Goal: Information Seeking & Learning: Check status

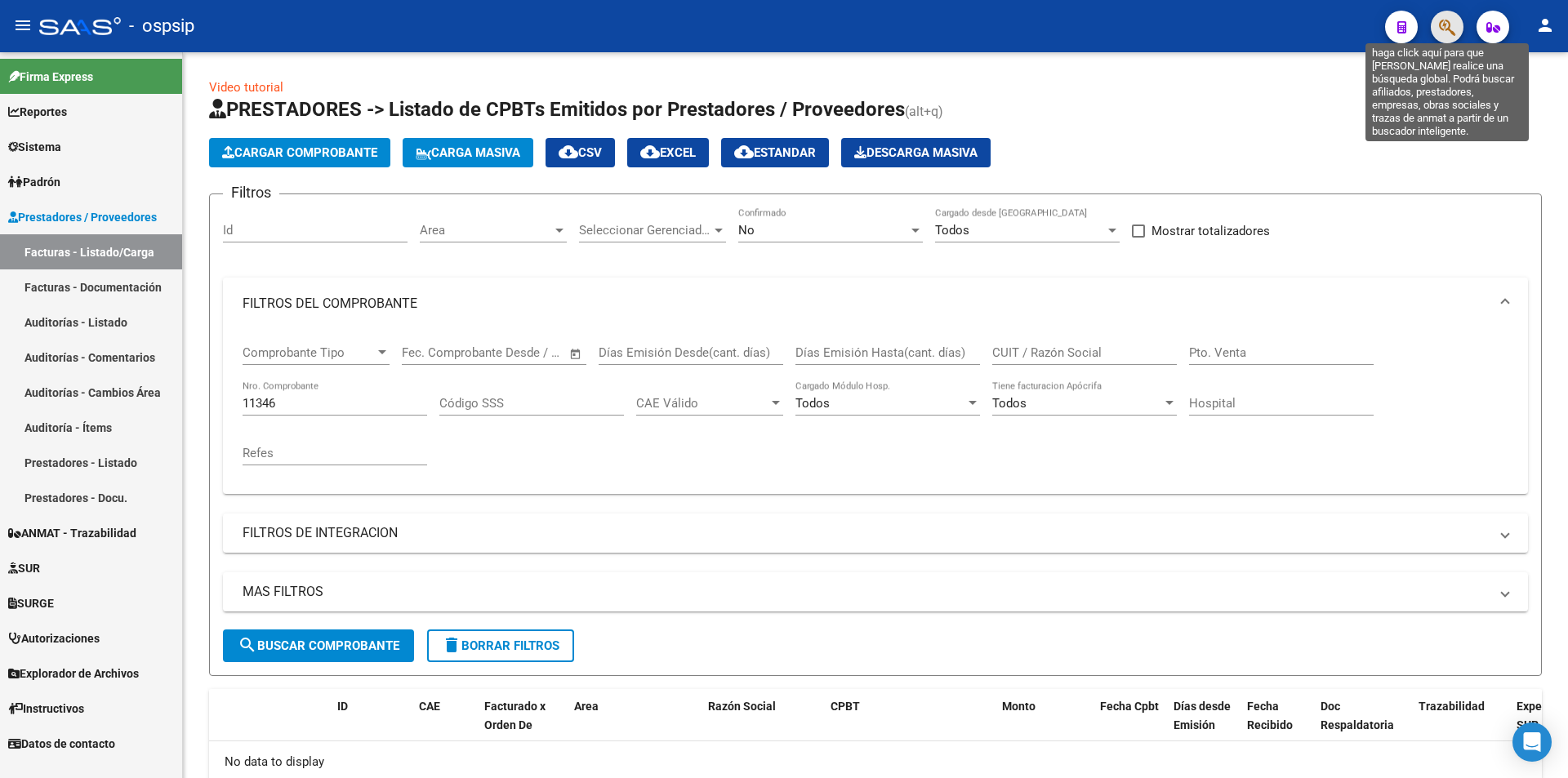
click at [1450, 29] on icon "button" at bounding box center [1446, 26] width 17 height 18
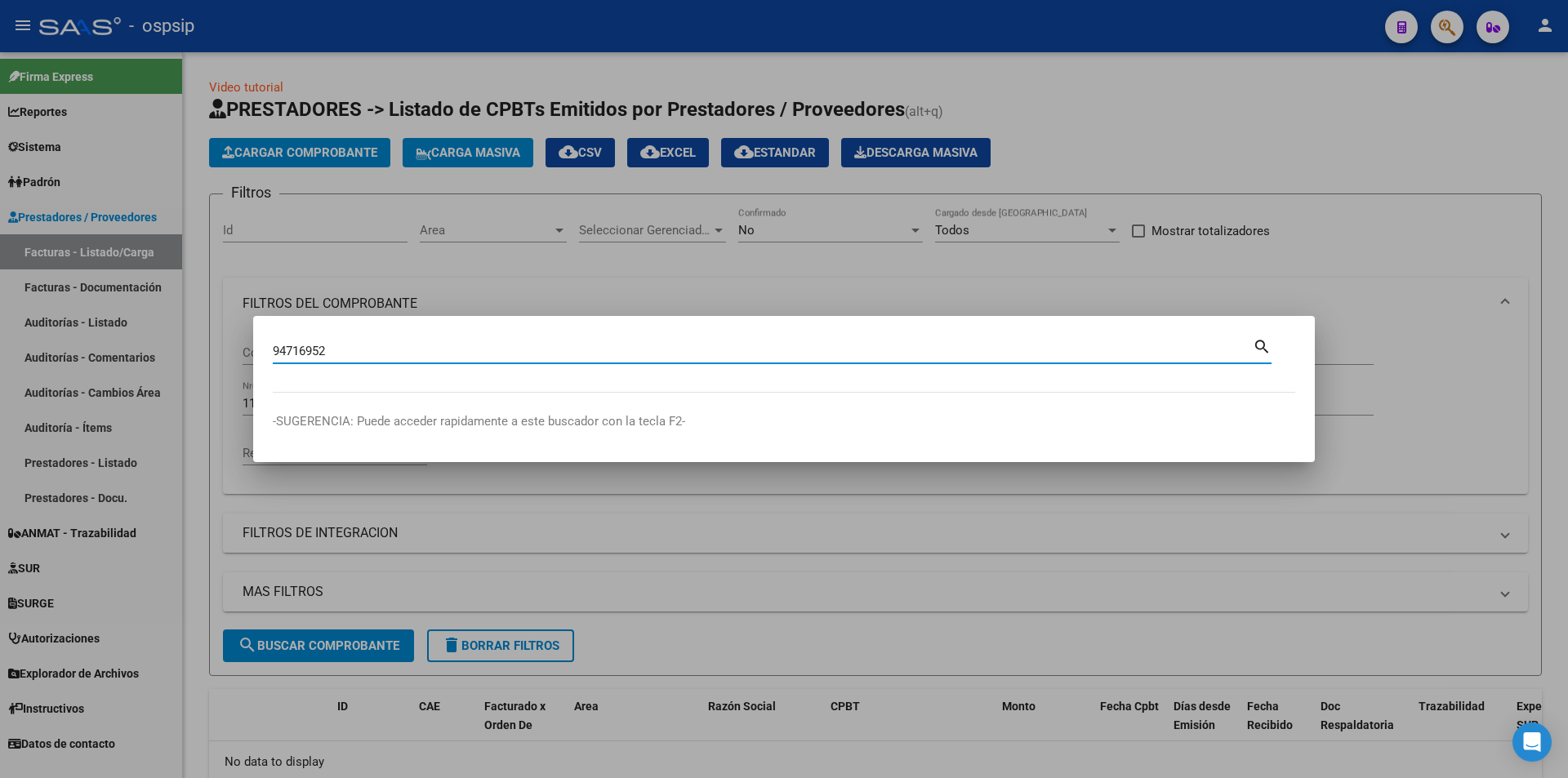
type input "94716952"
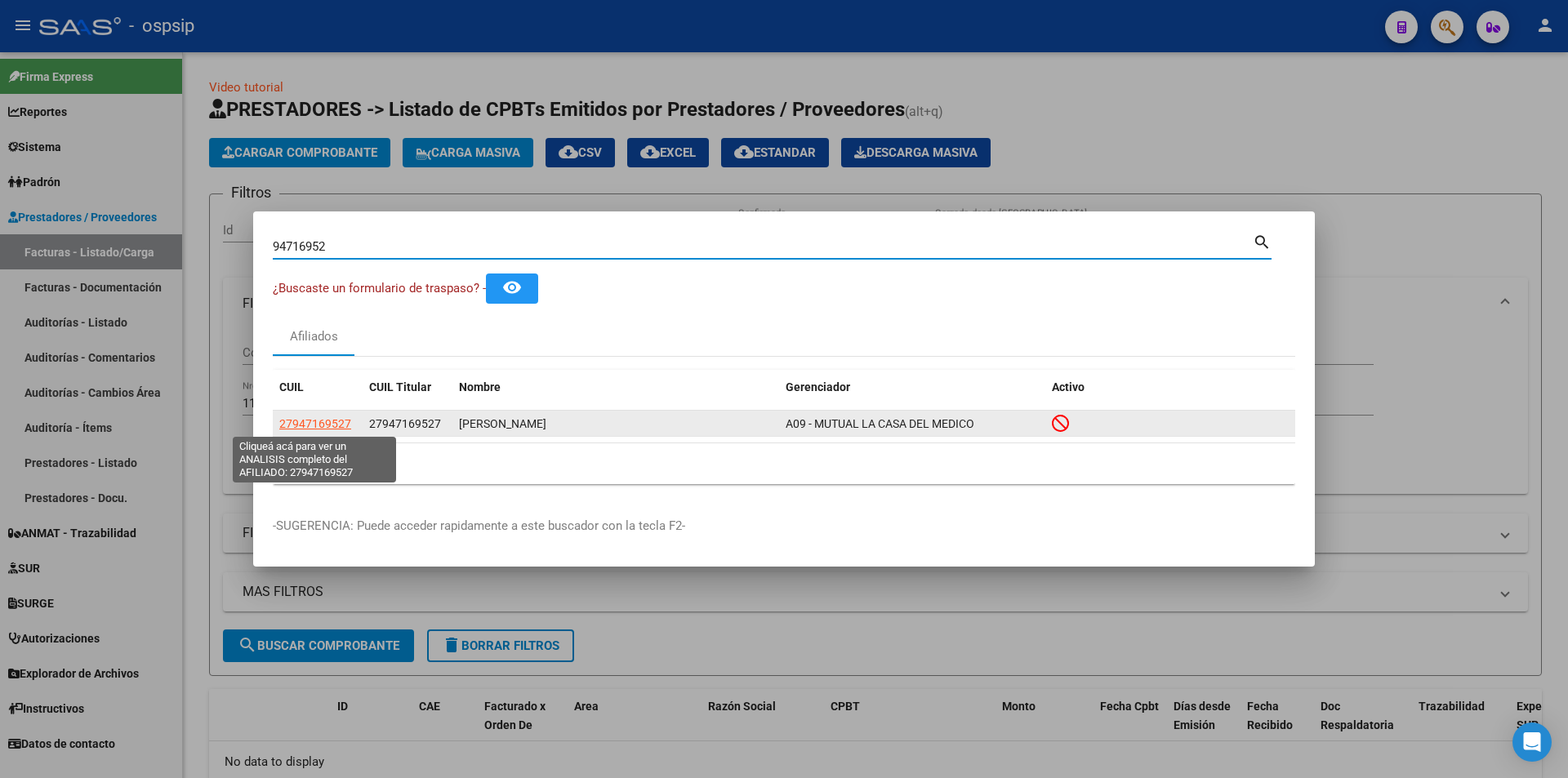
click at [325, 427] on span "27947169527" at bounding box center [315, 424] width 72 height 13
type textarea "27947169527"
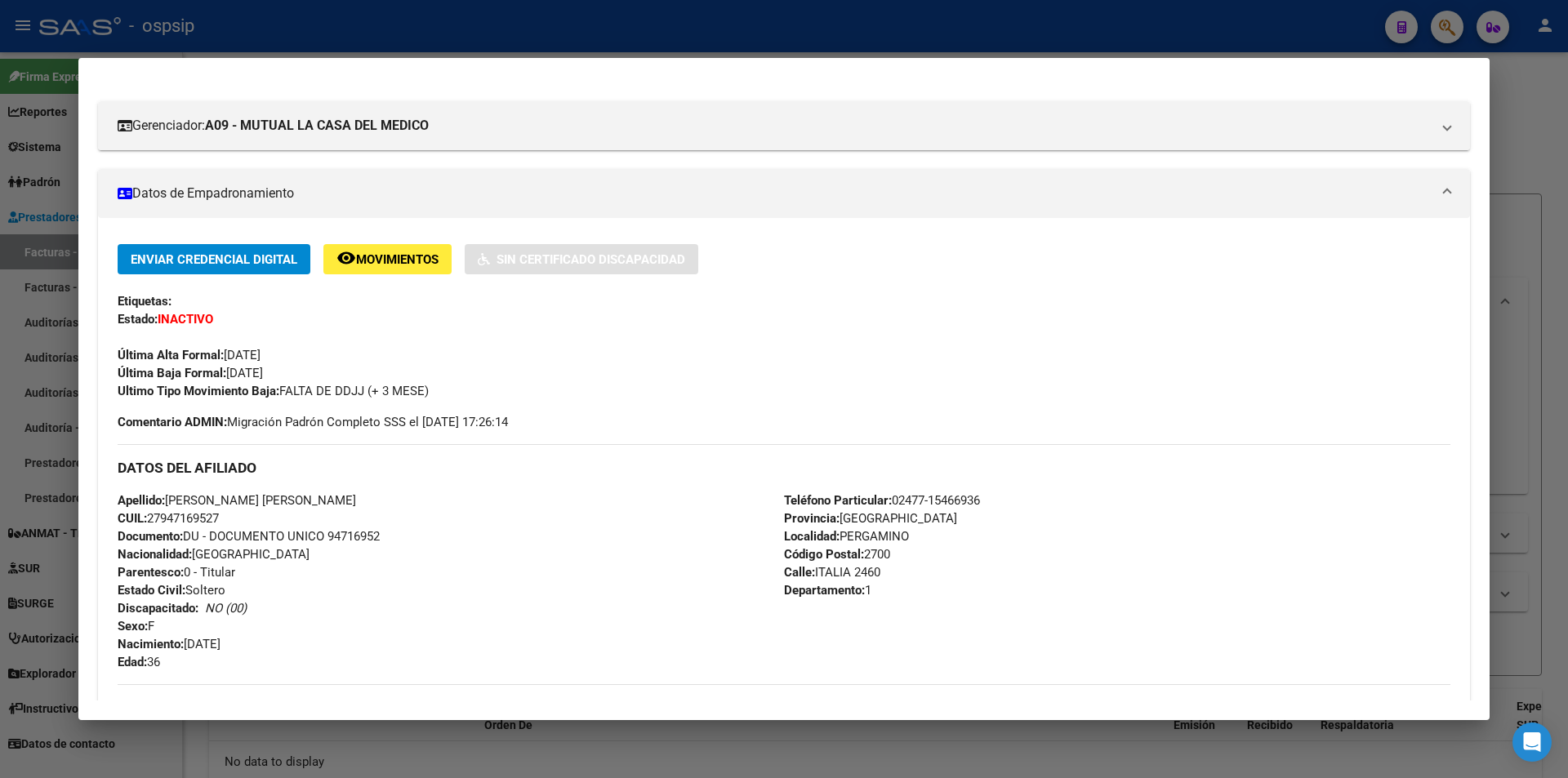
scroll to position [163, 0]
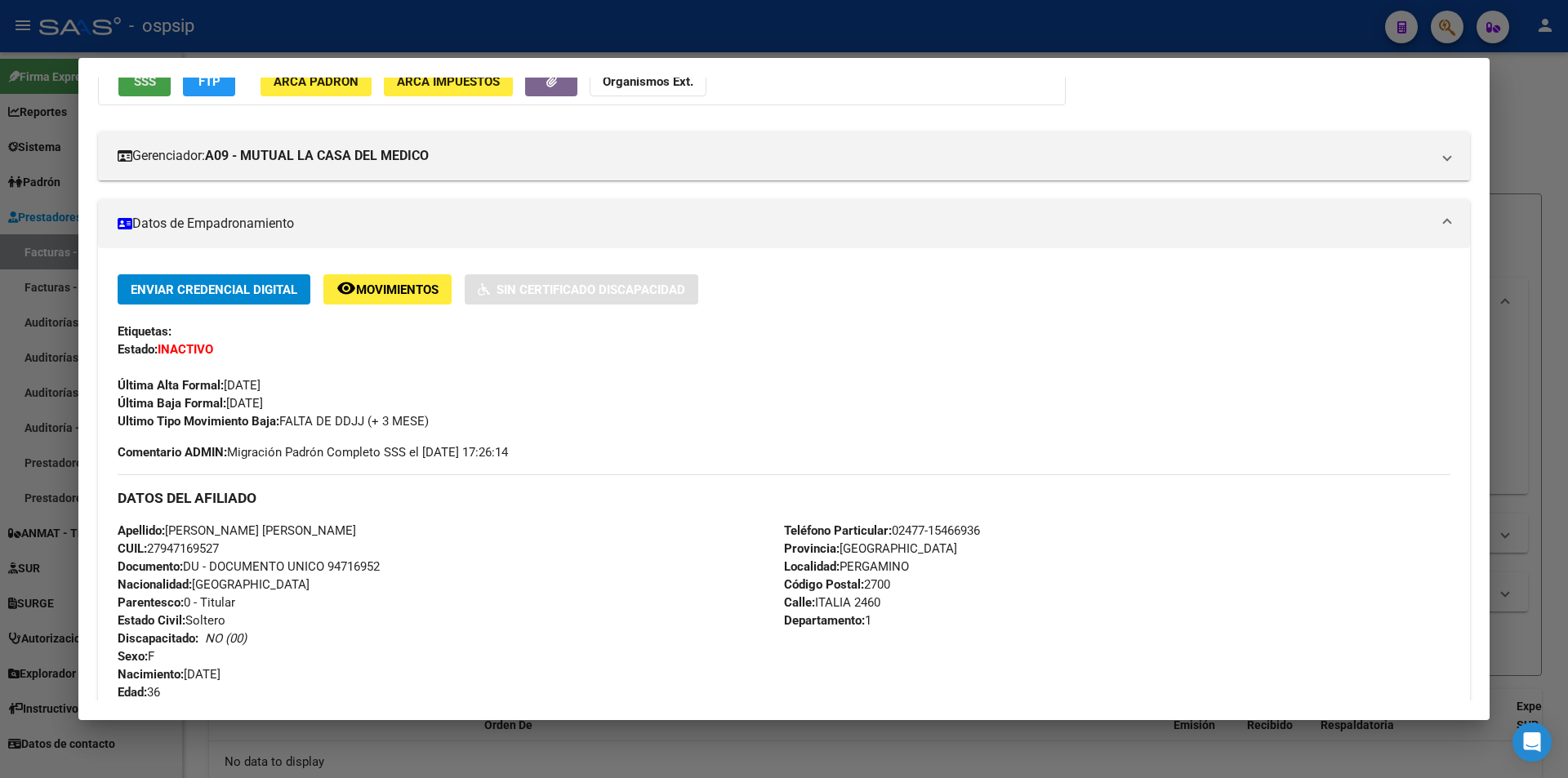
click at [143, 94] on button "SSS" at bounding box center [145, 81] width 53 height 30
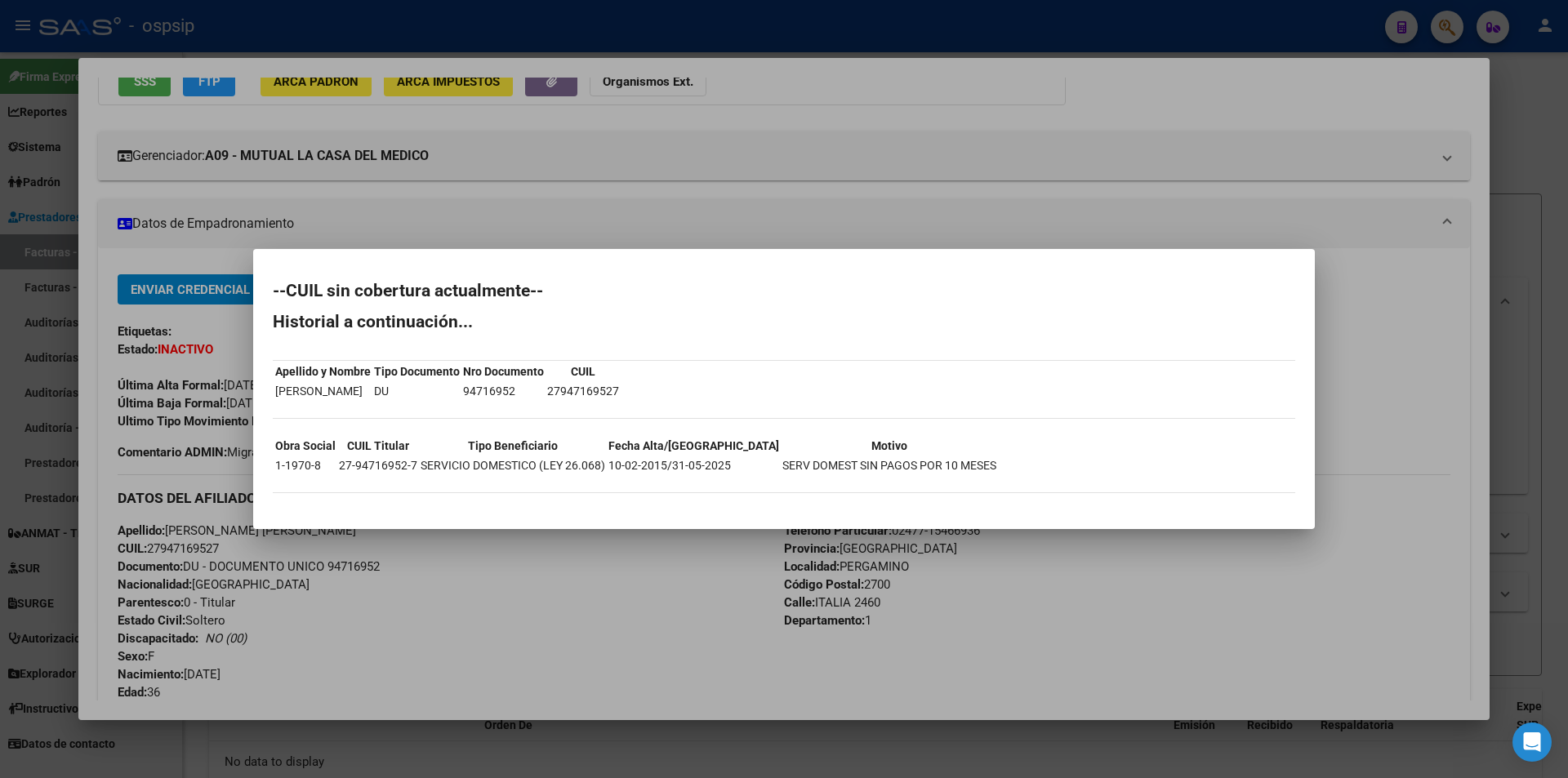
click at [175, 330] on div at bounding box center [784, 389] width 1568 height 778
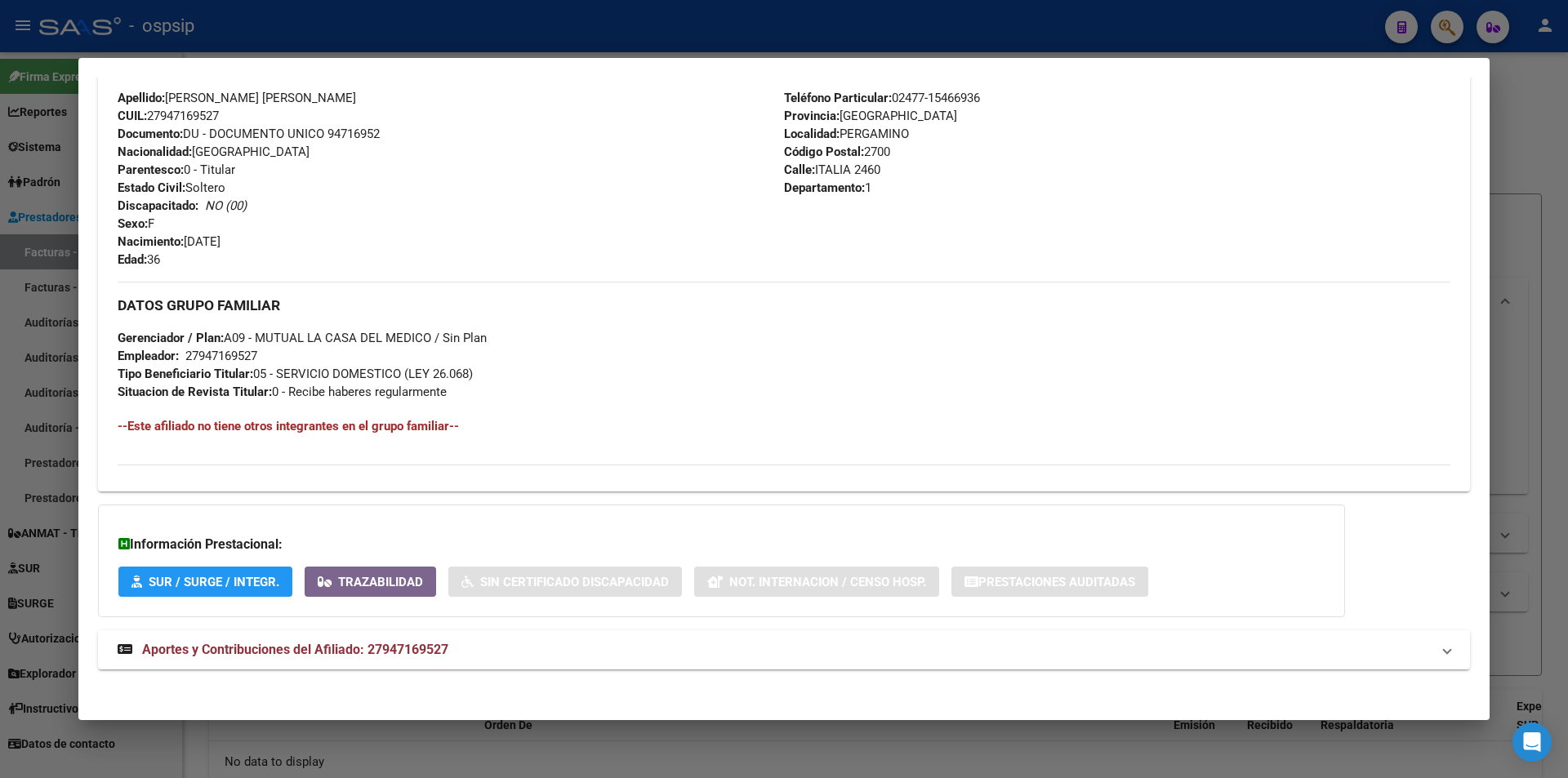
scroll to position [602, 0]
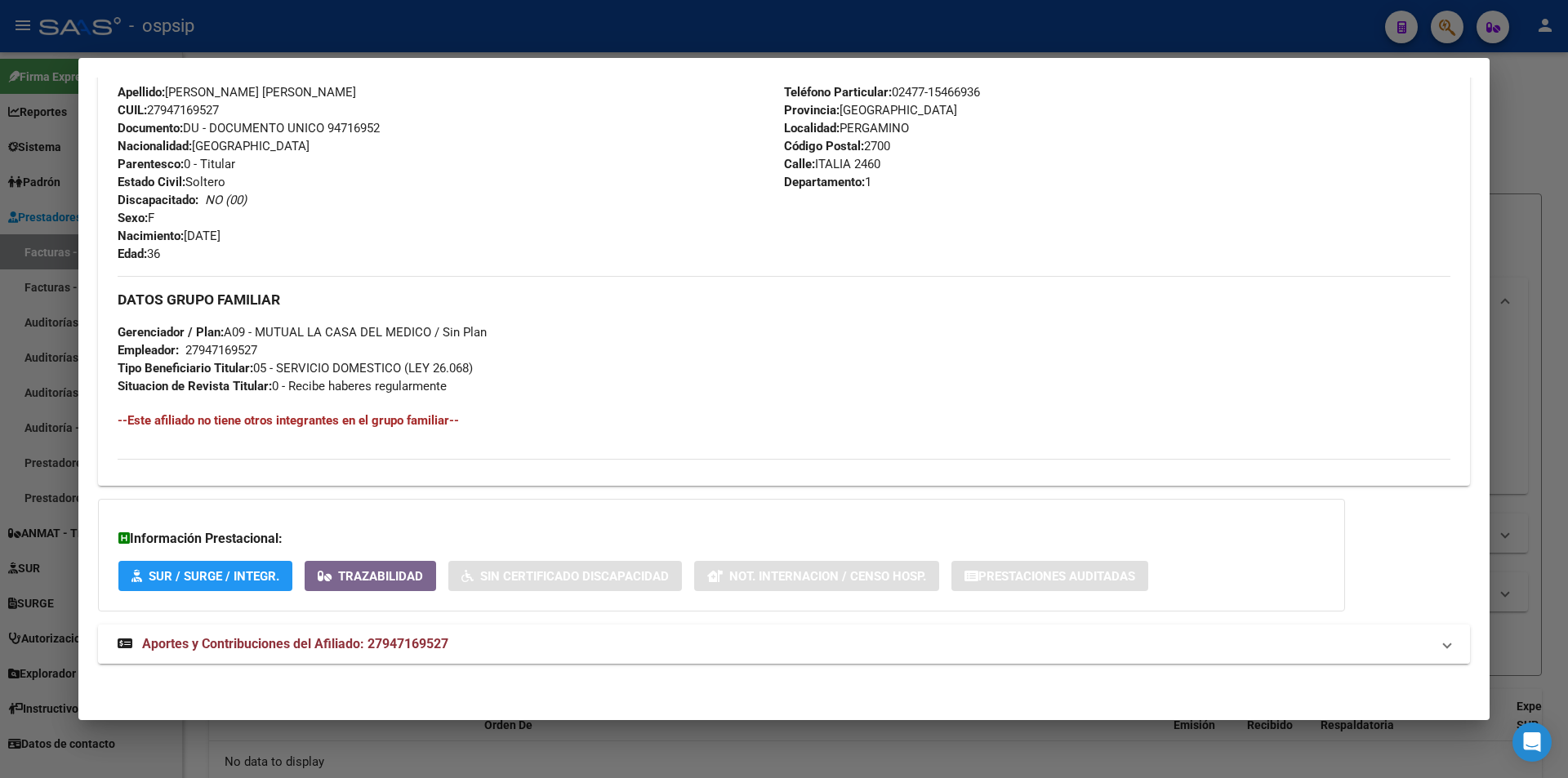
click at [458, 625] on mat-expansion-panel-header "Aportes y Contribuciones del Afiliado: 27947169527" at bounding box center [784, 644] width 1372 height 39
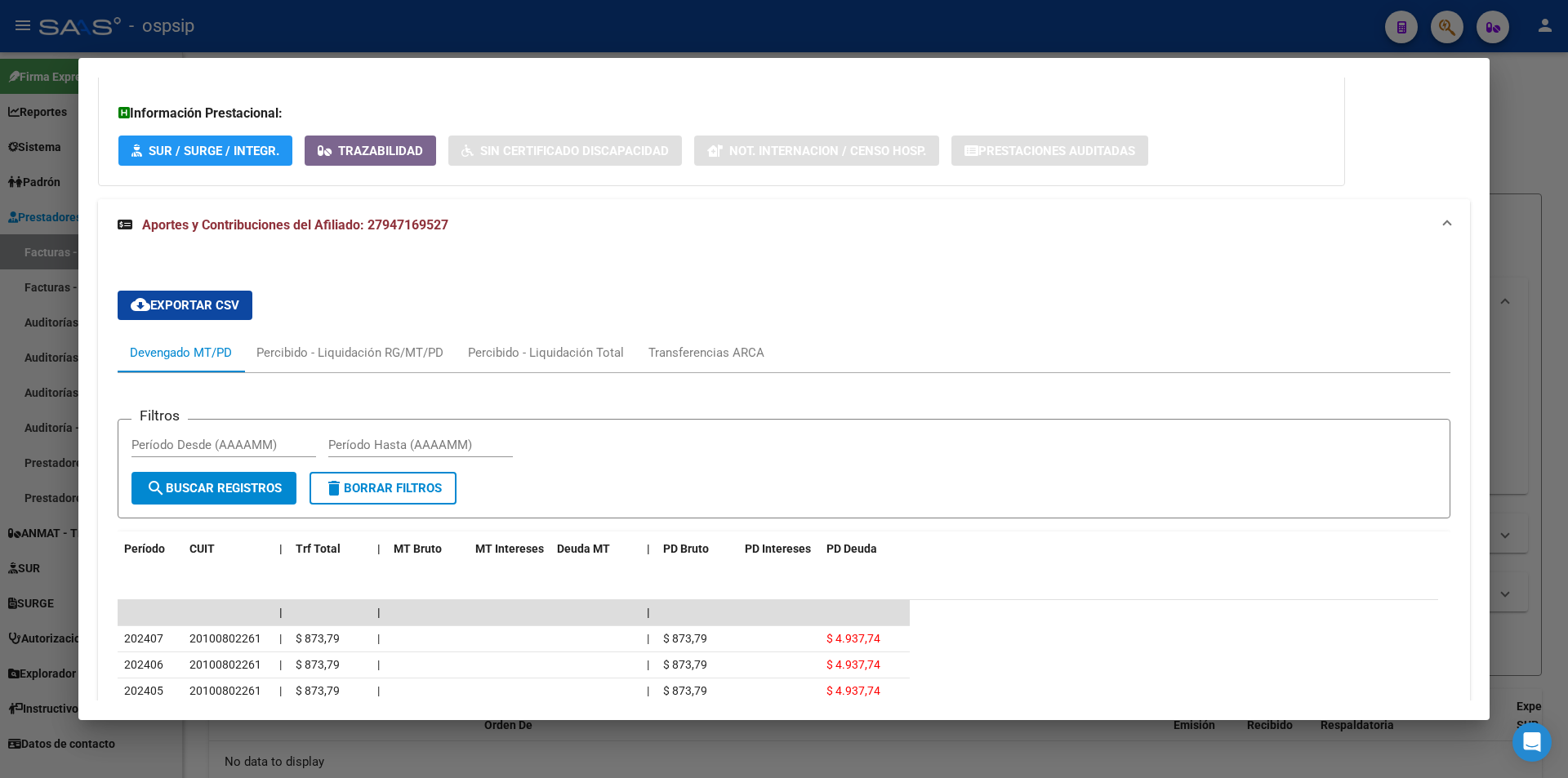
scroll to position [1174, 0]
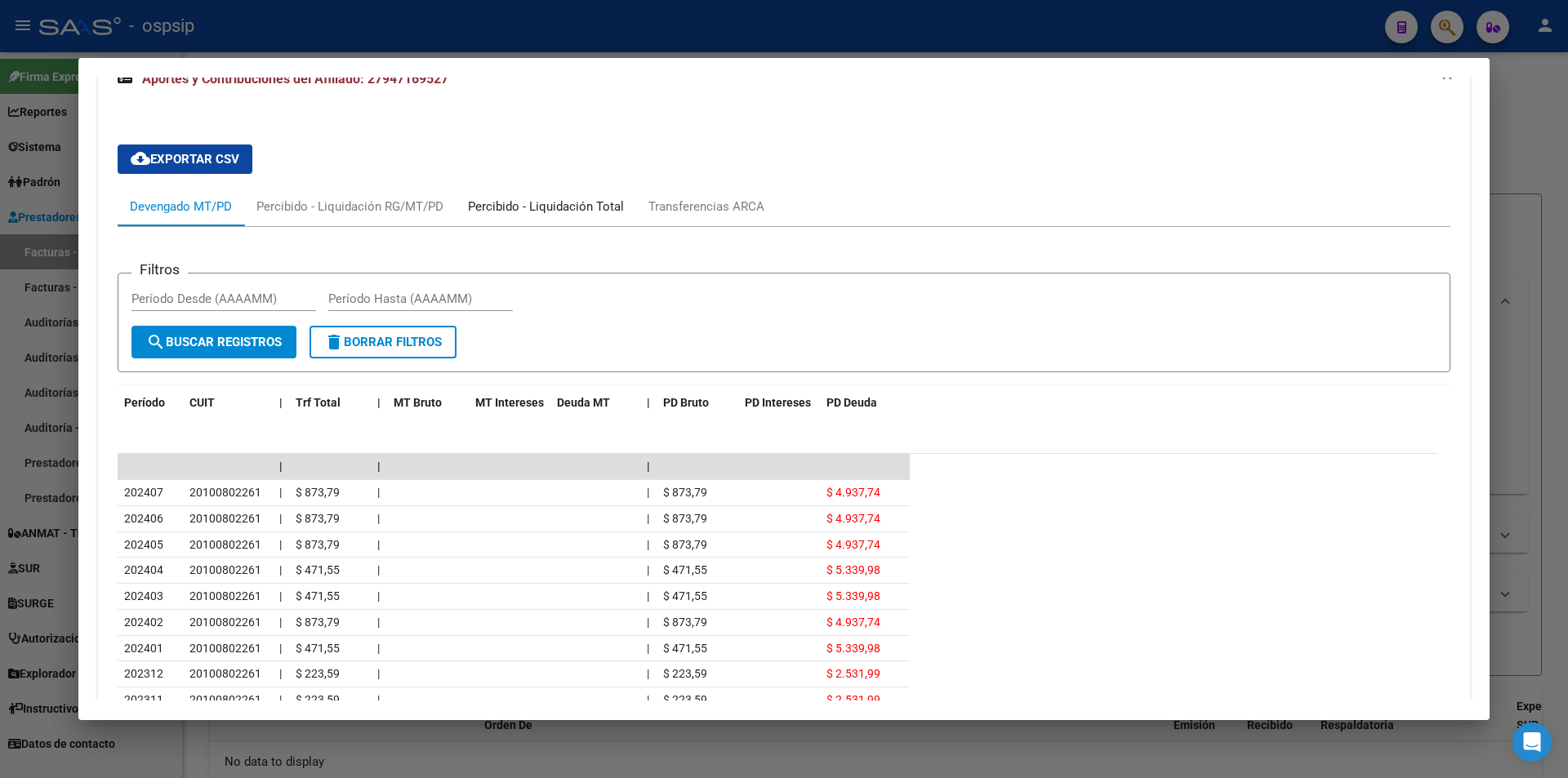
click at [609, 210] on div "Percibido - Liquidación Total" at bounding box center [545, 206] width 156 height 18
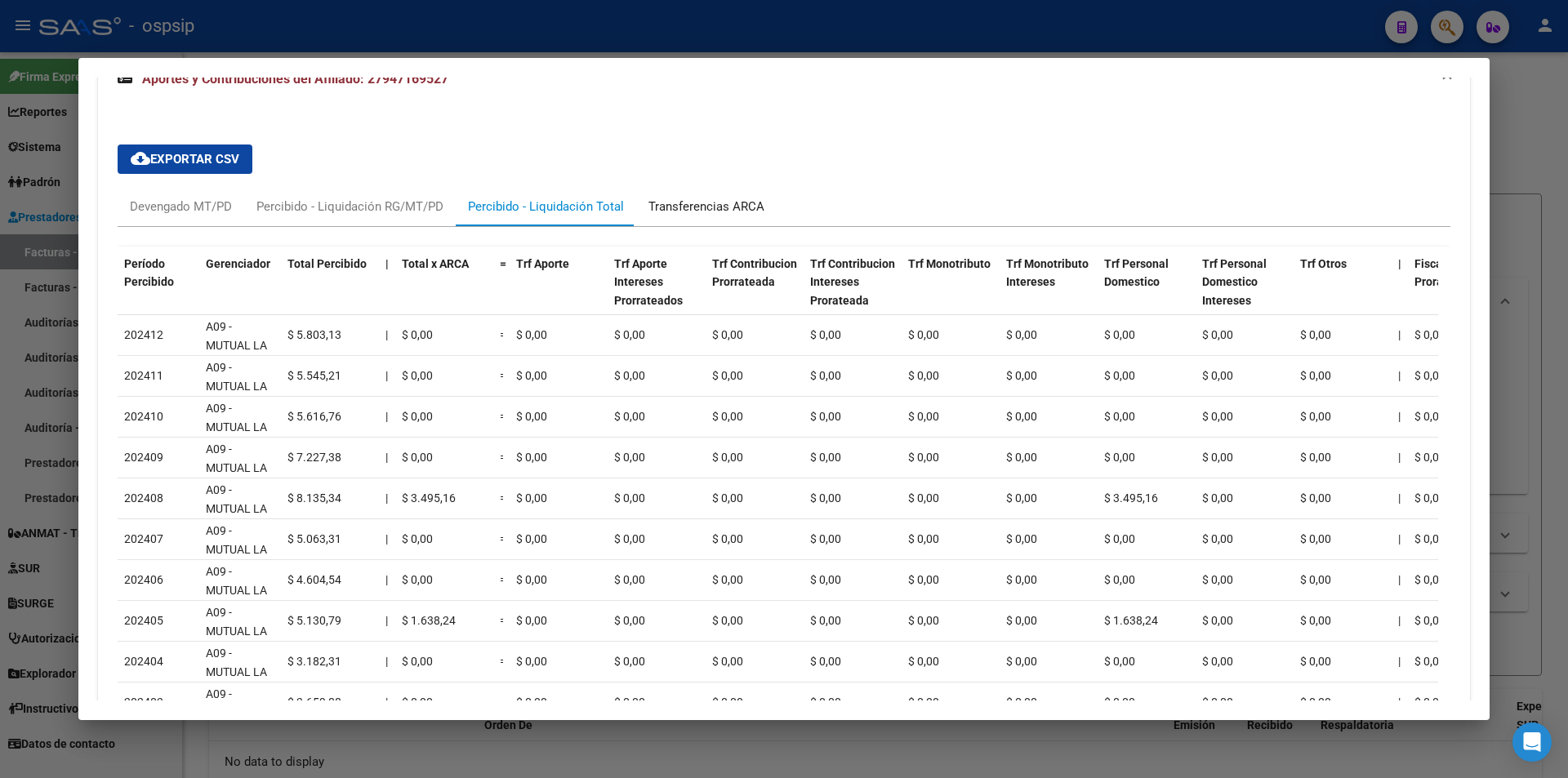
click at [718, 192] on div "Transferencias ARCA" at bounding box center [706, 206] width 140 height 39
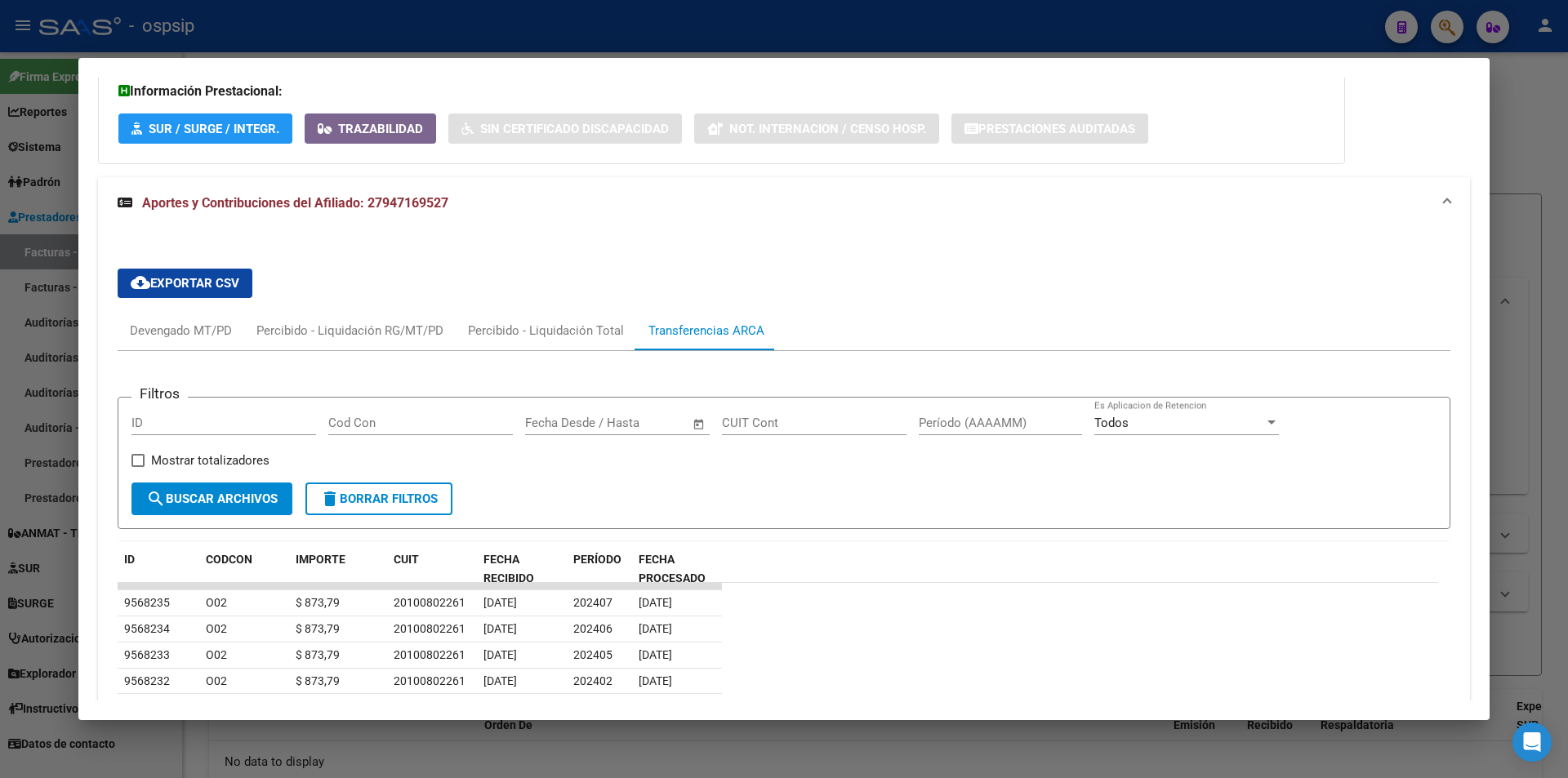
scroll to position [1010, 0]
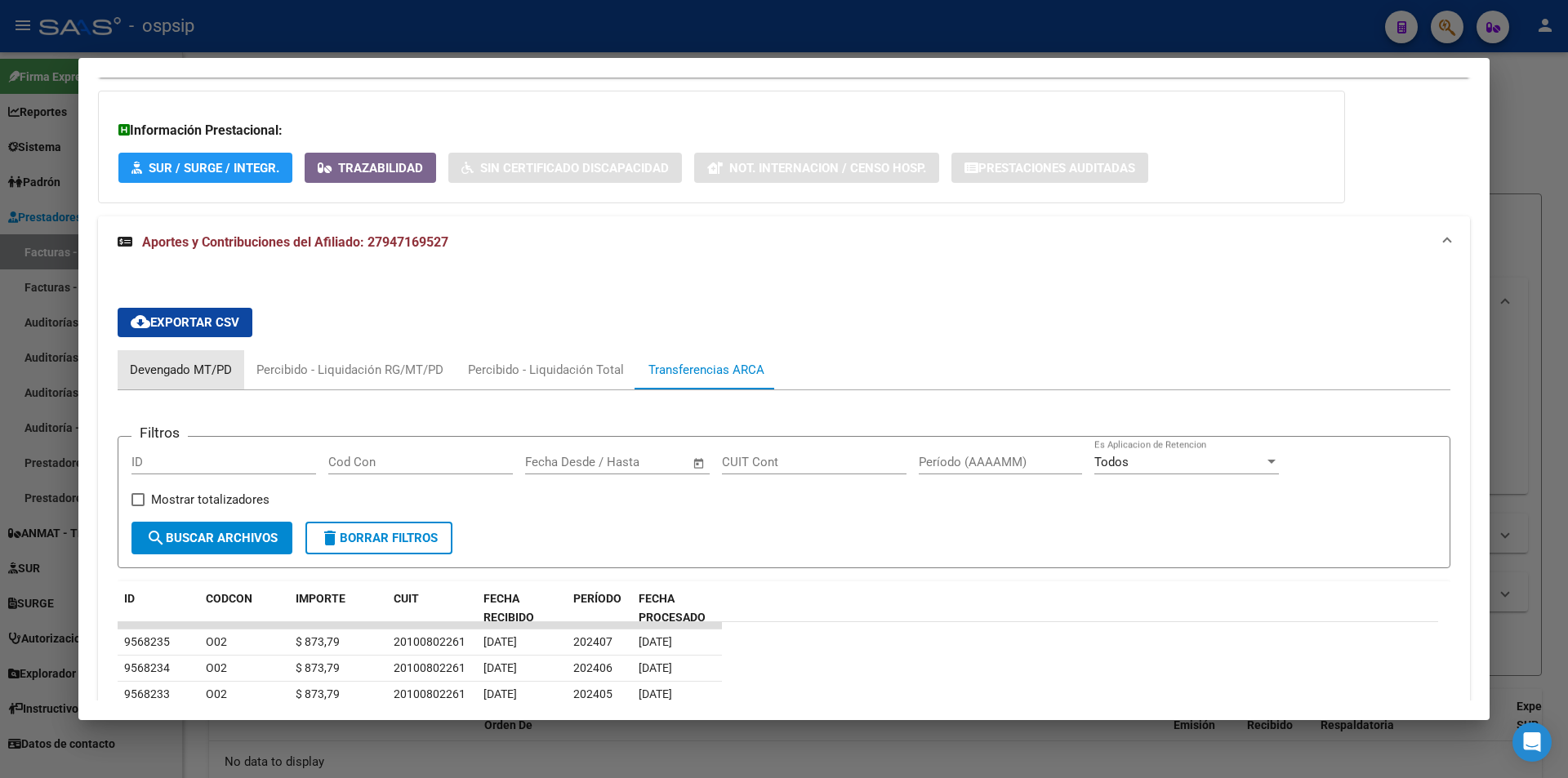
click at [183, 378] on div "Devengado MT/PD" at bounding box center [181, 370] width 102 height 18
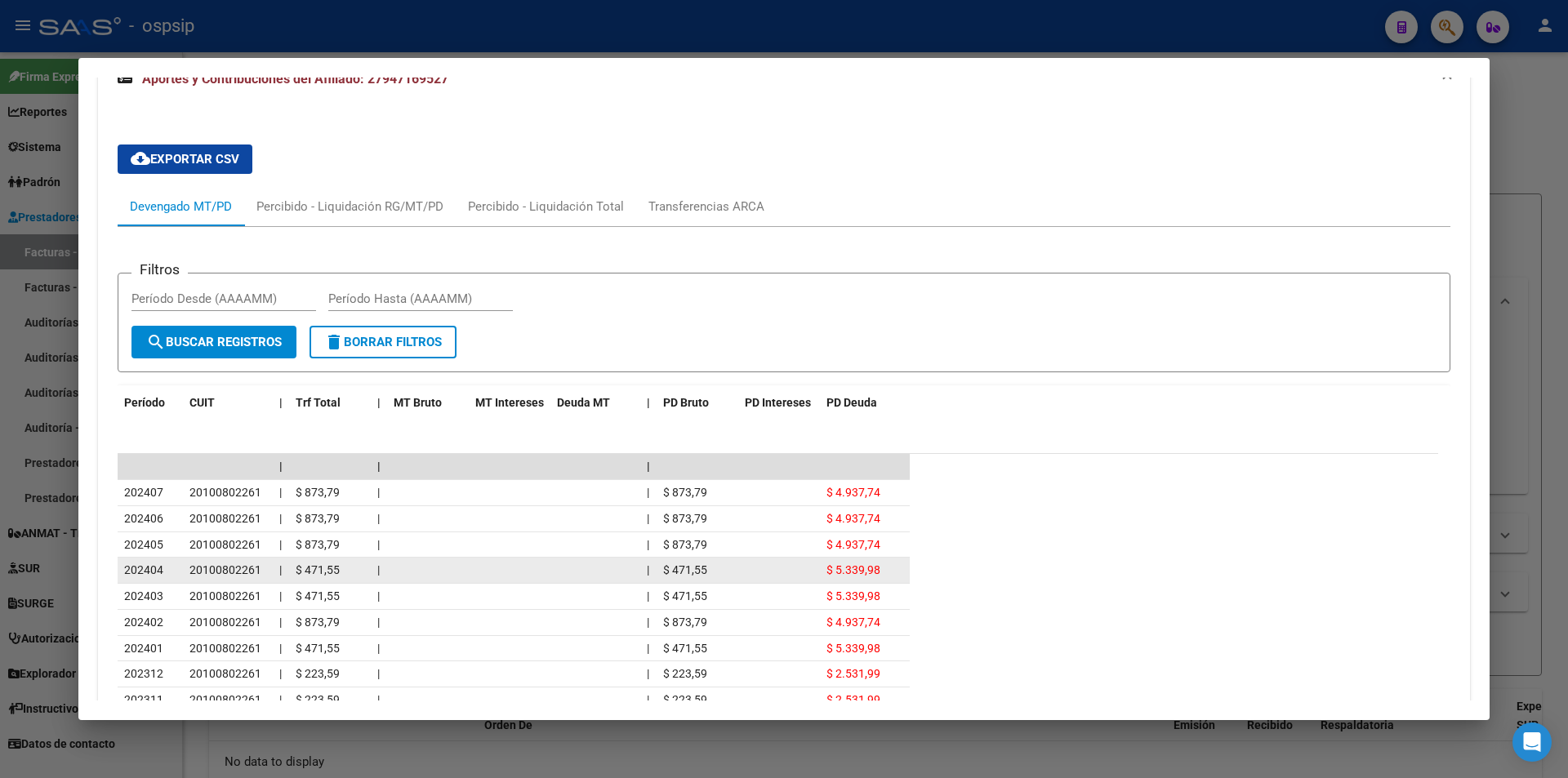
scroll to position [1255, 0]
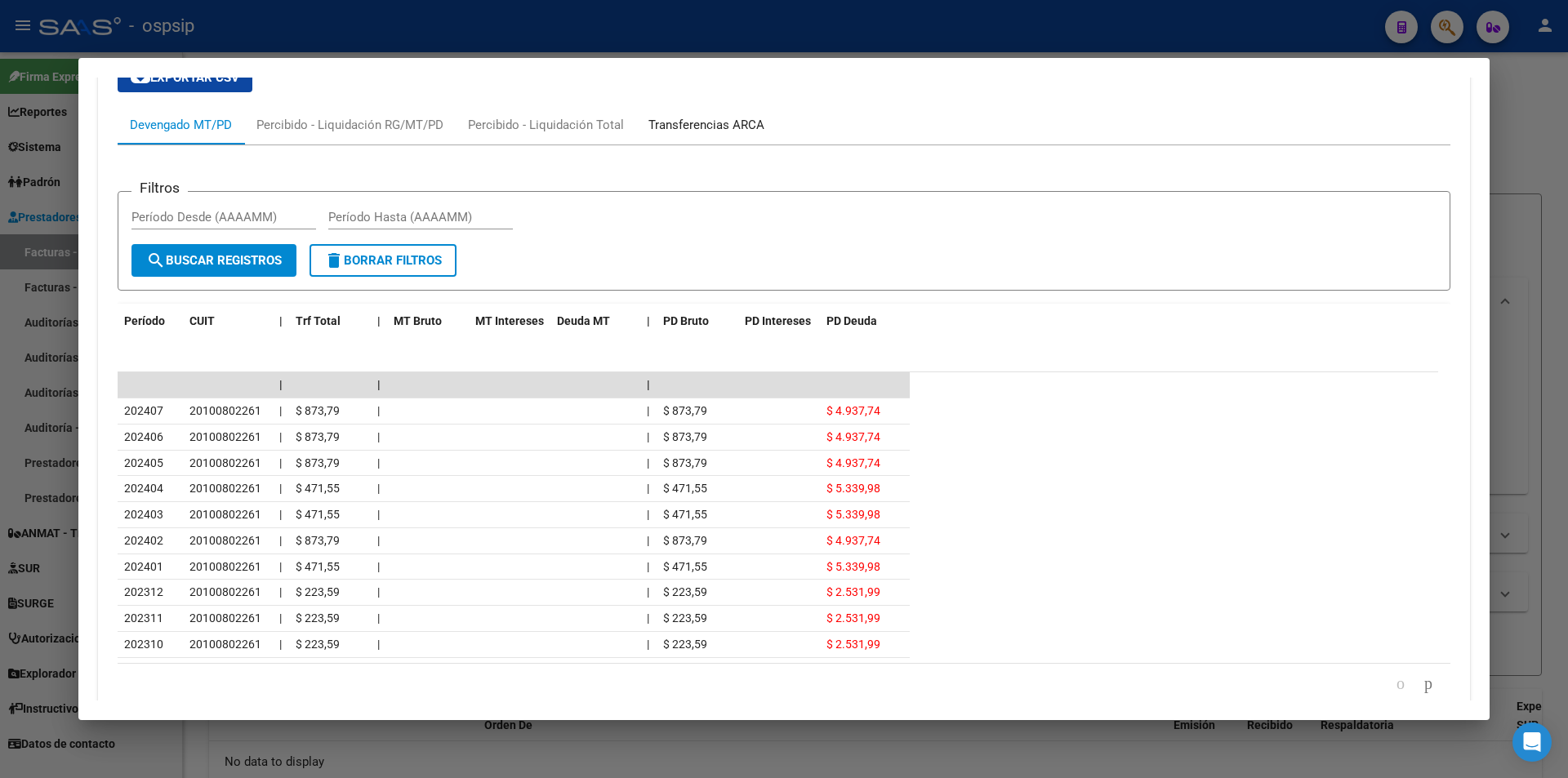
click at [734, 125] on div "Transferencias ARCA" at bounding box center [706, 125] width 116 height 18
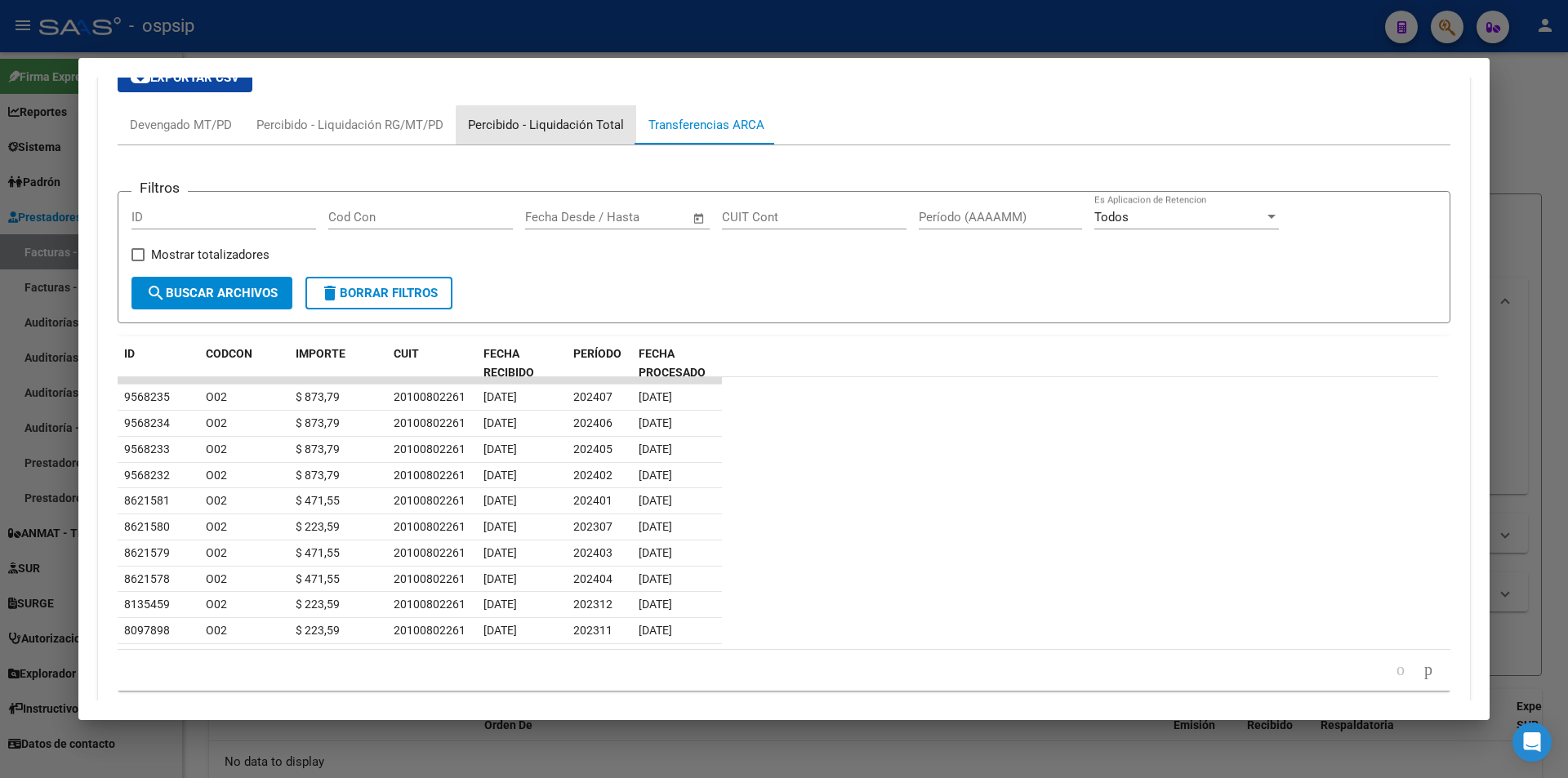
click at [582, 138] on div "Percibido - Liquidación Total" at bounding box center [546, 125] width 181 height 39
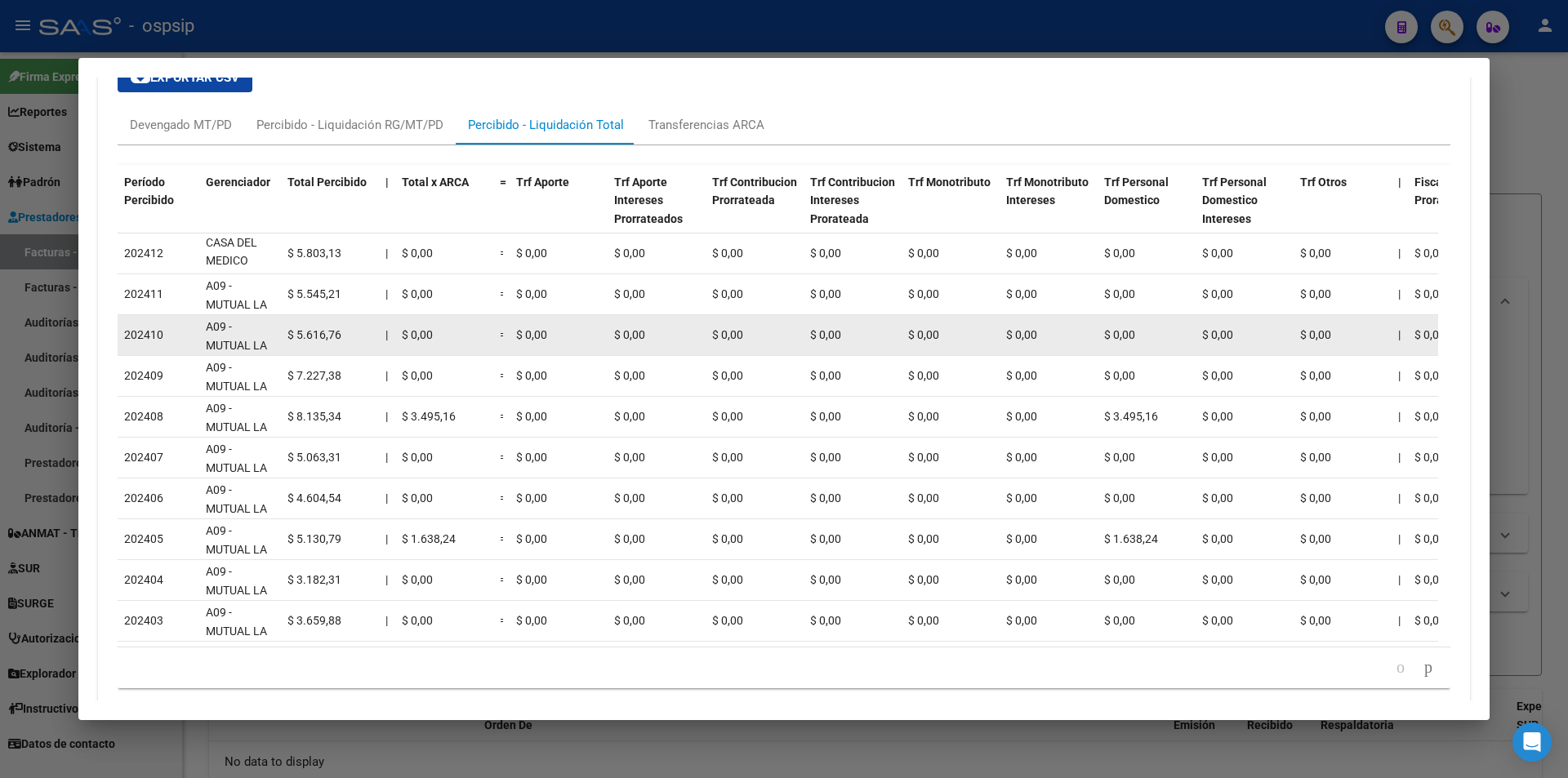
scroll to position [1, 0]
drag, startPoint x: 235, startPoint y: 260, endPoint x: 293, endPoint y: 342, distance: 100.4
click at [293, 342] on datatable-scroller "202412 A09 - MUTUAL LA CASA DEL MEDICO $ 5.803,13 | $ 0,00 = $ 0,00 $ 0,00 $ 0,…" at bounding box center [777, 438] width 1320 height 409
click at [293, 342] on div "$ 5.616,76" at bounding box center [330, 334] width 85 height 18
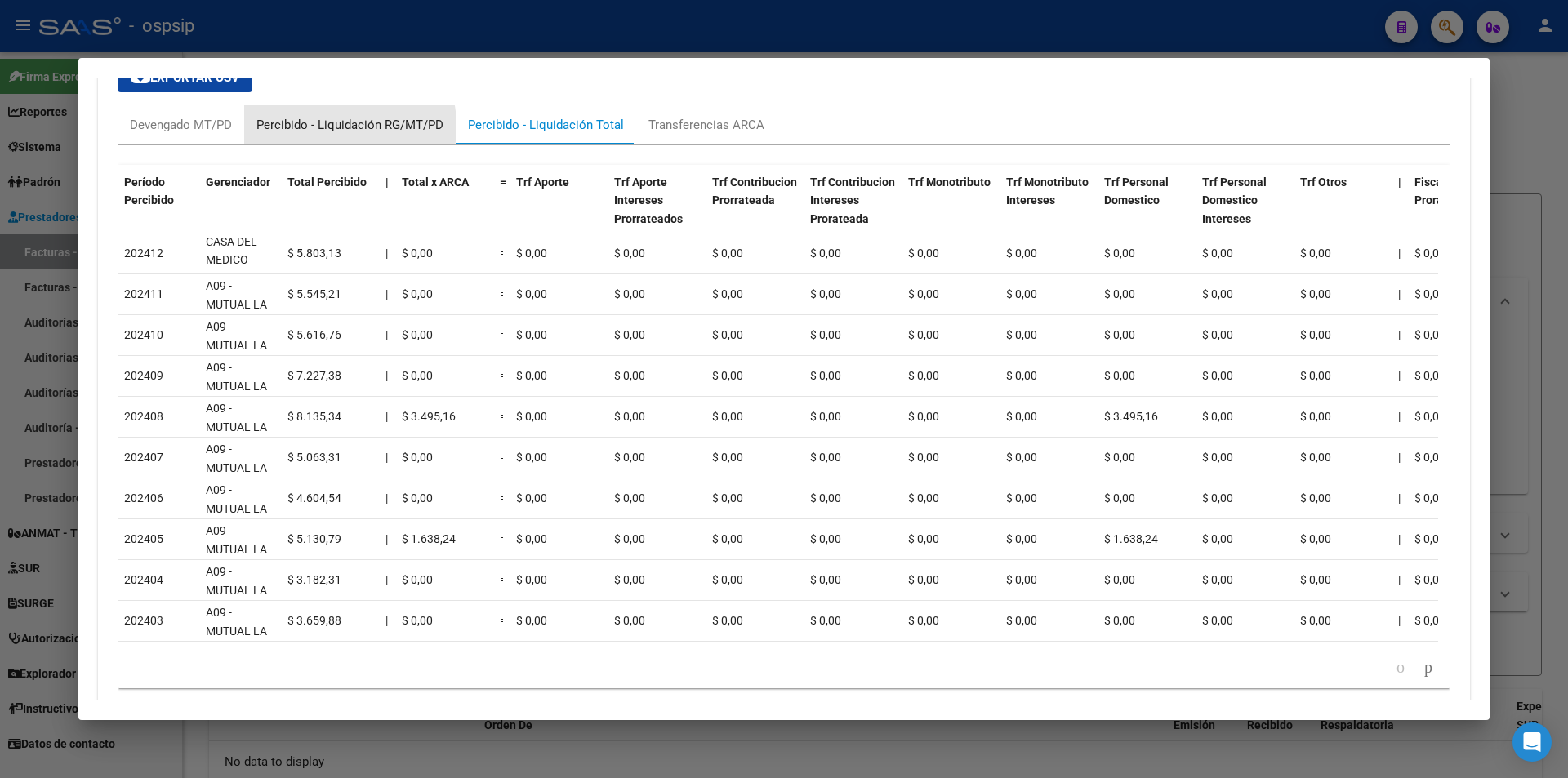
click at [307, 126] on div "Percibido - Liquidación RG/MT/PD" at bounding box center [349, 125] width 187 height 18
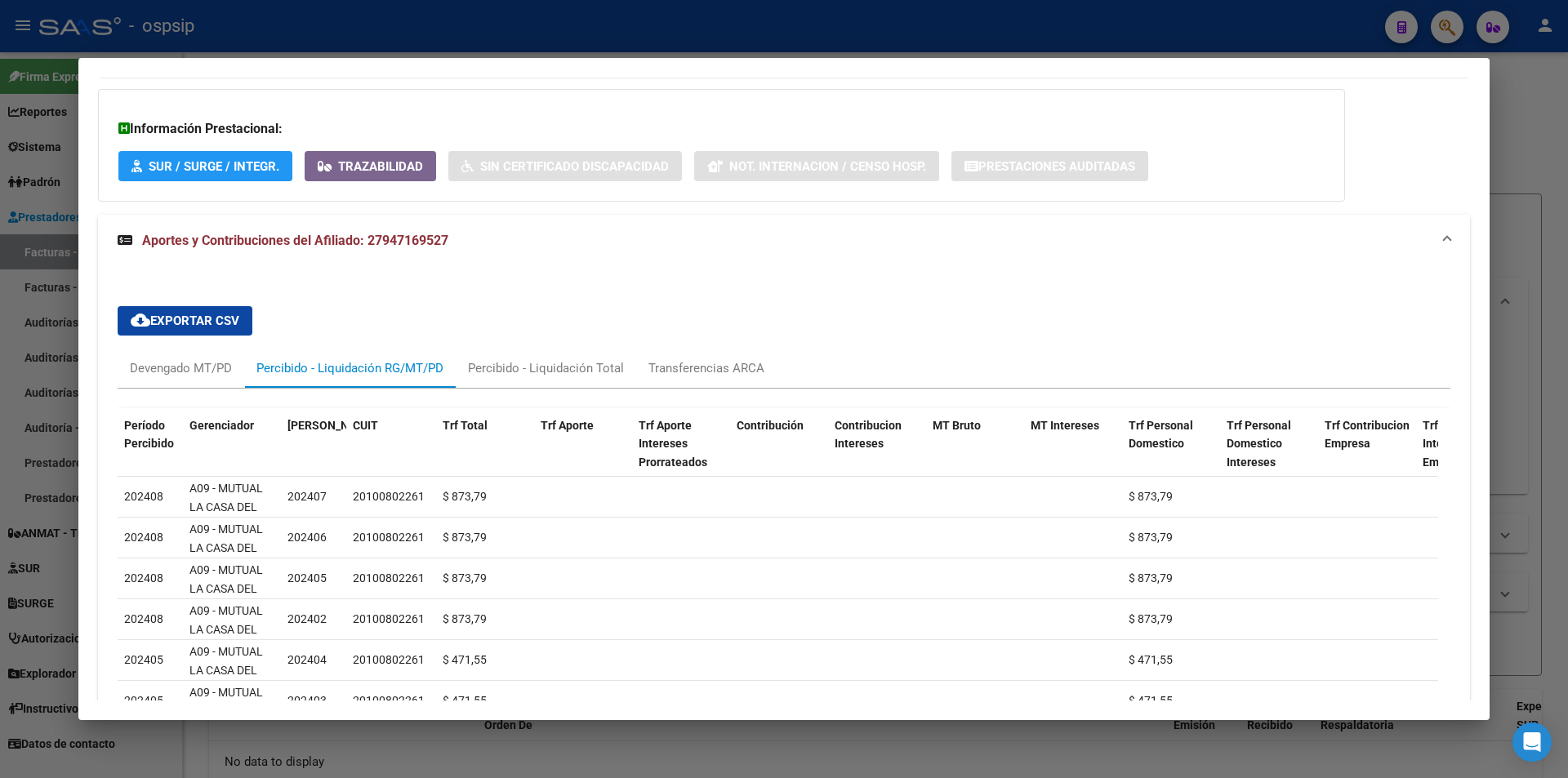
scroll to position [1040, 0]
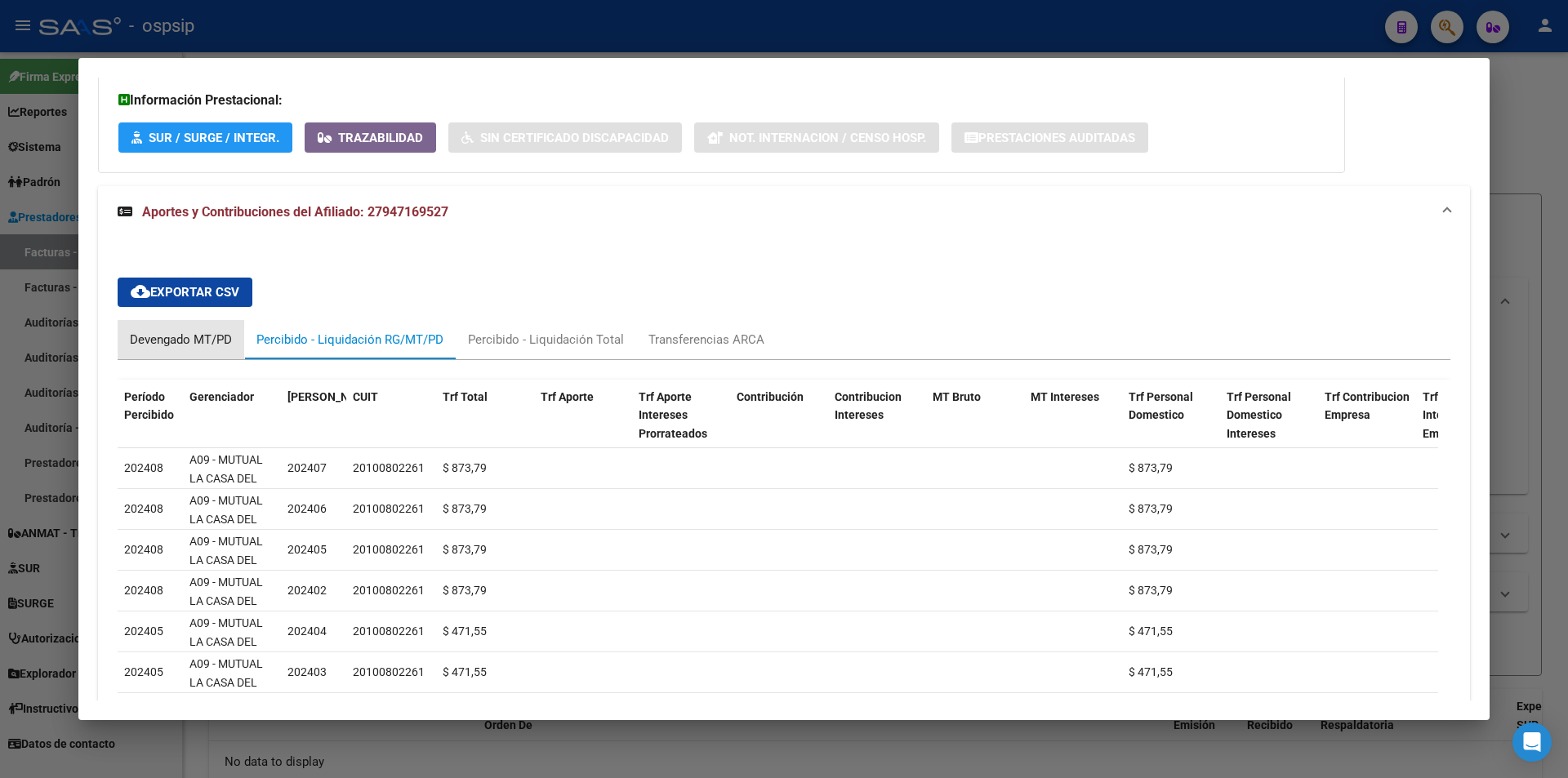
drag, startPoint x: 194, startPoint y: 337, endPoint x: 267, endPoint y: 319, distance: 75.2
click at [204, 338] on div "Devengado MT/PD" at bounding box center [181, 339] width 102 height 18
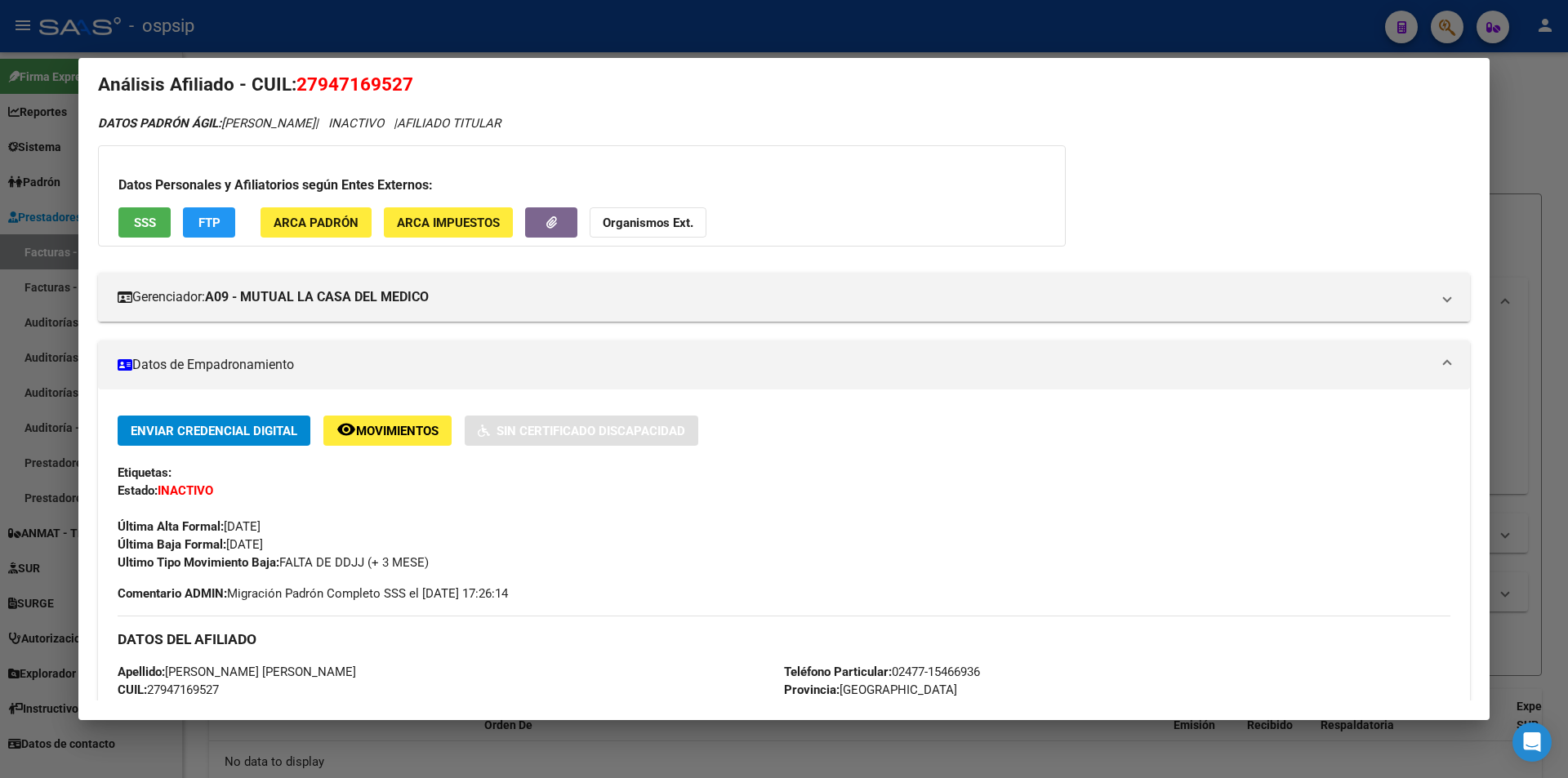
scroll to position [0, 0]
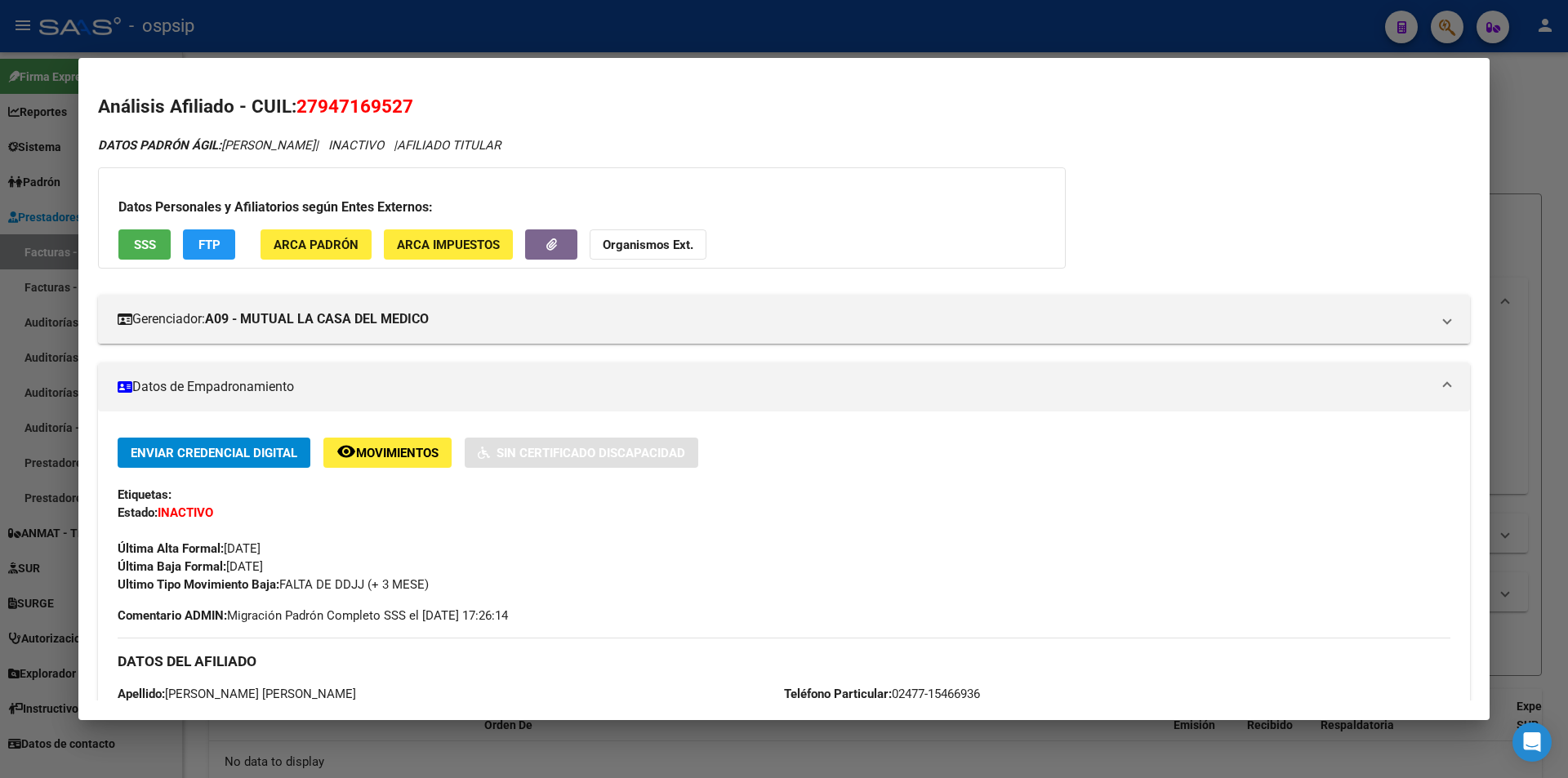
drag, startPoint x: 315, startPoint y: 101, endPoint x: 401, endPoint y: 103, distance: 86.0
click at [401, 103] on span "27947169527" at bounding box center [354, 106] width 117 height 21
copy span "94716952"
click at [291, 101] on h2 "Análisis Afiliado - CUIL: 27947169527" at bounding box center [784, 107] width 1372 height 28
drag, startPoint x: 291, startPoint y: 101, endPoint x: 304, endPoint y: 101, distance: 13.0
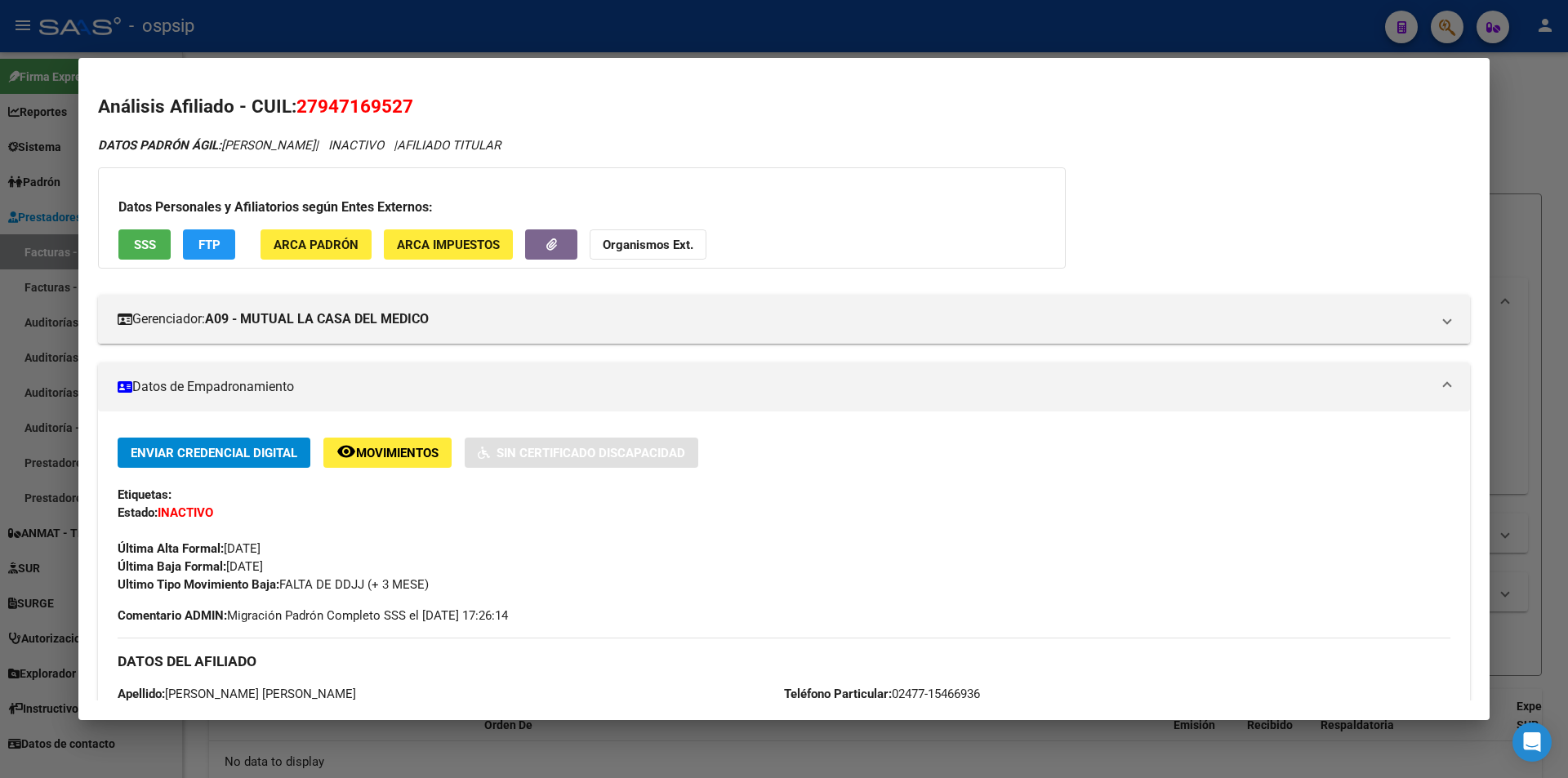
click at [304, 101] on h2 "Análisis Afiliado - CUIL: 27947169527" at bounding box center [784, 107] width 1372 height 28
copy h2 "27947169527"
click at [335, 101] on span "27947169527" at bounding box center [354, 106] width 117 height 21
drag, startPoint x: 296, startPoint y: 104, endPoint x: 488, endPoint y: 96, distance: 192.2
click at [488, 96] on h2 "Análisis Afiliado - CUIL: 27947169527" at bounding box center [784, 107] width 1372 height 28
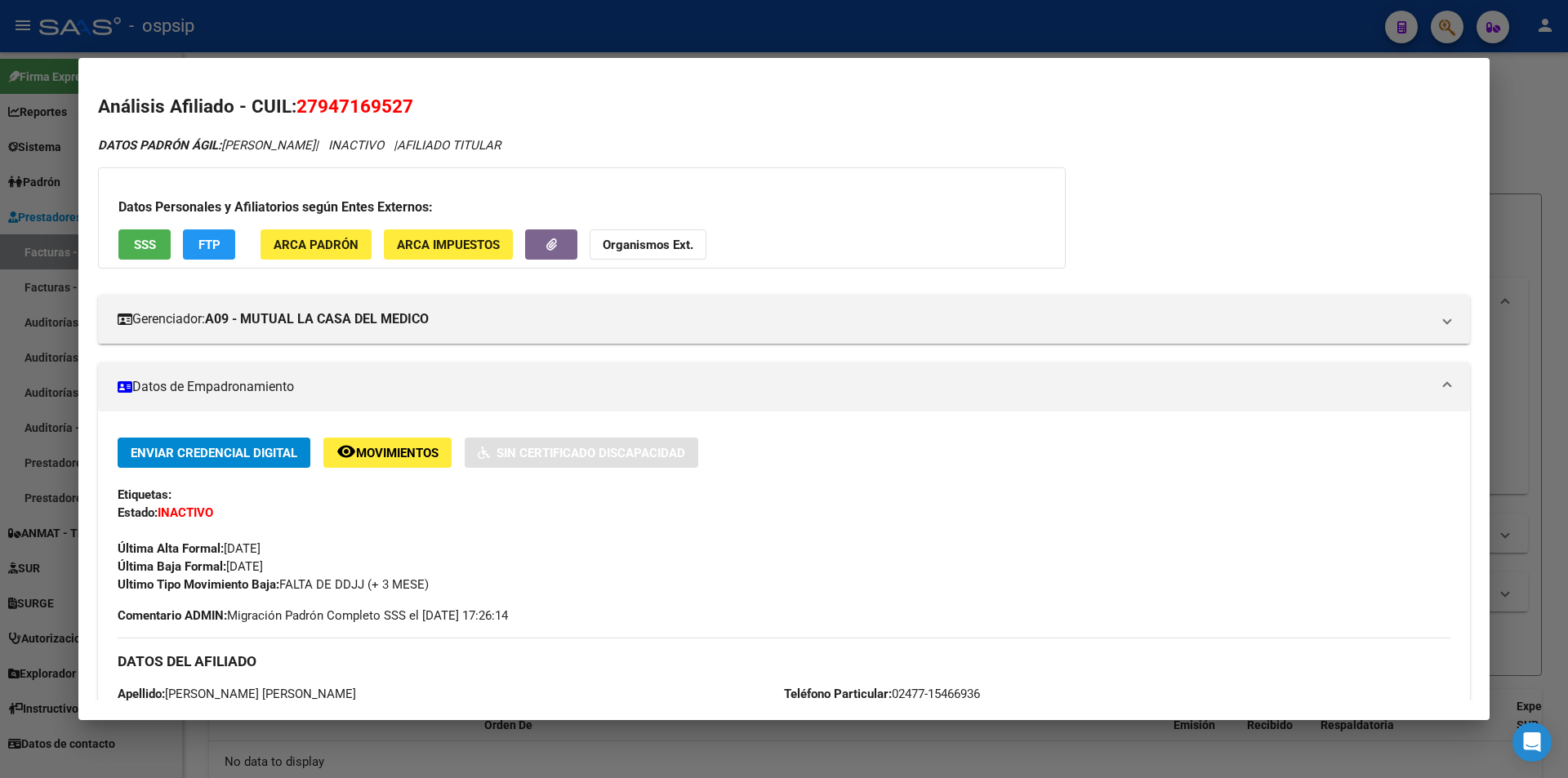
copy span "27947169527"
drag, startPoint x: 380, startPoint y: 591, endPoint x: 399, endPoint y: 590, distance: 19.0
click at [399, 590] on span "Ultimo Tipo Movimiento Baja: FALTA DE DDJJ (+ 3 MESE)" at bounding box center [273, 584] width 311 height 15
click at [1567, 67] on div at bounding box center [784, 389] width 1568 height 778
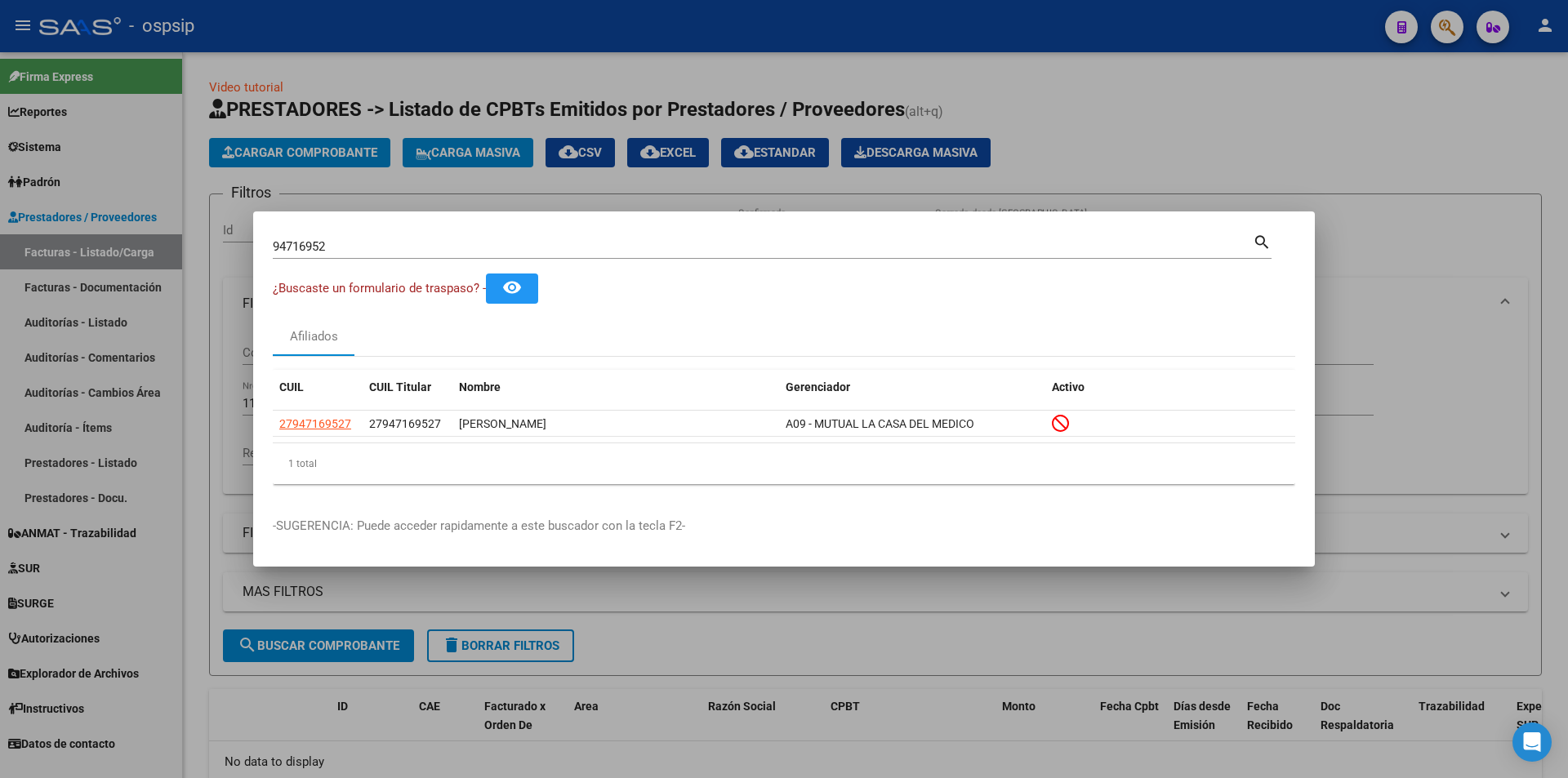
click at [1450, 18] on div at bounding box center [784, 389] width 1568 height 778
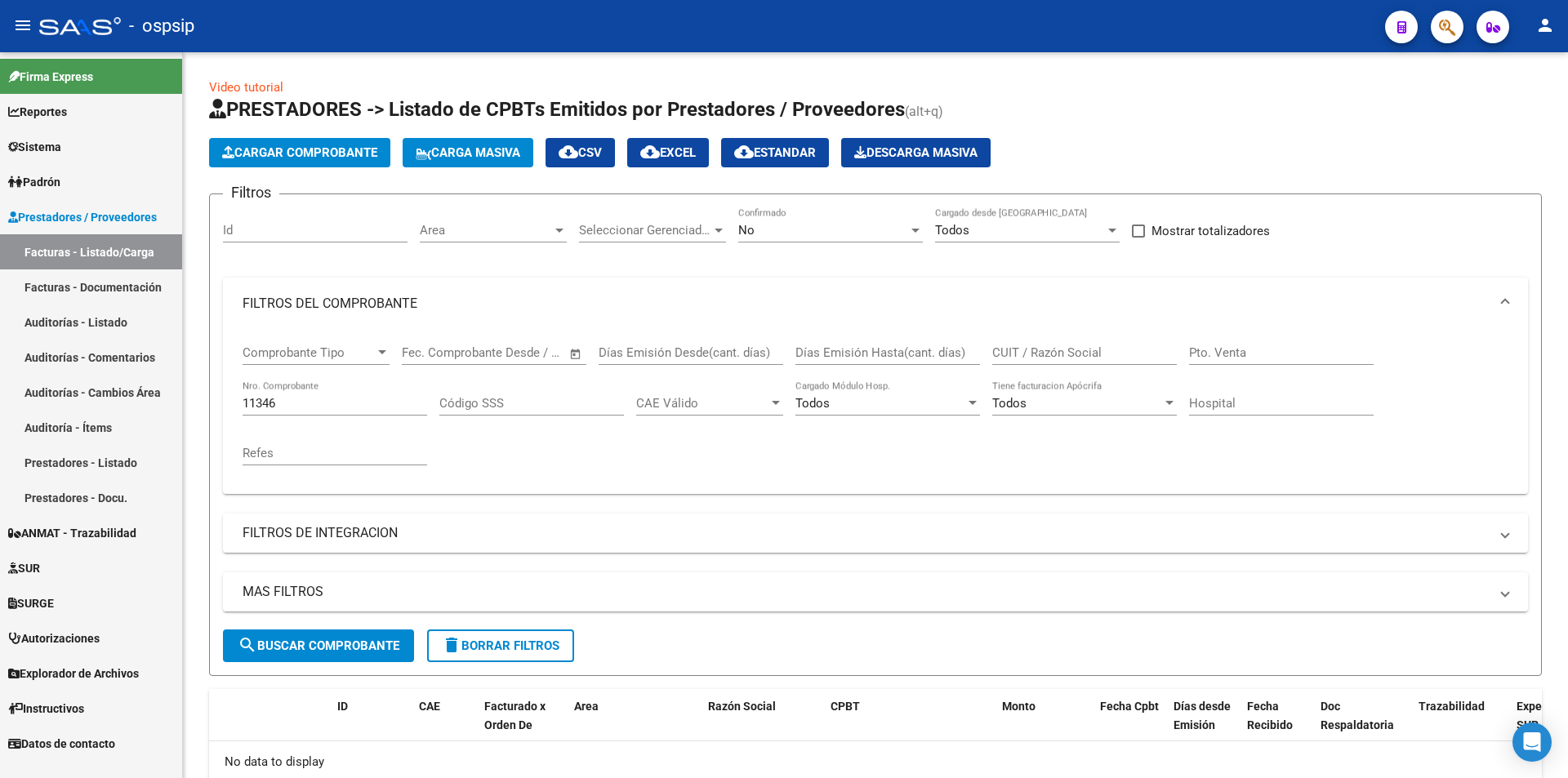
click at [1450, 18] on span "button" at bounding box center [1446, 27] width 17 height 33
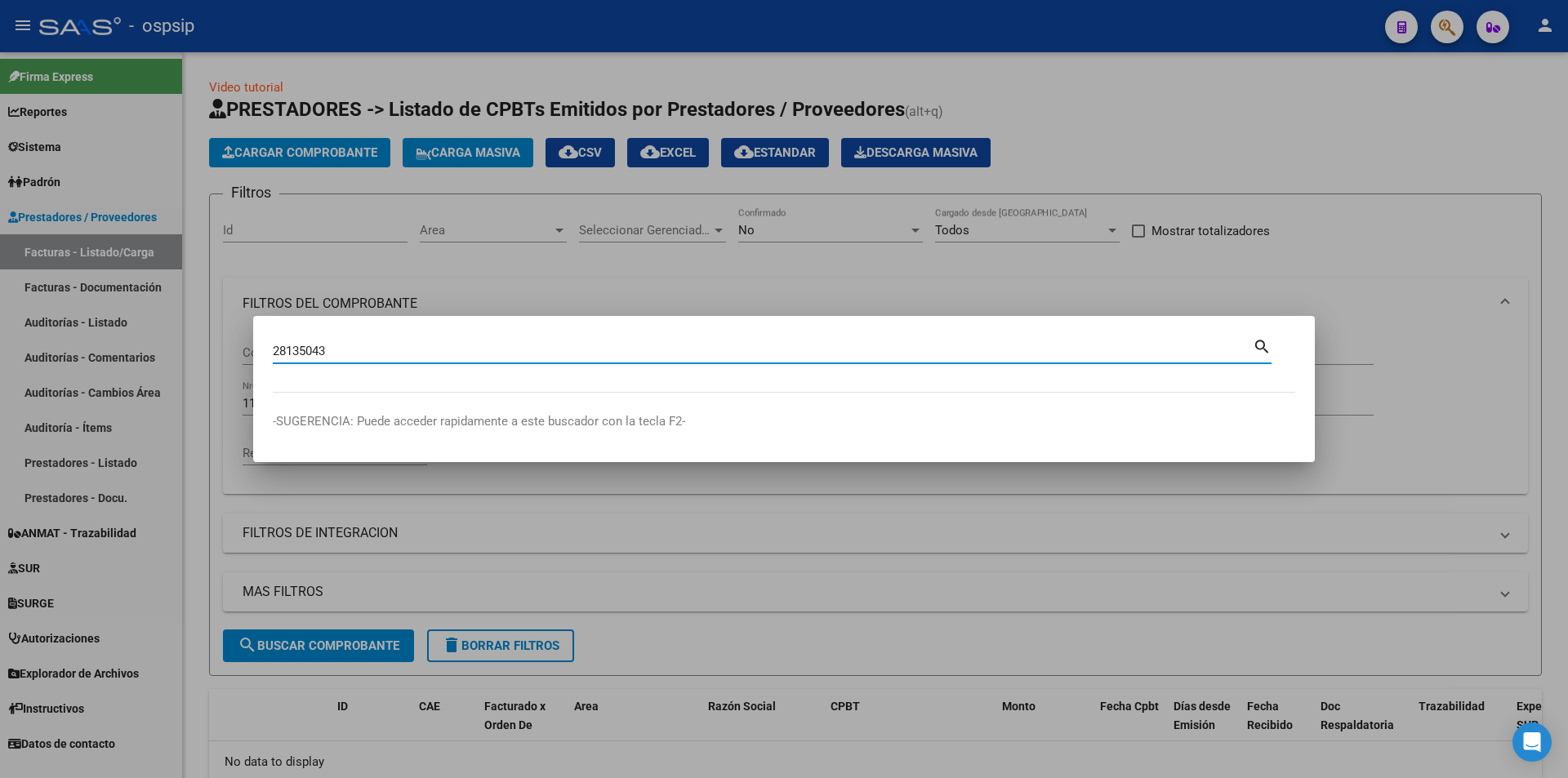
type input "28135043"
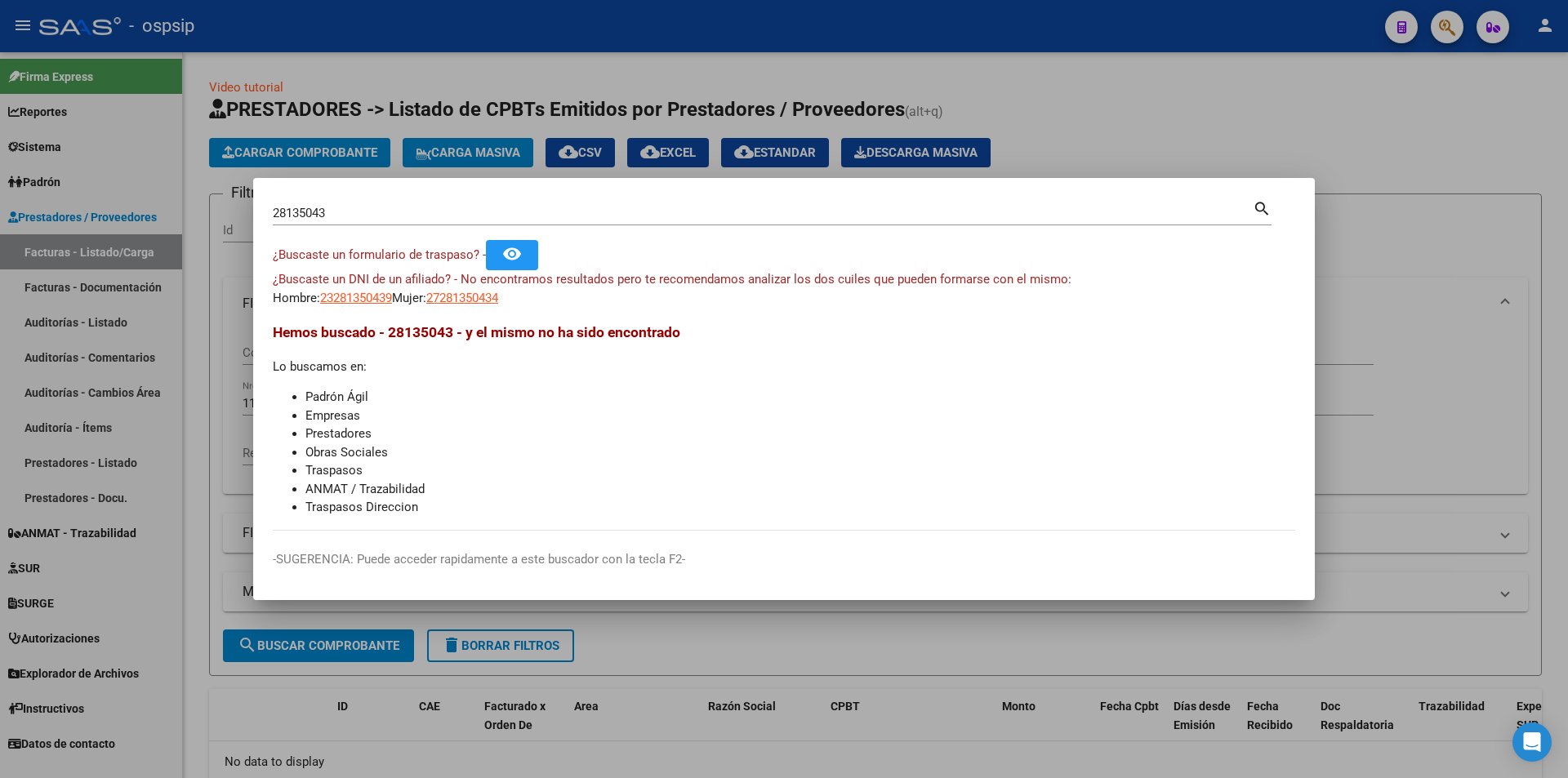
click at [367, 307] on app-link-go-to "23281350439" at bounding box center [356, 298] width 72 height 18
click at [369, 285] on span "¿Buscaste un DNI de un afiliado? - No encontramos resultados pero te recomendam…" at bounding box center [672, 279] width 799 height 15
click at [379, 290] on span "23281350439" at bounding box center [356, 297] width 72 height 15
type textarea "23281350439"
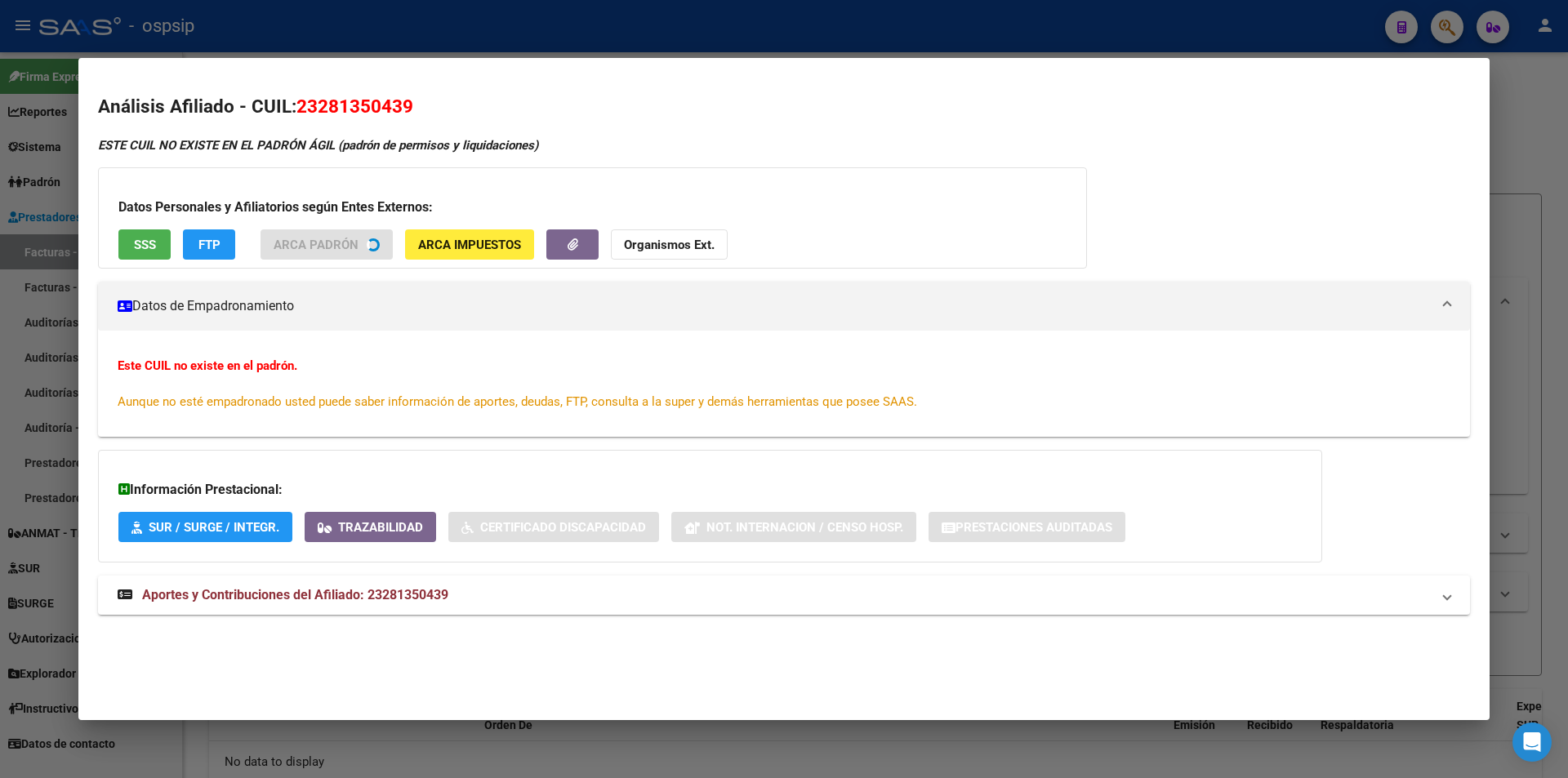
click at [147, 245] on span "SSS" at bounding box center [145, 245] width 22 height 15
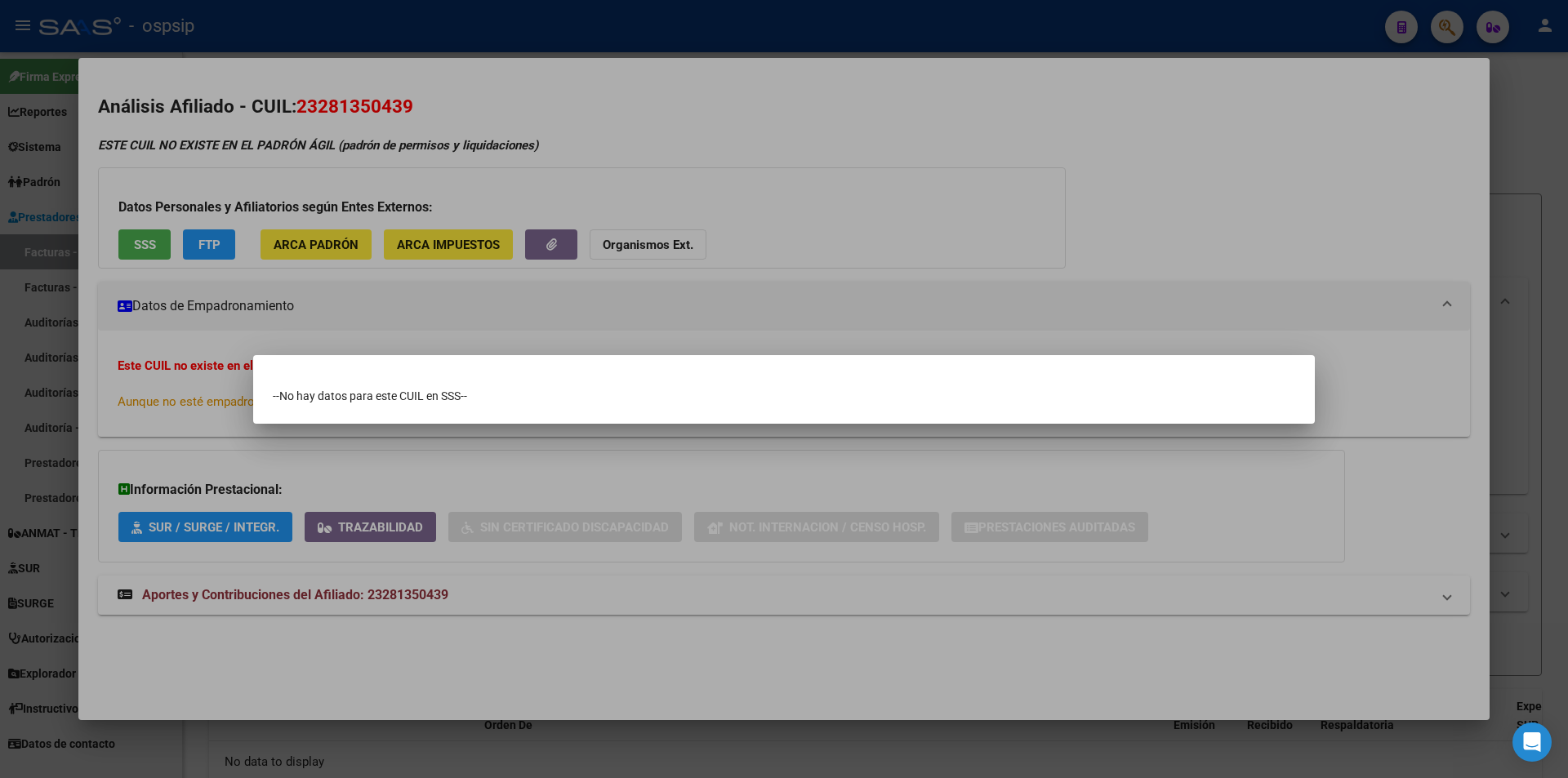
click at [194, 261] on div at bounding box center [784, 389] width 1568 height 778
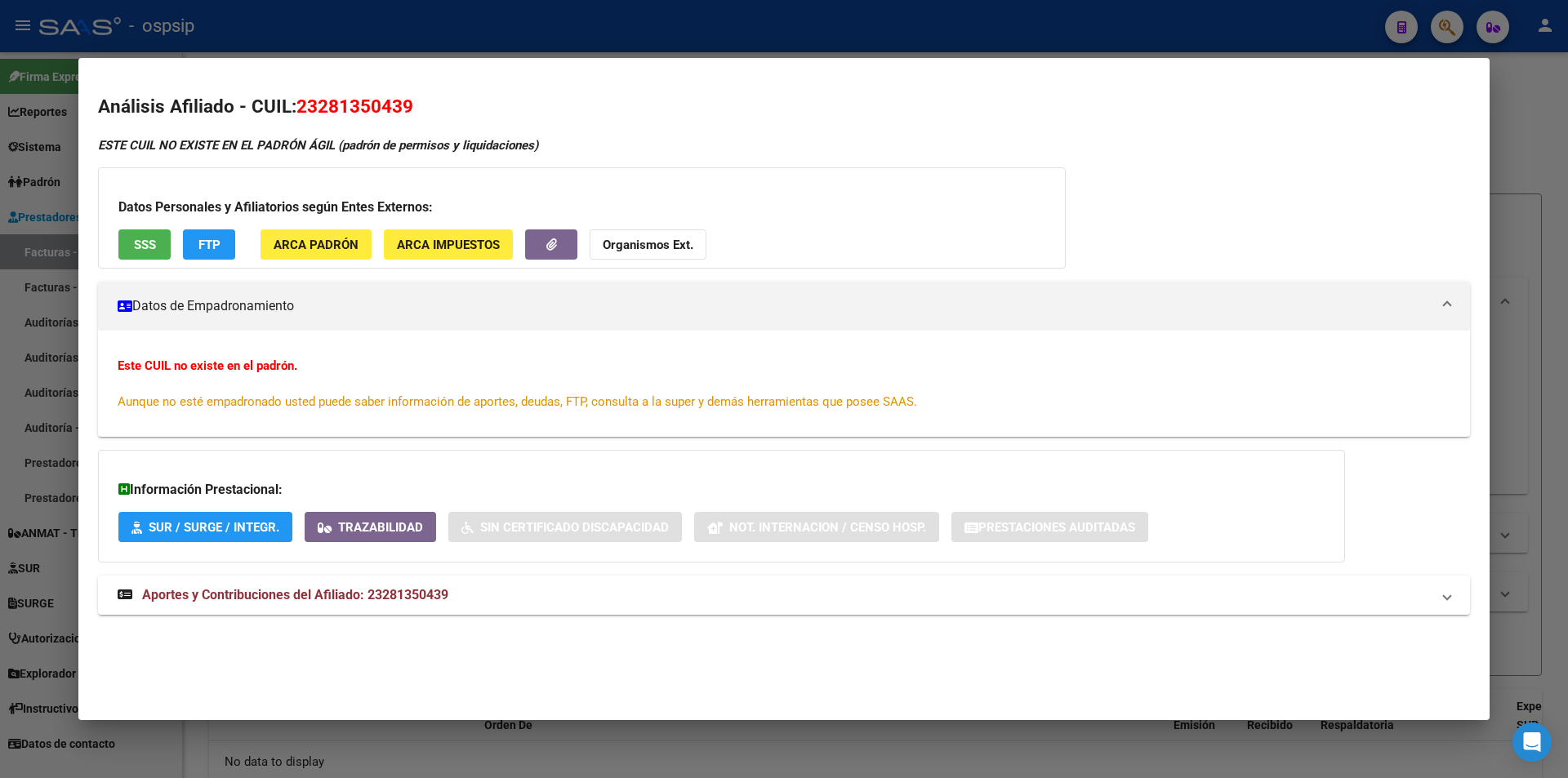
click at [58, 276] on div at bounding box center [784, 389] width 1568 height 778
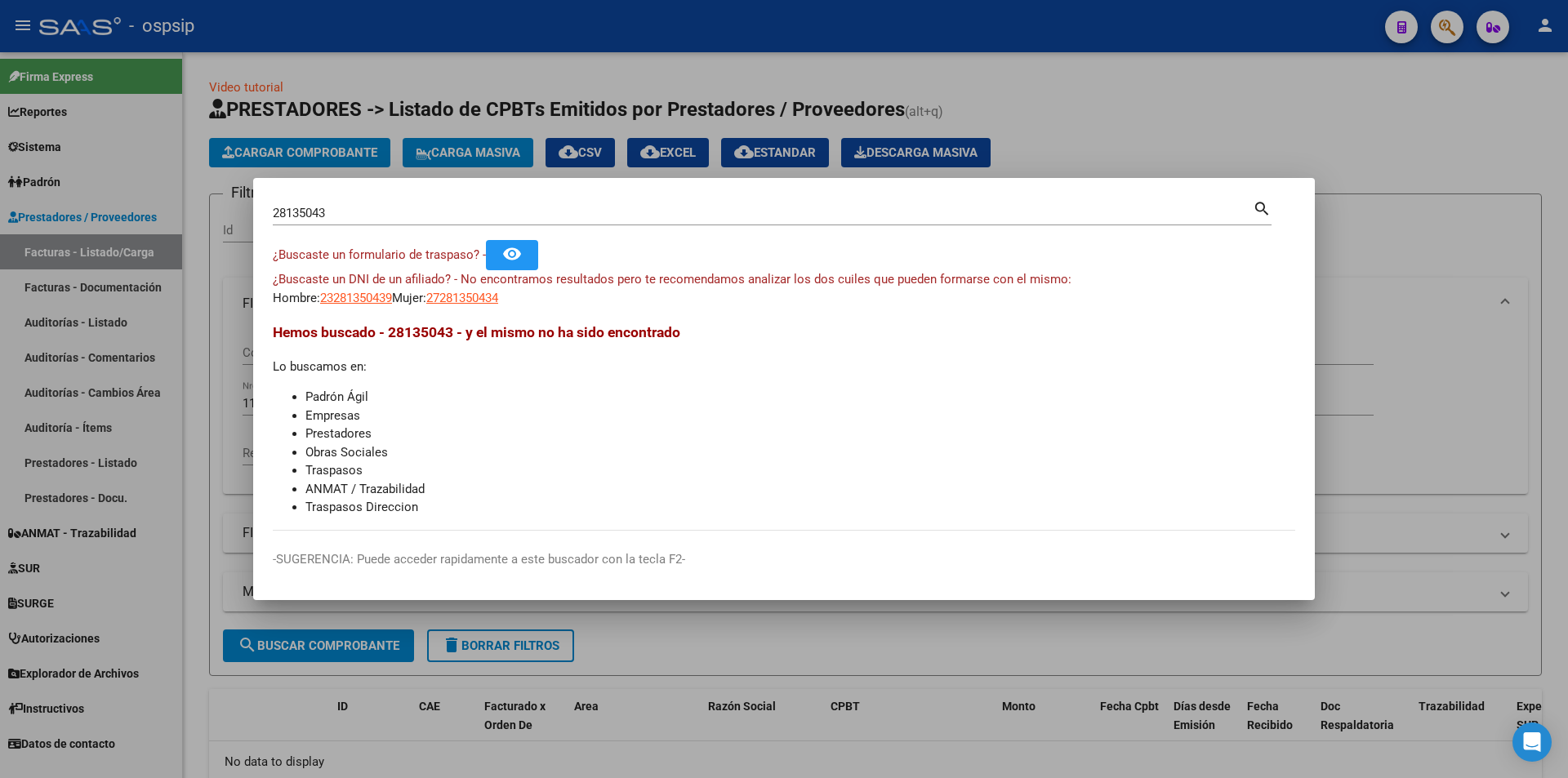
click at [432, 215] on input "28135043" at bounding box center [762, 213] width 980 height 15
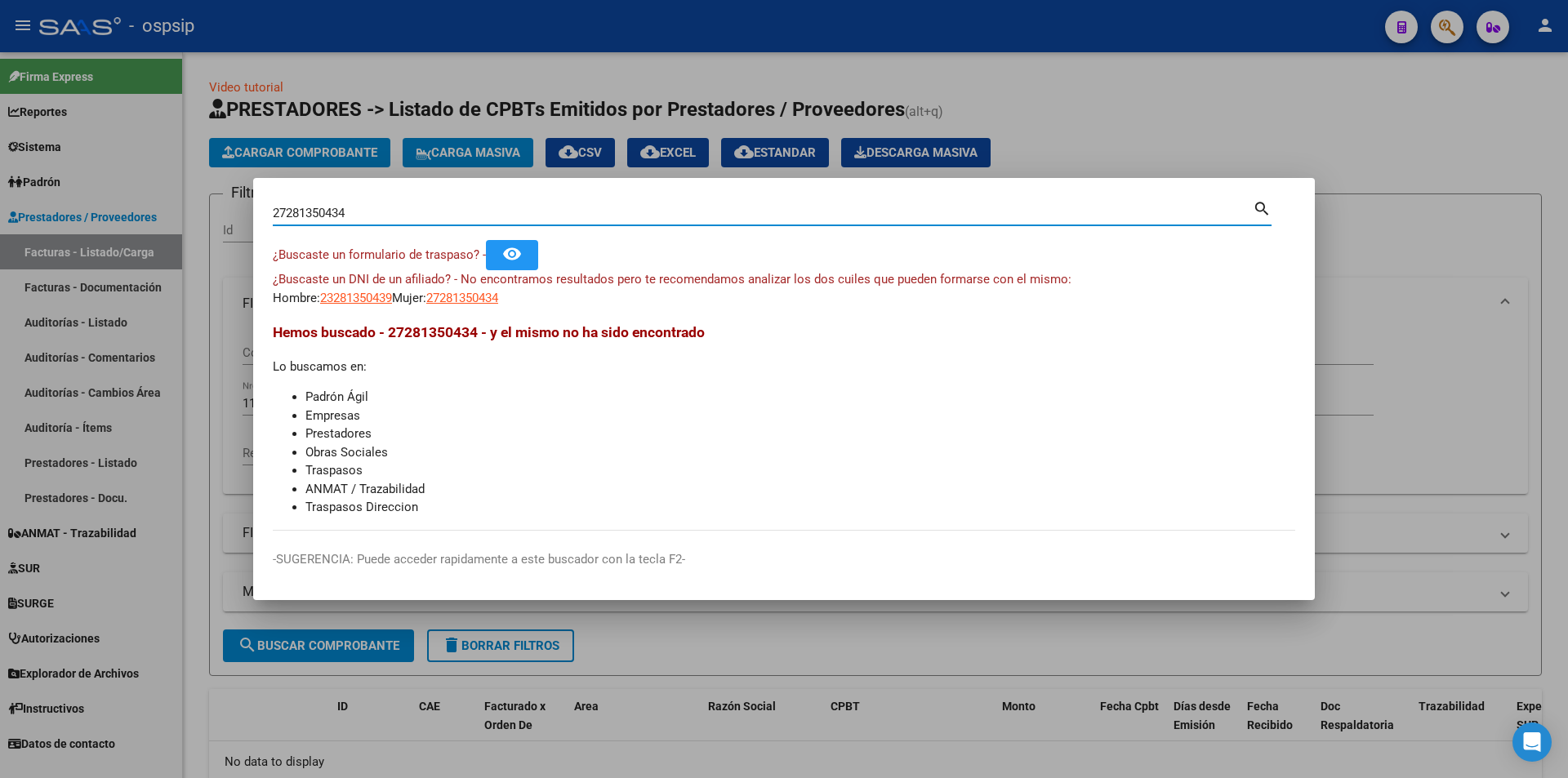
type input "27281350434"
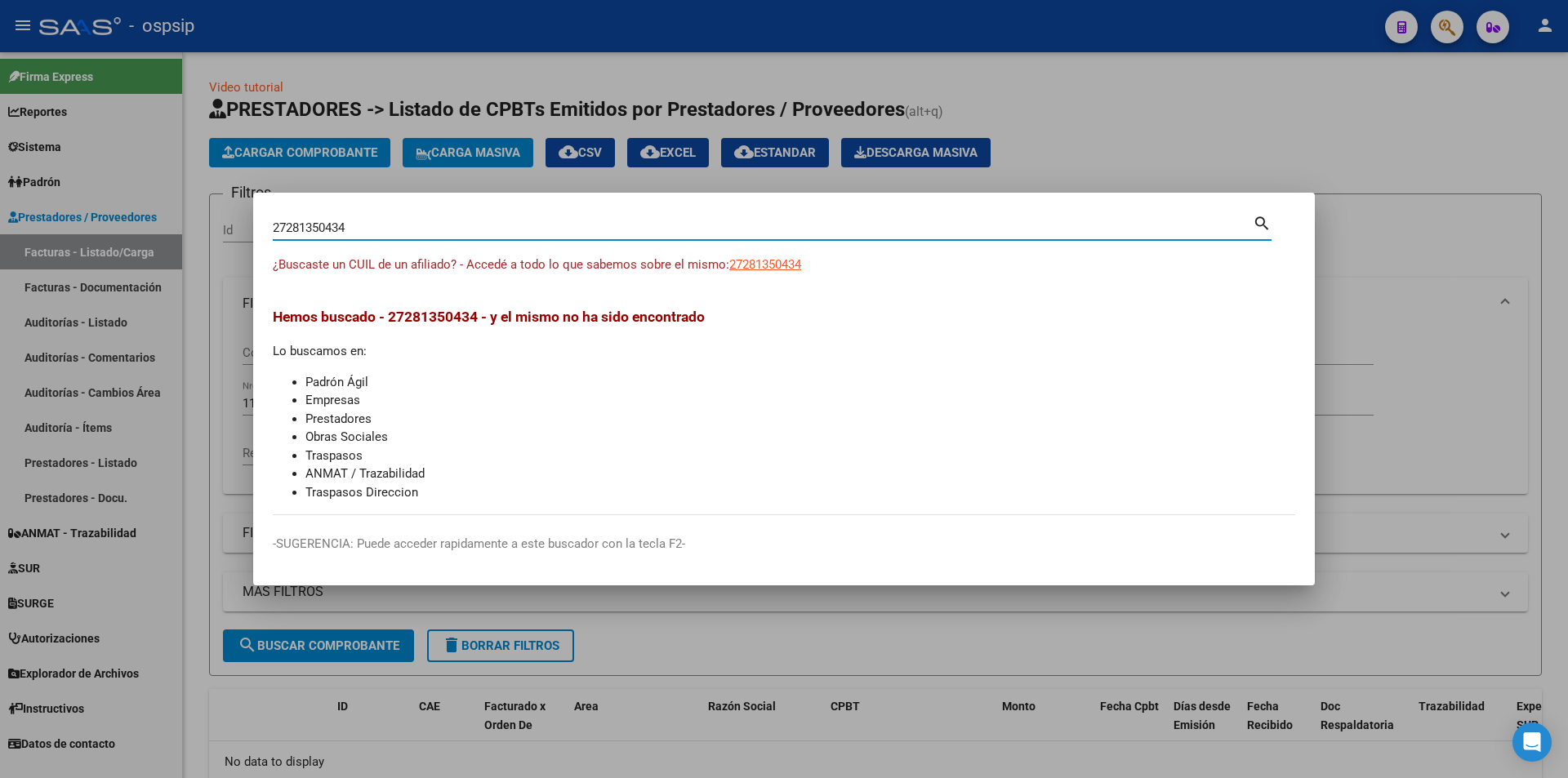
click at [396, 220] on input "27281350434" at bounding box center [762, 227] width 980 height 15
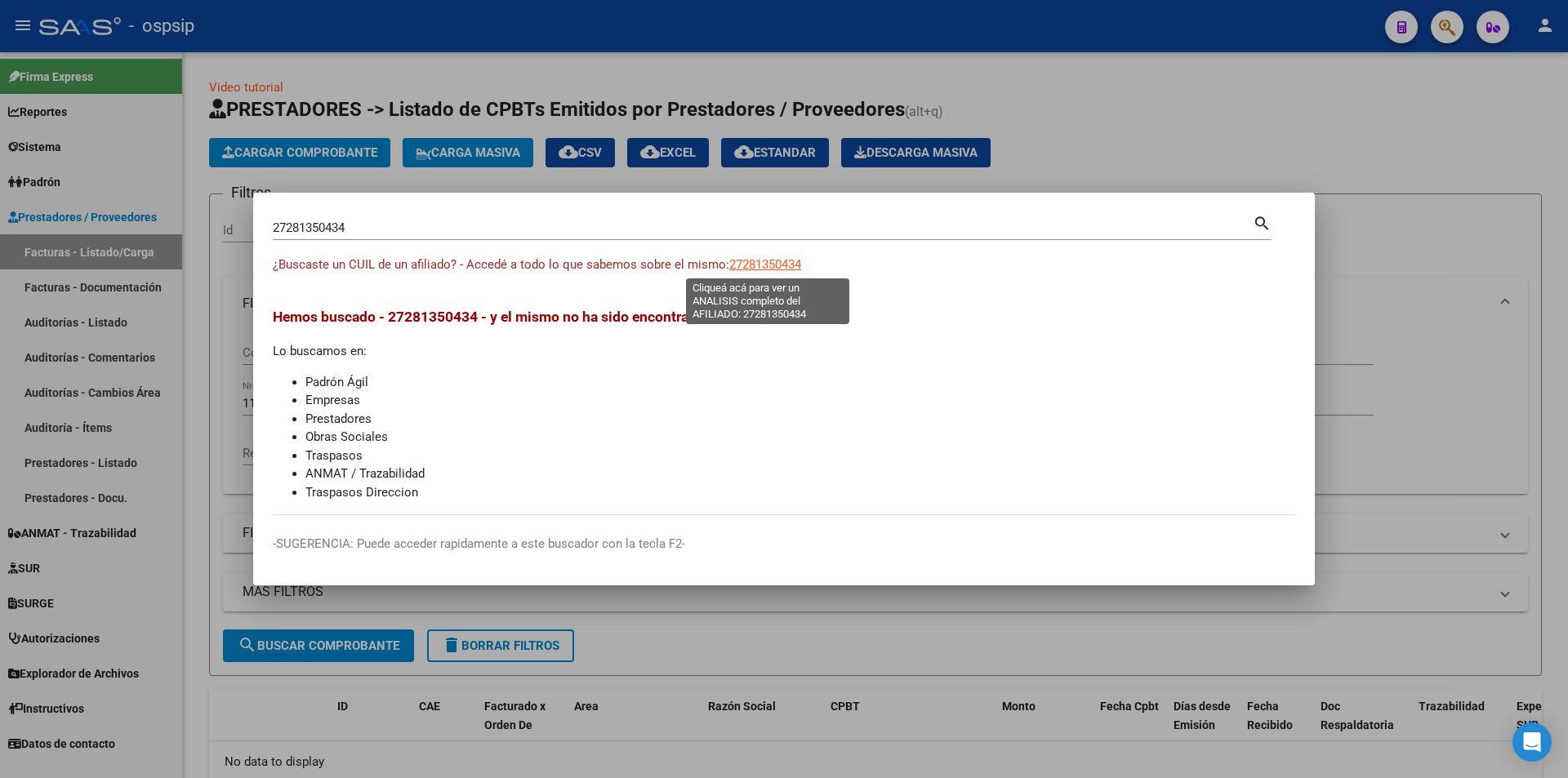
click at [740, 259] on span "27281350434" at bounding box center [765, 264] width 72 height 15
type textarea "27281350434"
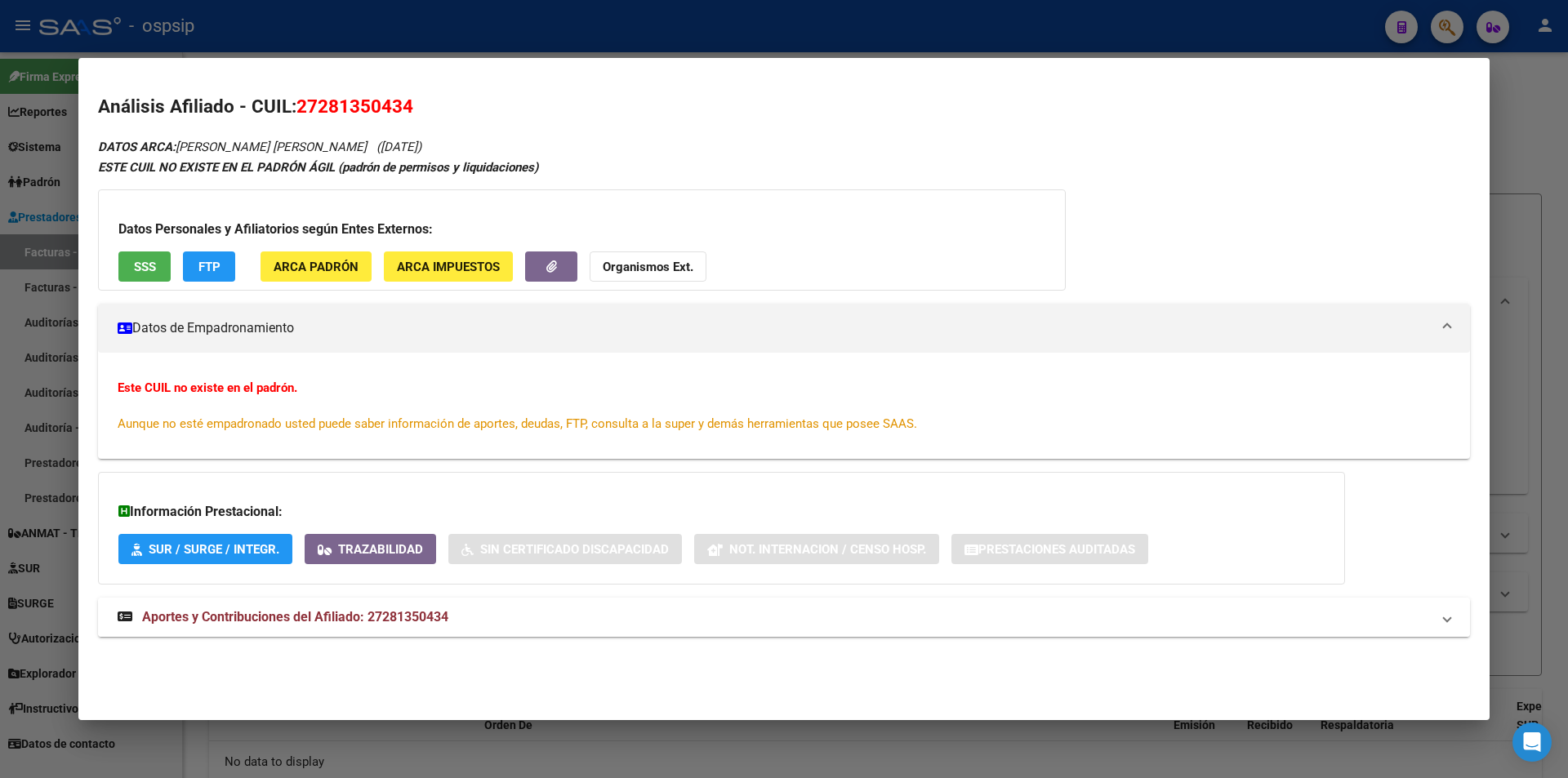
click at [234, 605] on mat-expansion-panel-header "Aportes y Contribuciones del Afiliado: 27281350434" at bounding box center [784, 617] width 1372 height 39
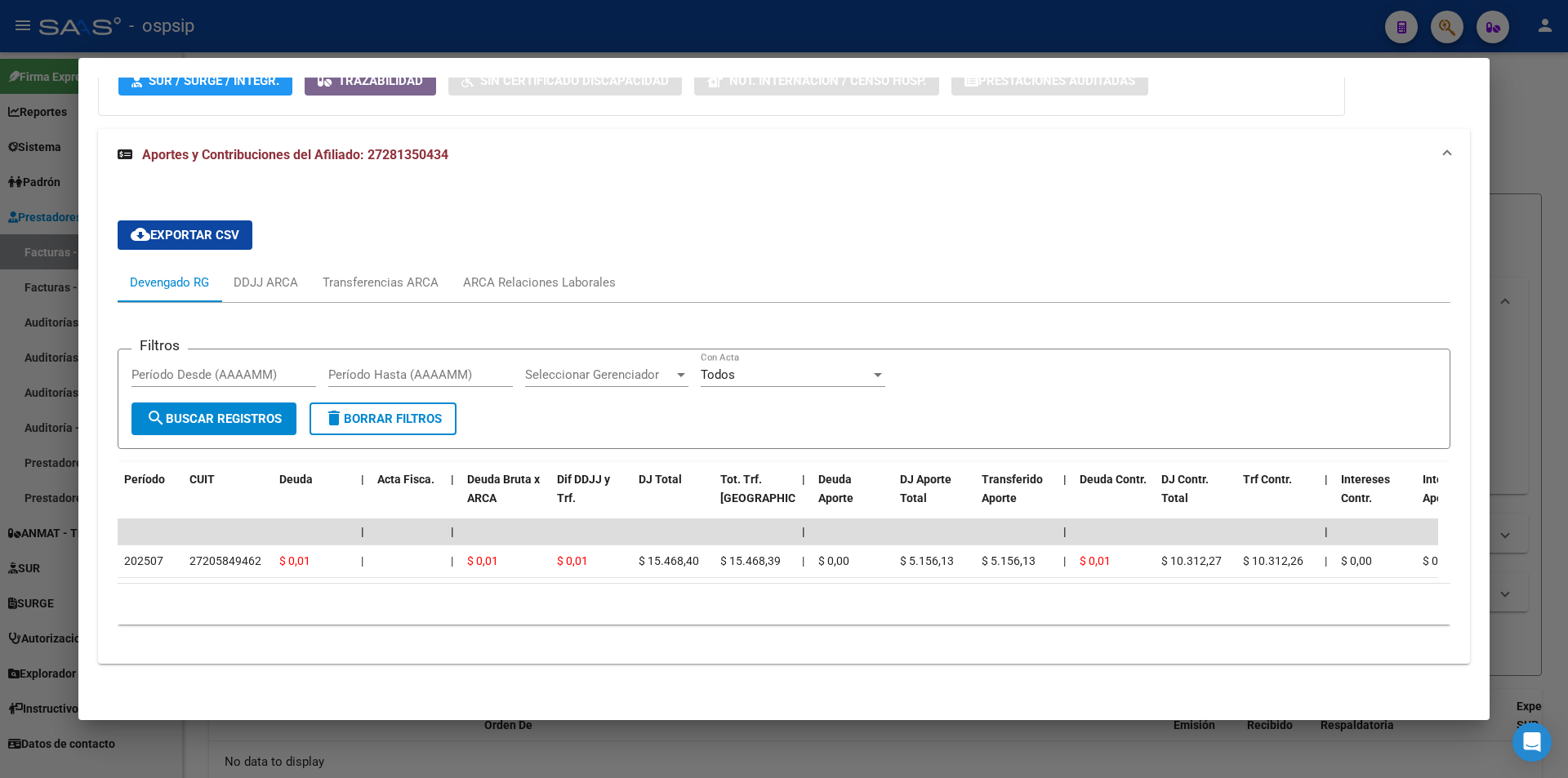
scroll to position [0, 88]
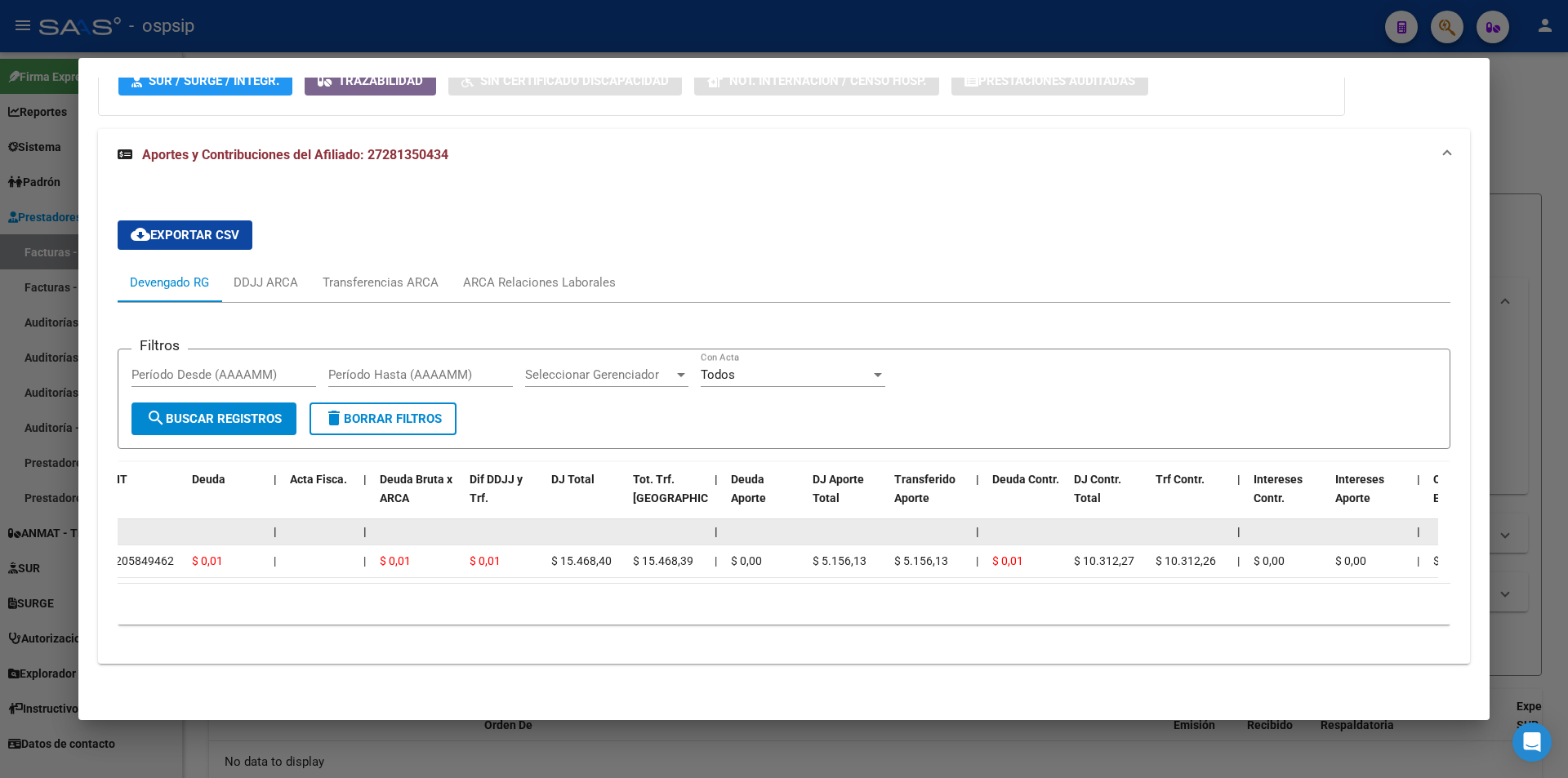
drag, startPoint x: 349, startPoint y: 555, endPoint x: 185, endPoint y: 531, distance: 165.7
click at [185, 531] on datatable-scroller "| | | | | | | | | | | | | 202507 27205849462 $ 0,01 | | $ 0,01 $ 0,01 $ 15.468,…" at bounding box center [689, 548] width 1320 height 59
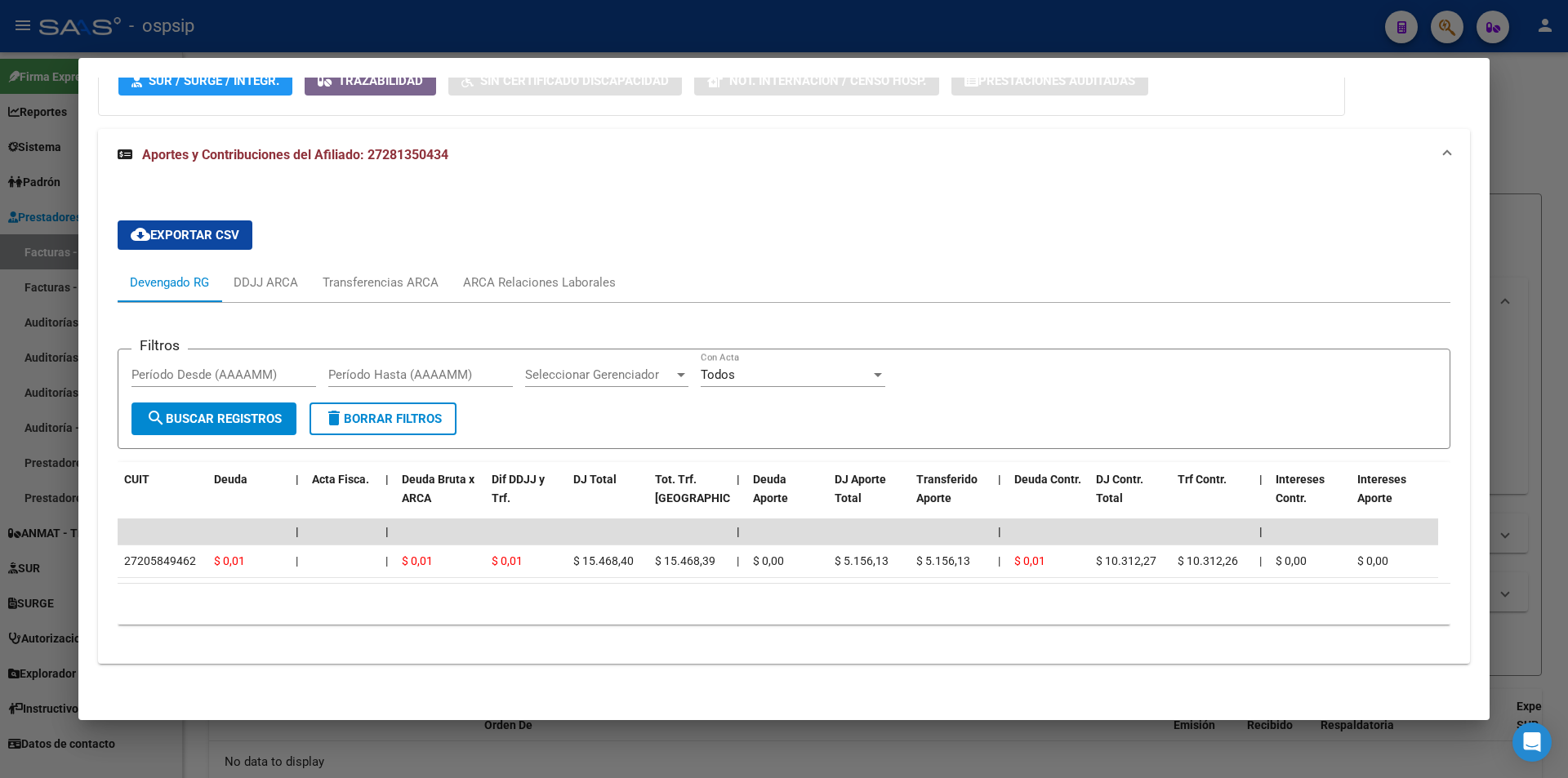
scroll to position [0, 0]
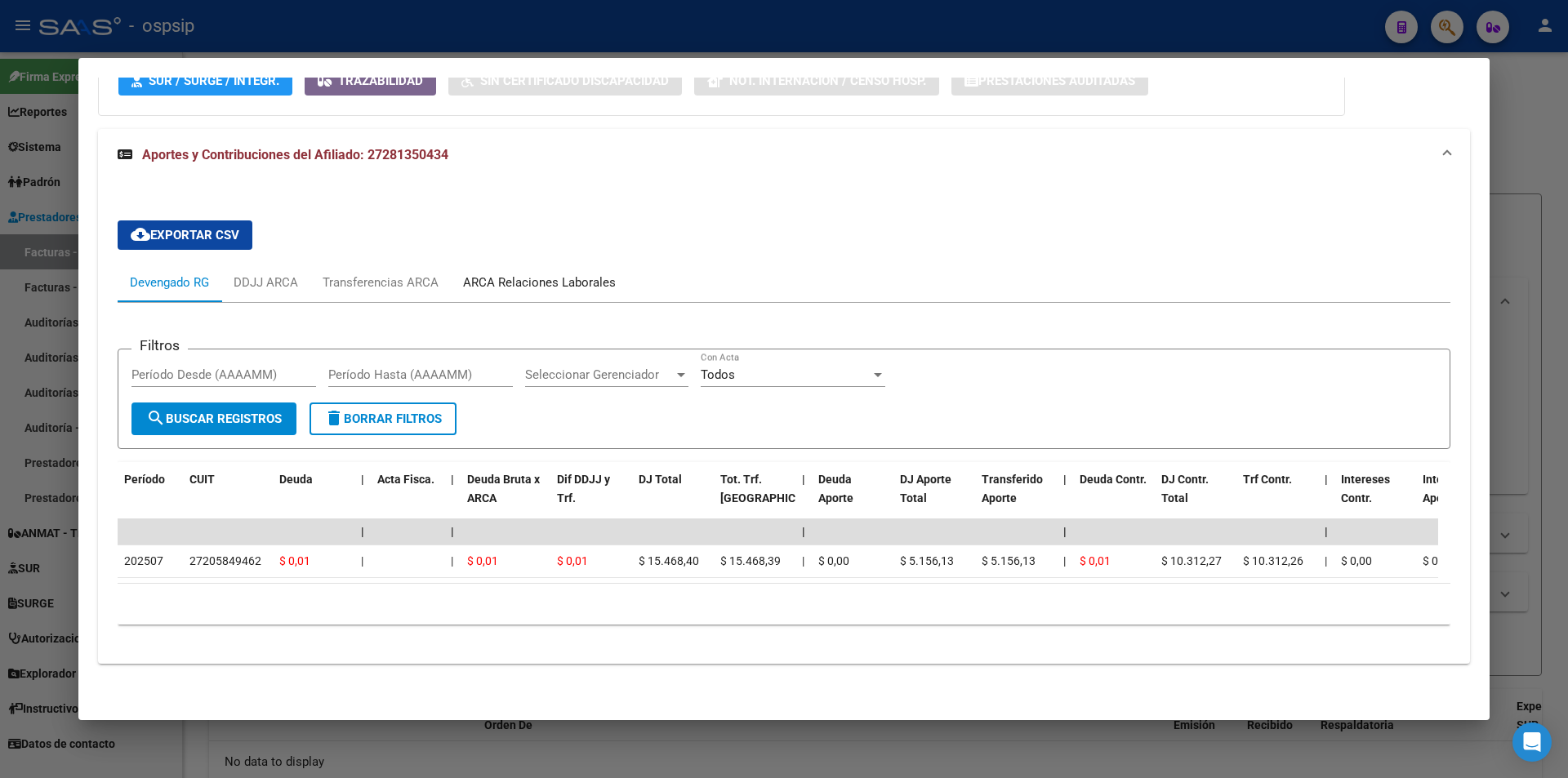
click at [467, 278] on div "ARCA Relaciones Laborales" at bounding box center [539, 282] width 153 height 18
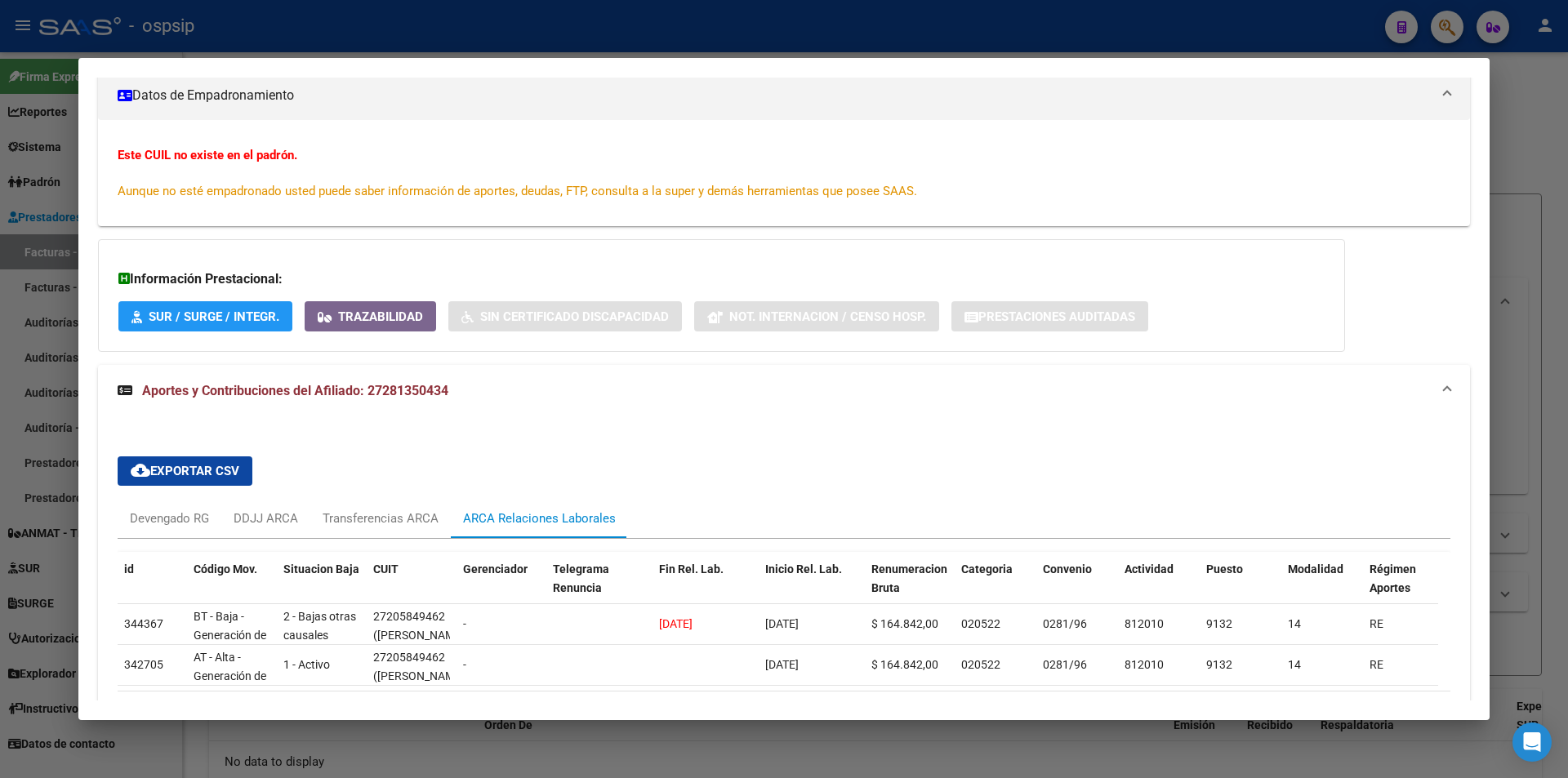
scroll to position [353, 0]
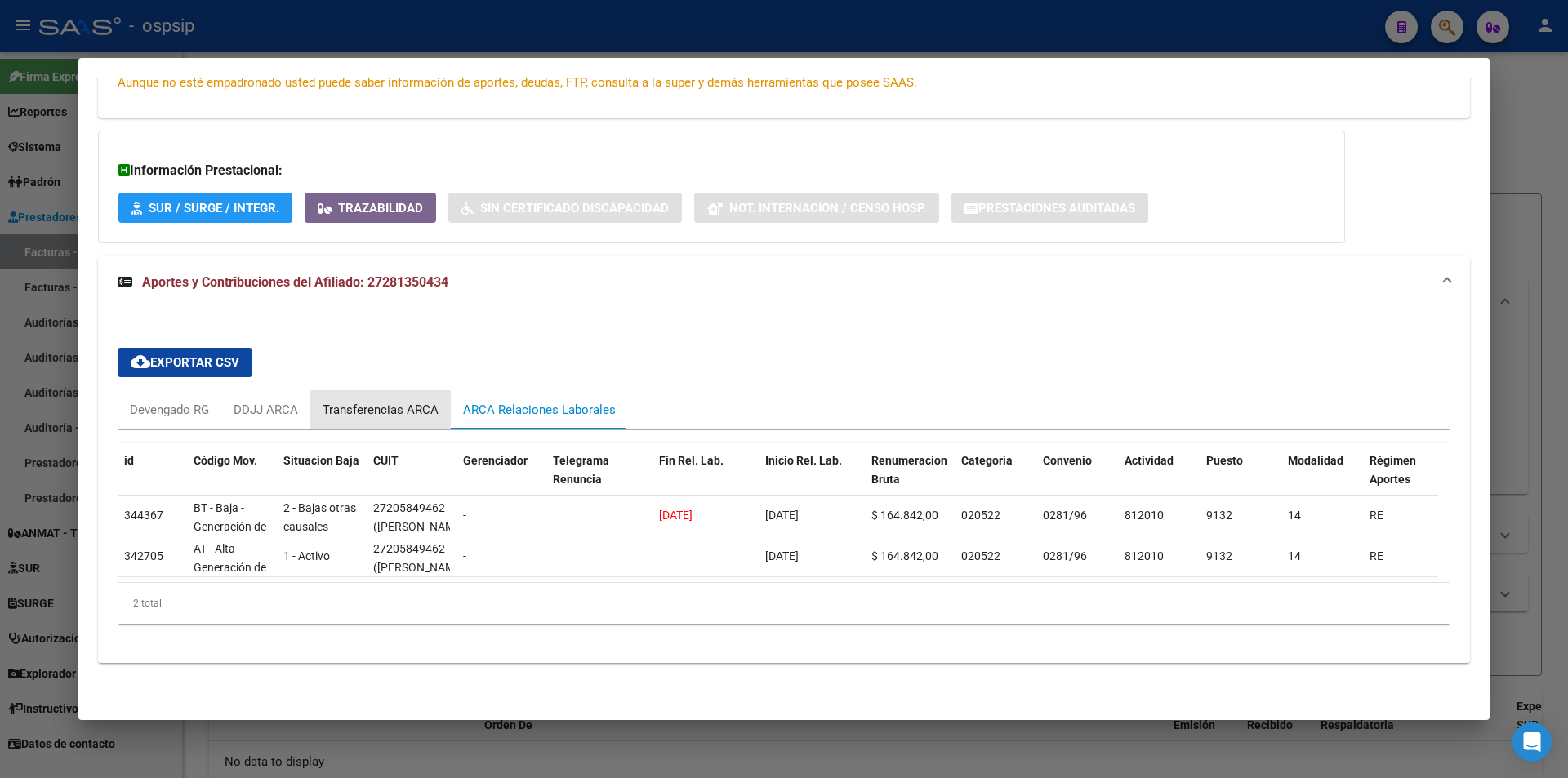
click at [396, 410] on div "Transferencias ARCA" at bounding box center [381, 410] width 140 height 39
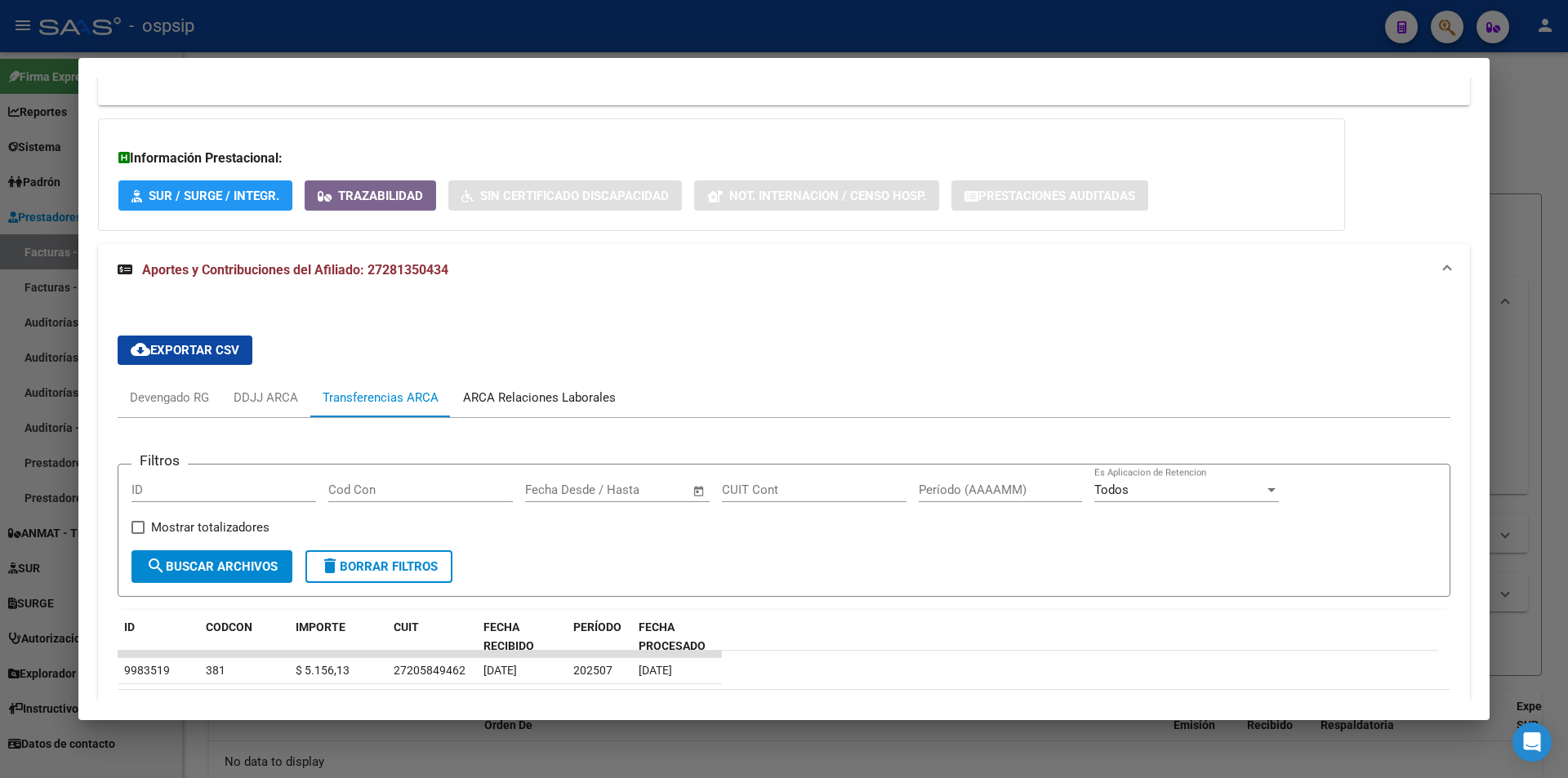
click at [569, 395] on div "ARCA Relaciones Laborales" at bounding box center [539, 397] width 153 height 18
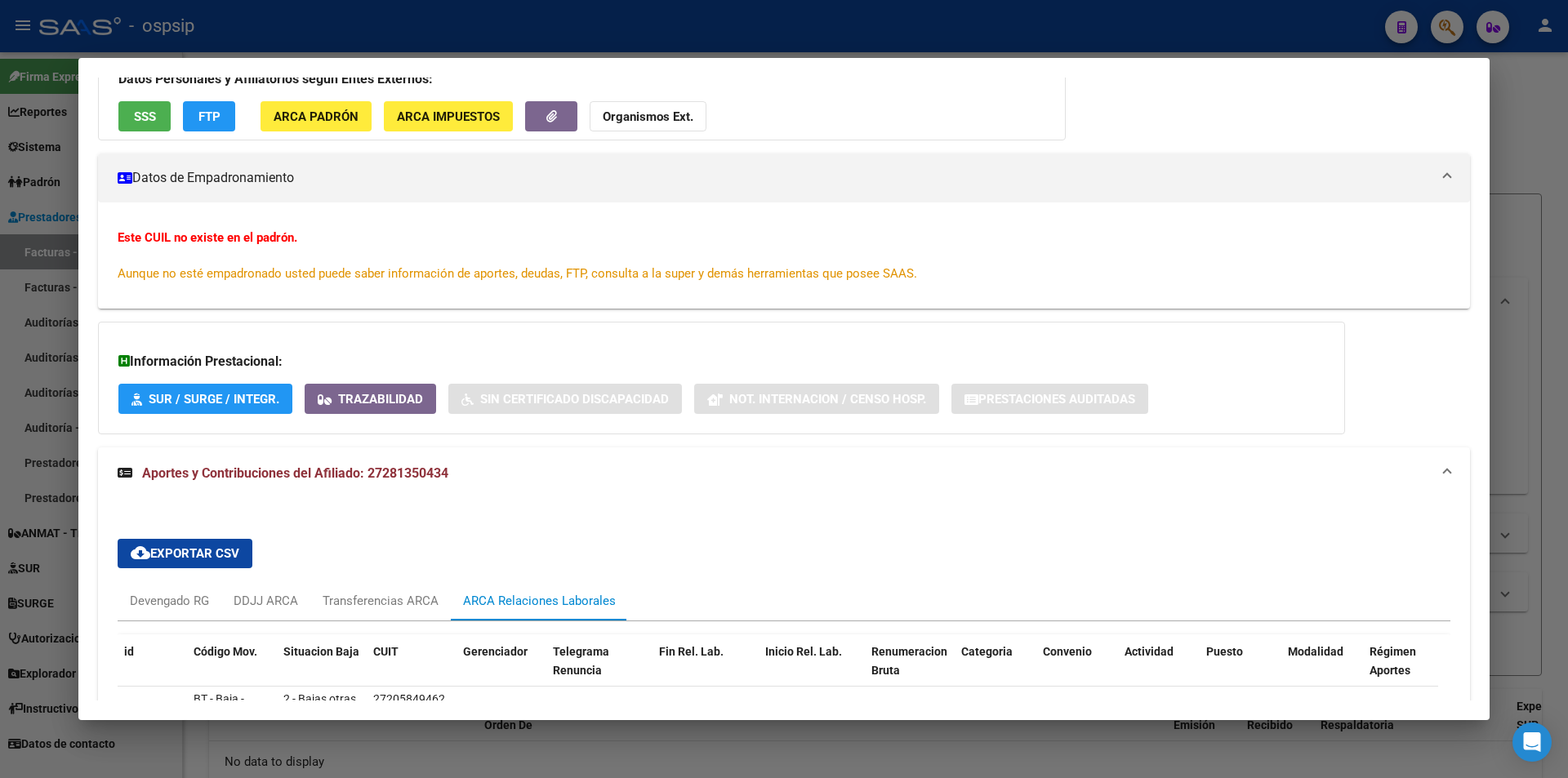
scroll to position [0, 0]
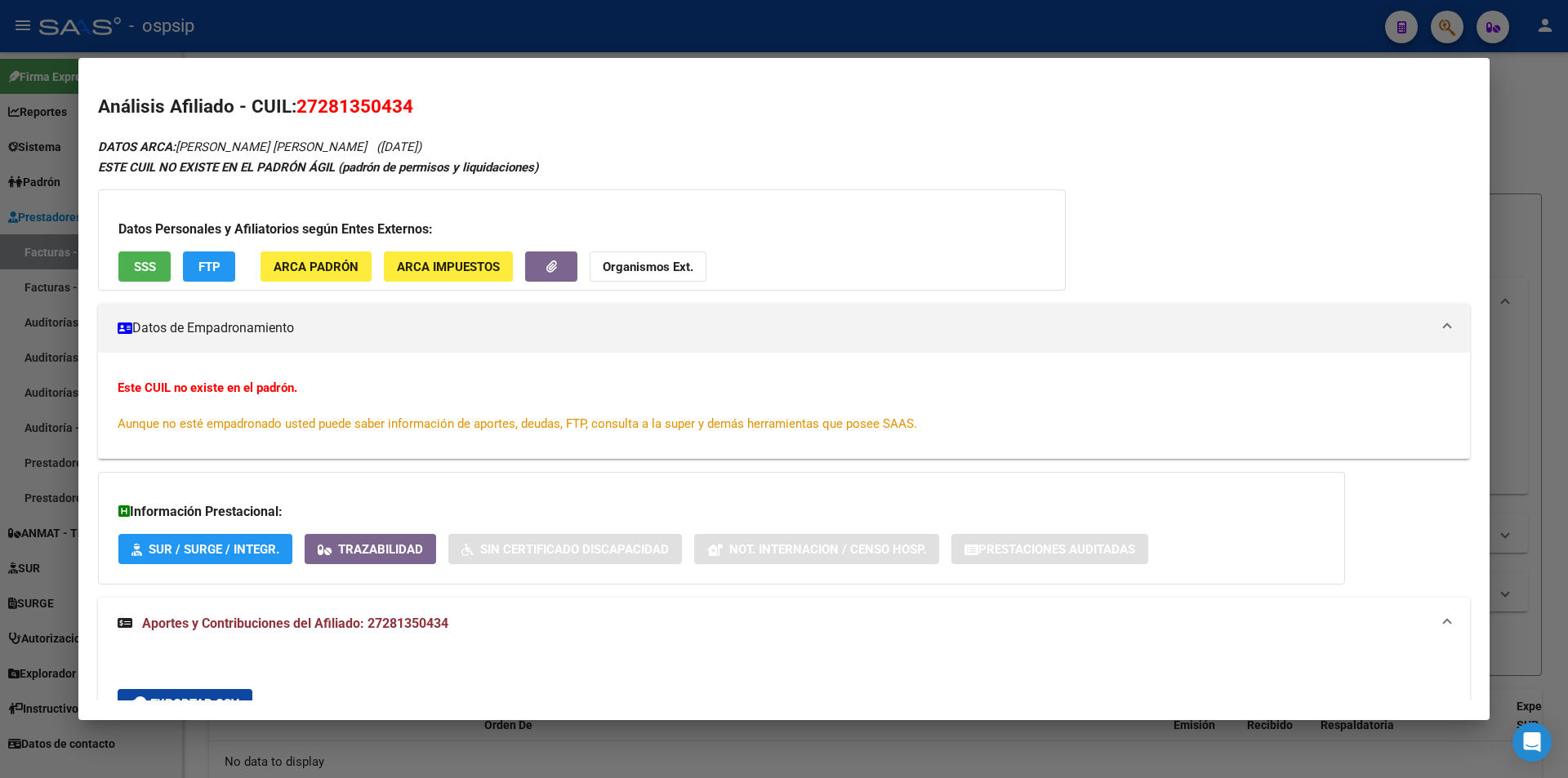
click at [117, 270] on div "Datos Personales y Afiliatorios según Entes Externos: SSS FTP ARCA Padrón ARCA …" at bounding box center [581, 239] width 967 height 101
click at [124, 273] on button "SSS" at bounding box center [145, 267] width 53 height 30
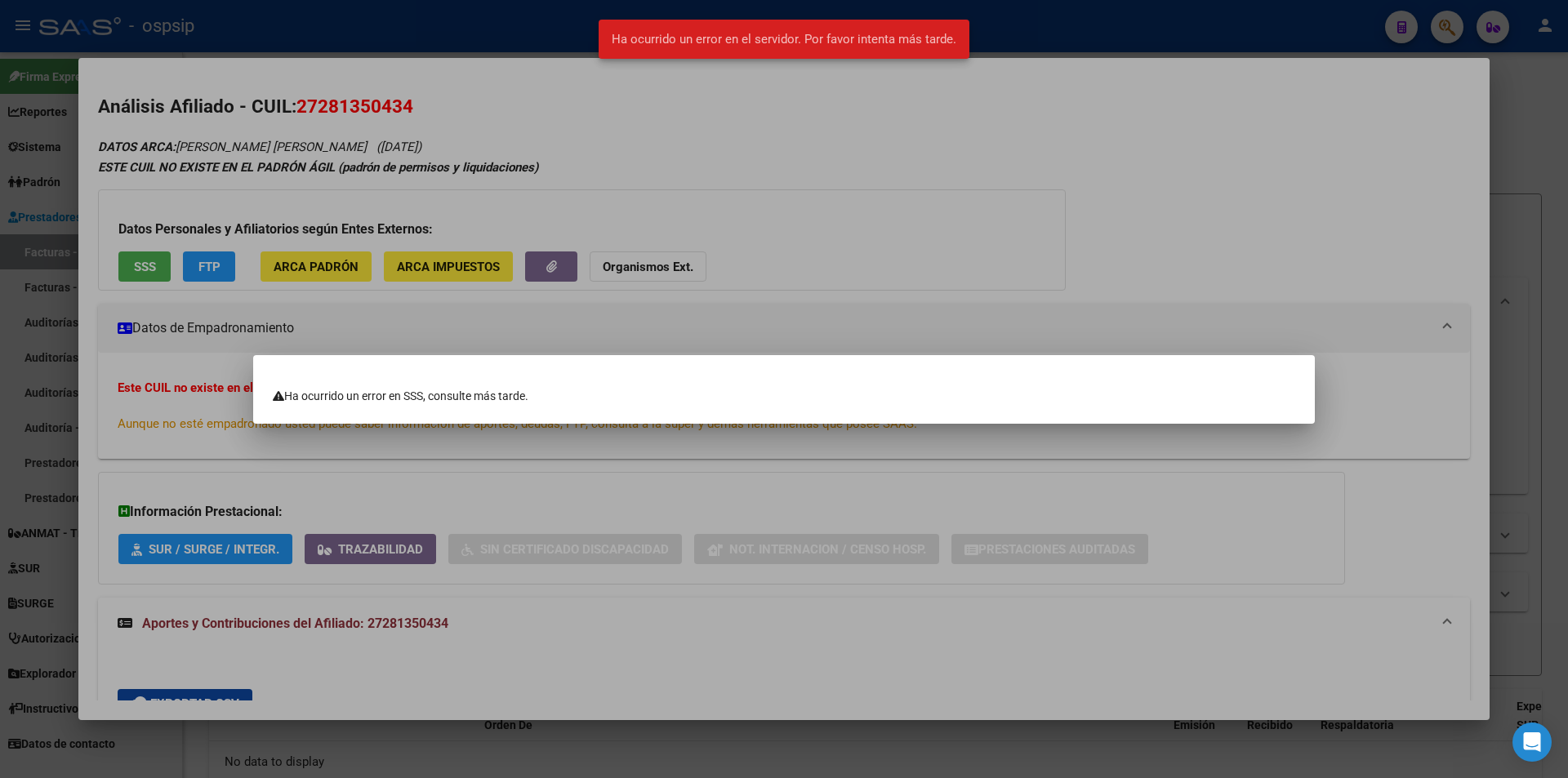
click at [567, 486] on div at bounding box center [784, 389] width 1568 height 778
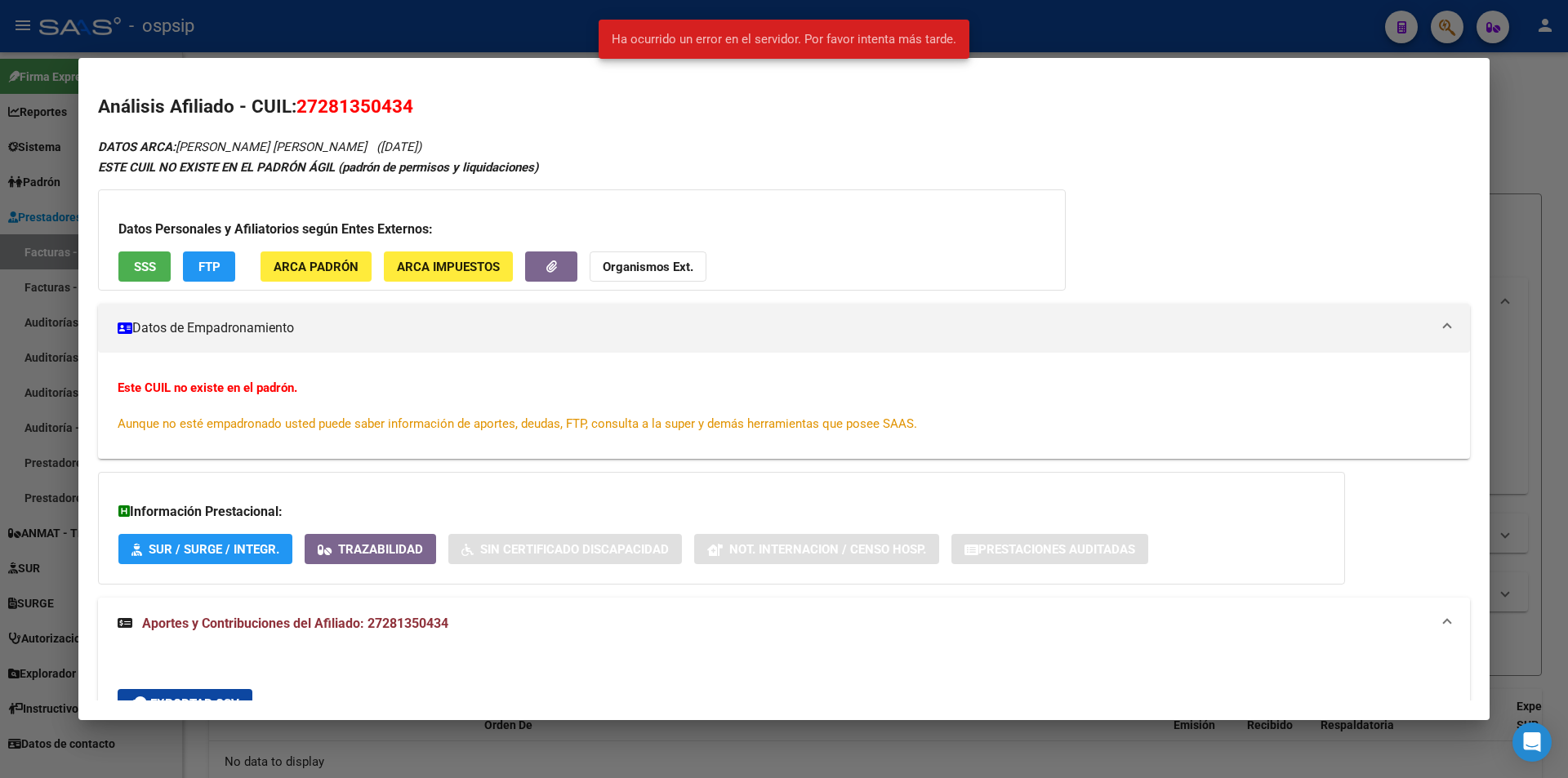
click at [156, 253] on button "SSS" at bounding box center [145, 267] width 53 height 30
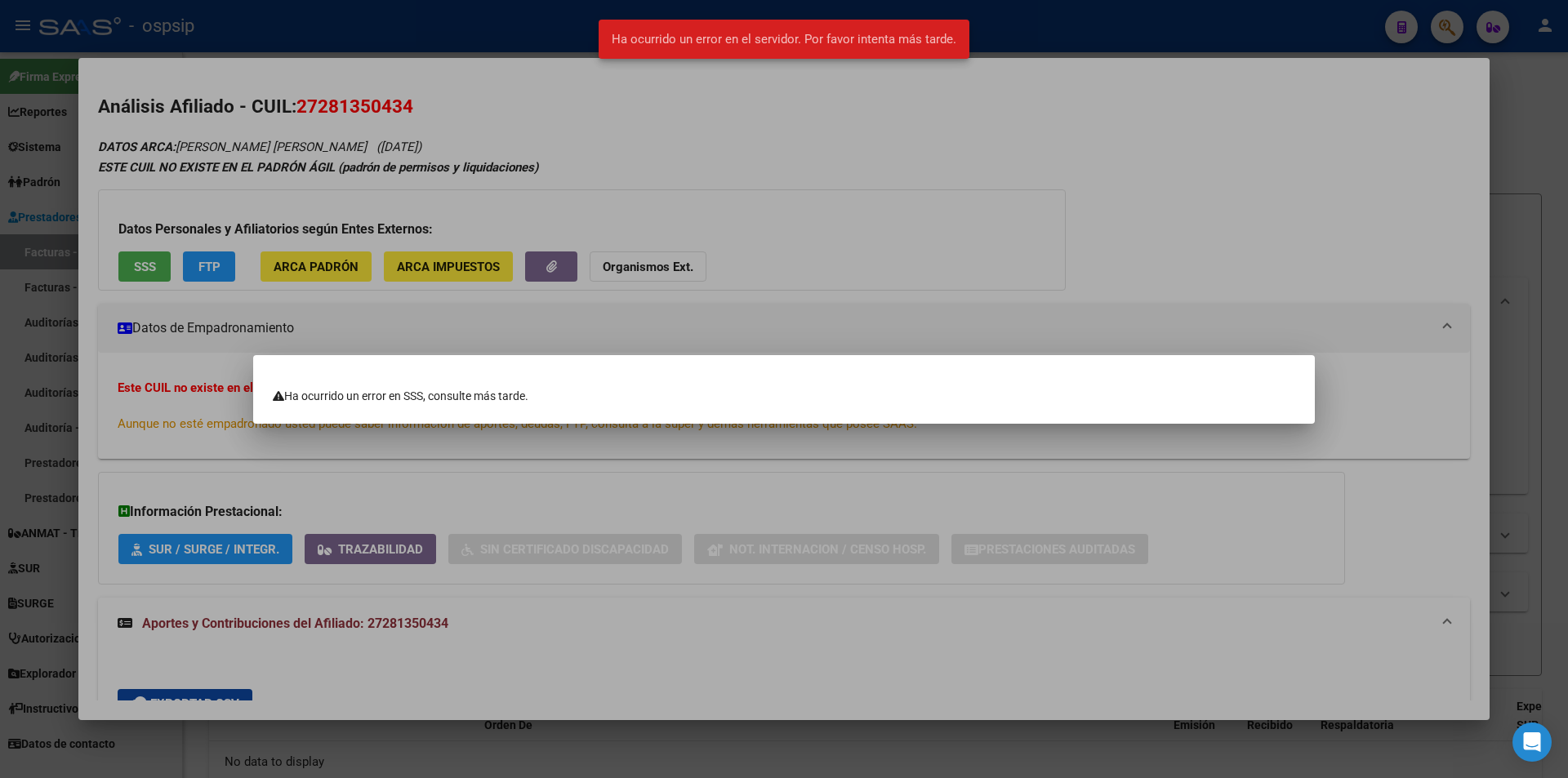
click at [158, 253] on div at bounding box center [784, 389] width 1568 height 778
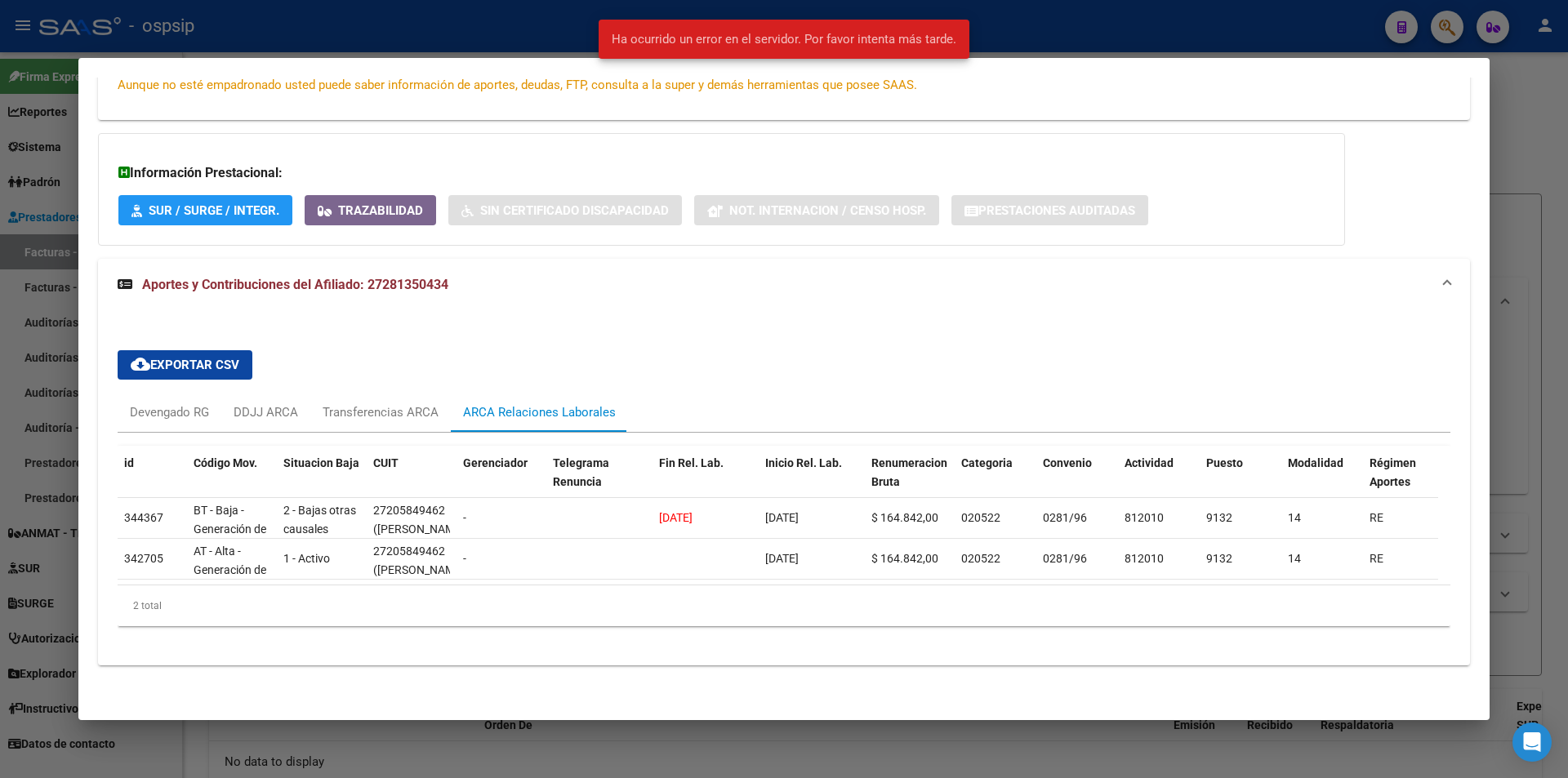
scroll to position [353, 0]
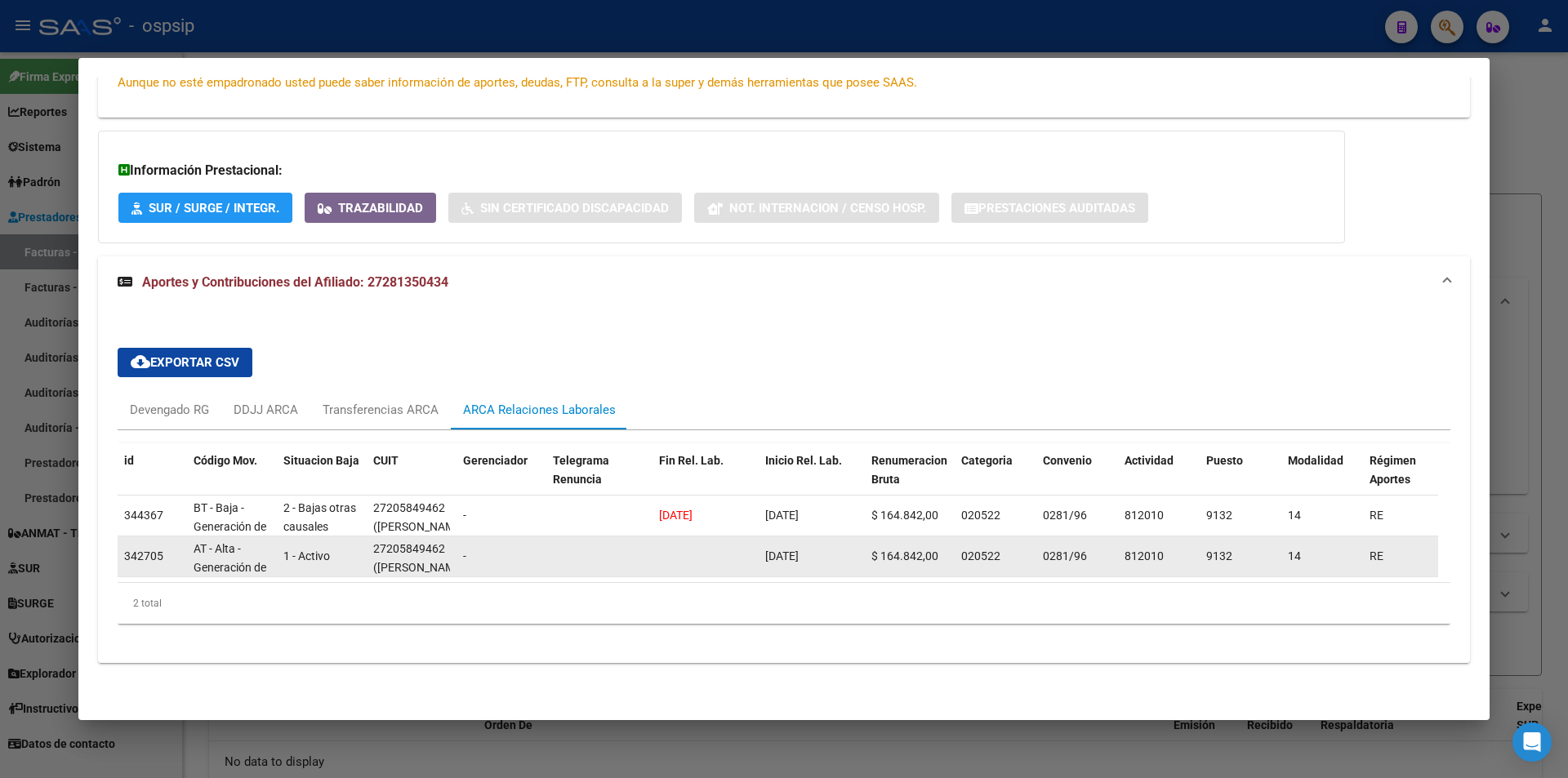
click at [683, 565] on datatable-body-cell at bounding box center [705, 557] width 106 height 40
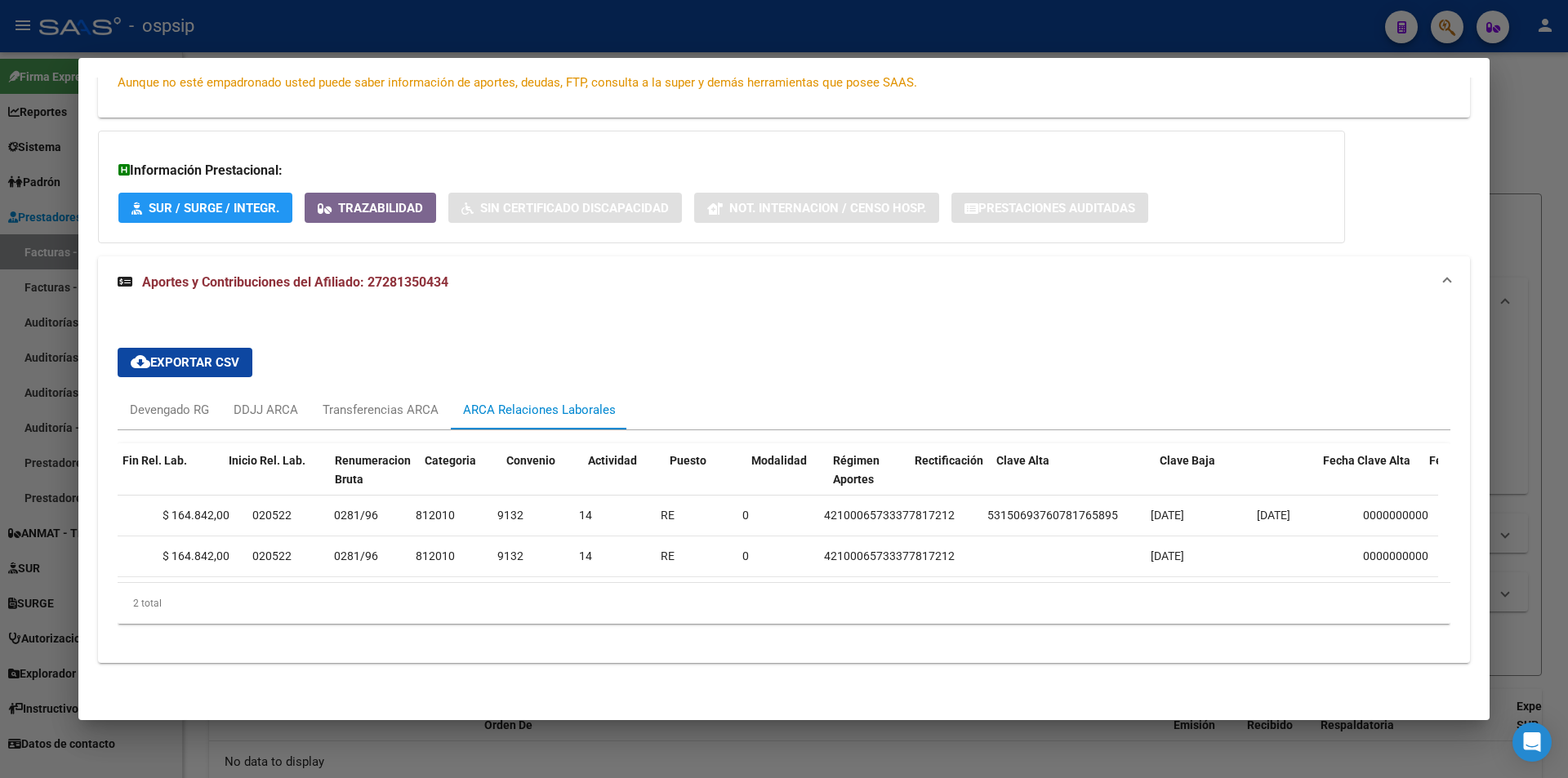
scroll to position [0, 0]
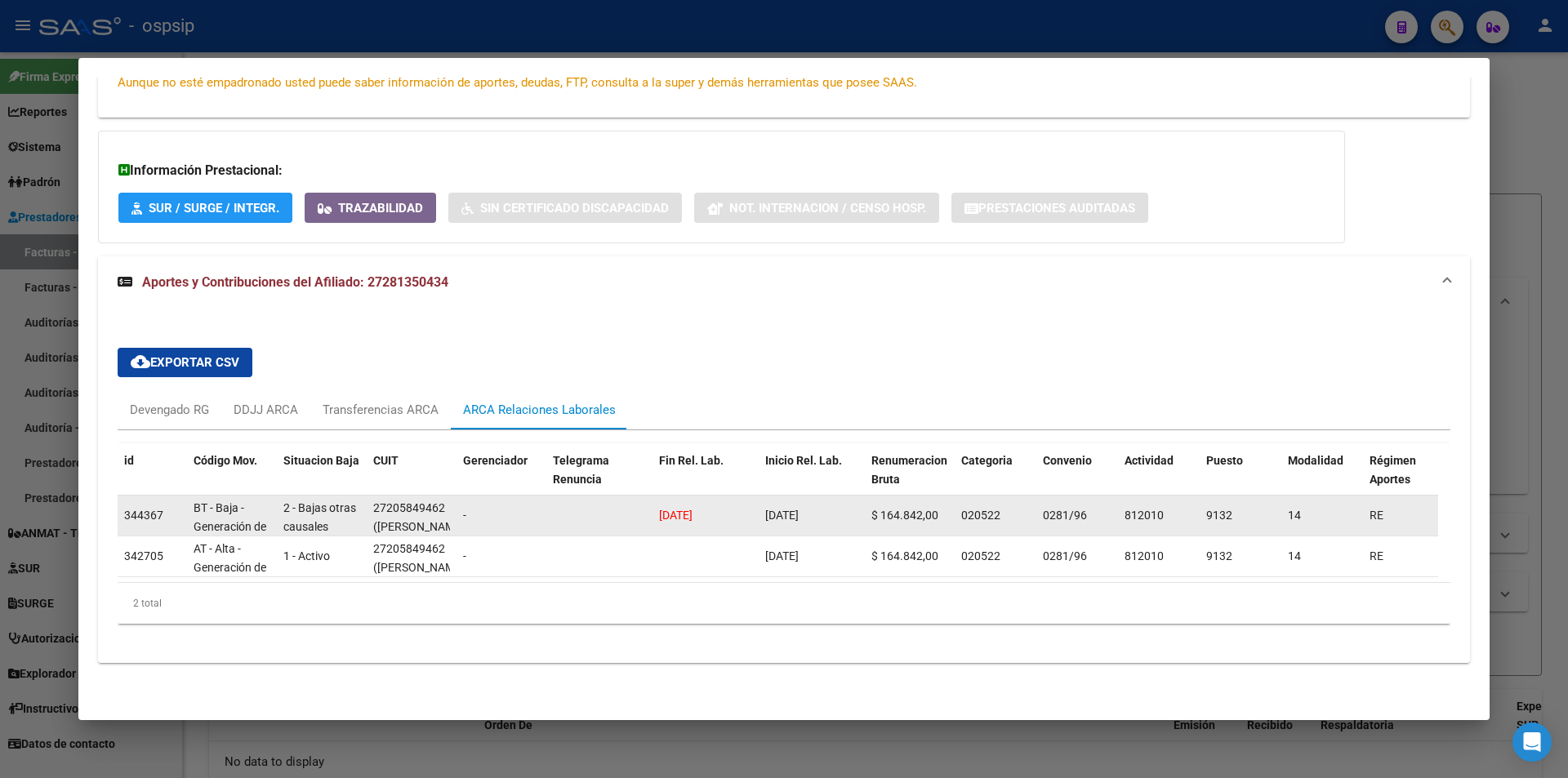
drag, startPoint x: 730, startPoint y: 504, endPoint x: 782, endPoint y: 515, distance: 53.2
click at [782, 515] on div "344367 BT - Baja - Generación de Clave 2 - Bajas otras causales 27205849462 ([P…" at bounding box center [1132, 516] width 2029 height 41
click at [782, 515] on datatable-body-cell "[DATE]" at bounding box center [811, 516] width 106 height 40
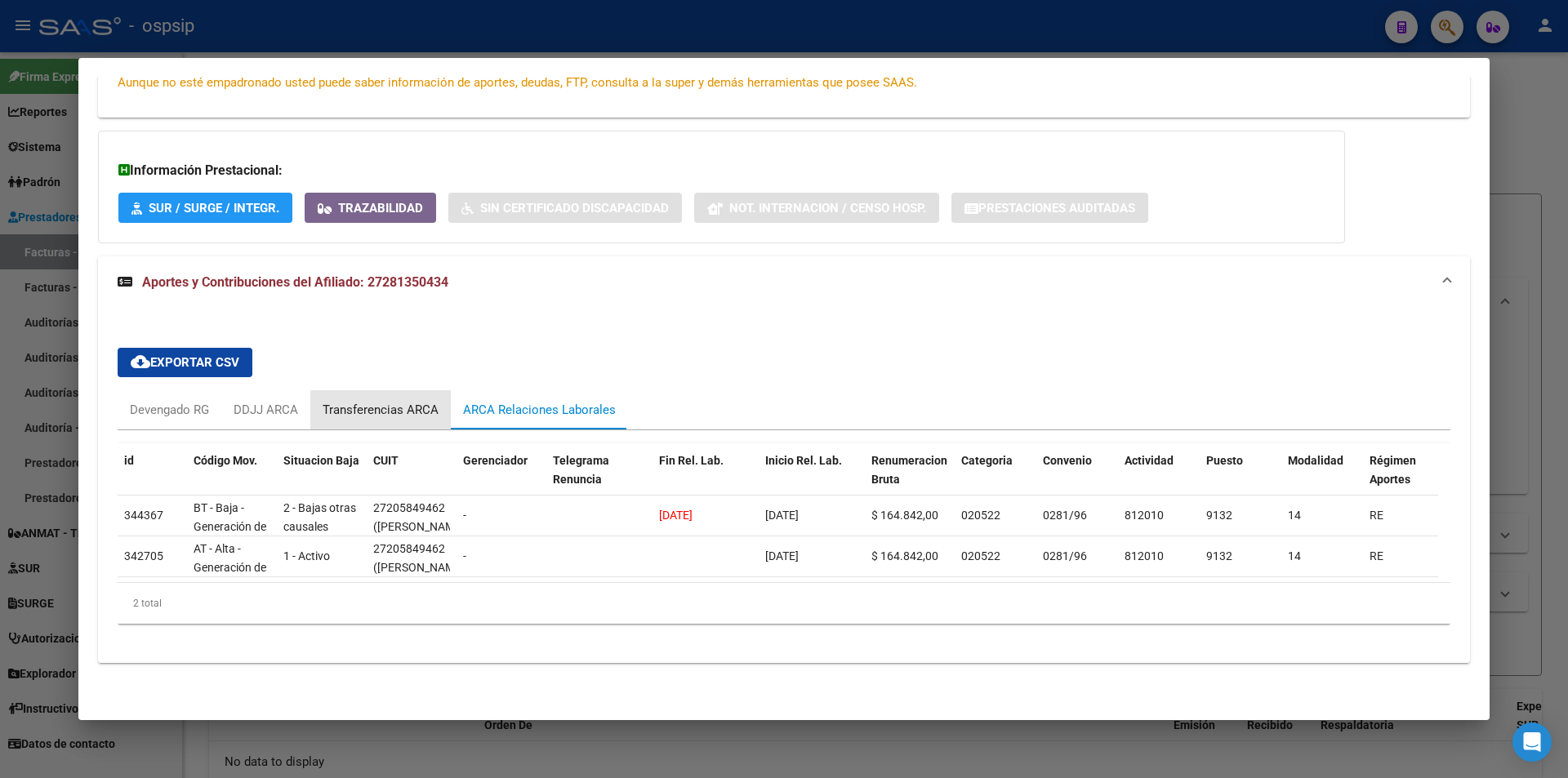
click at [428, 408] on div "Transferencias ARCA" at bounding box center [381, 410] width 116 height 18
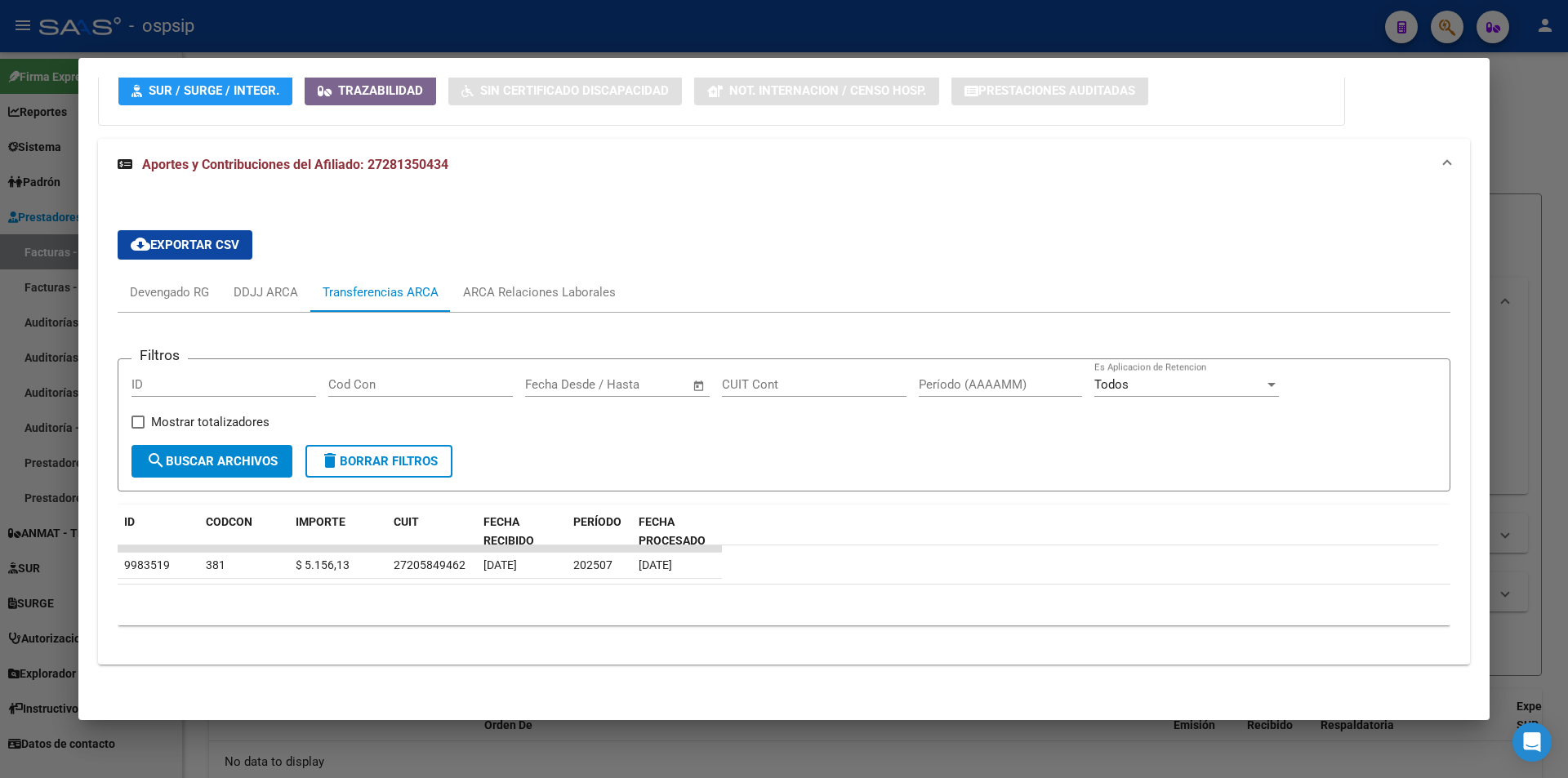
scroll to position [460, 0]
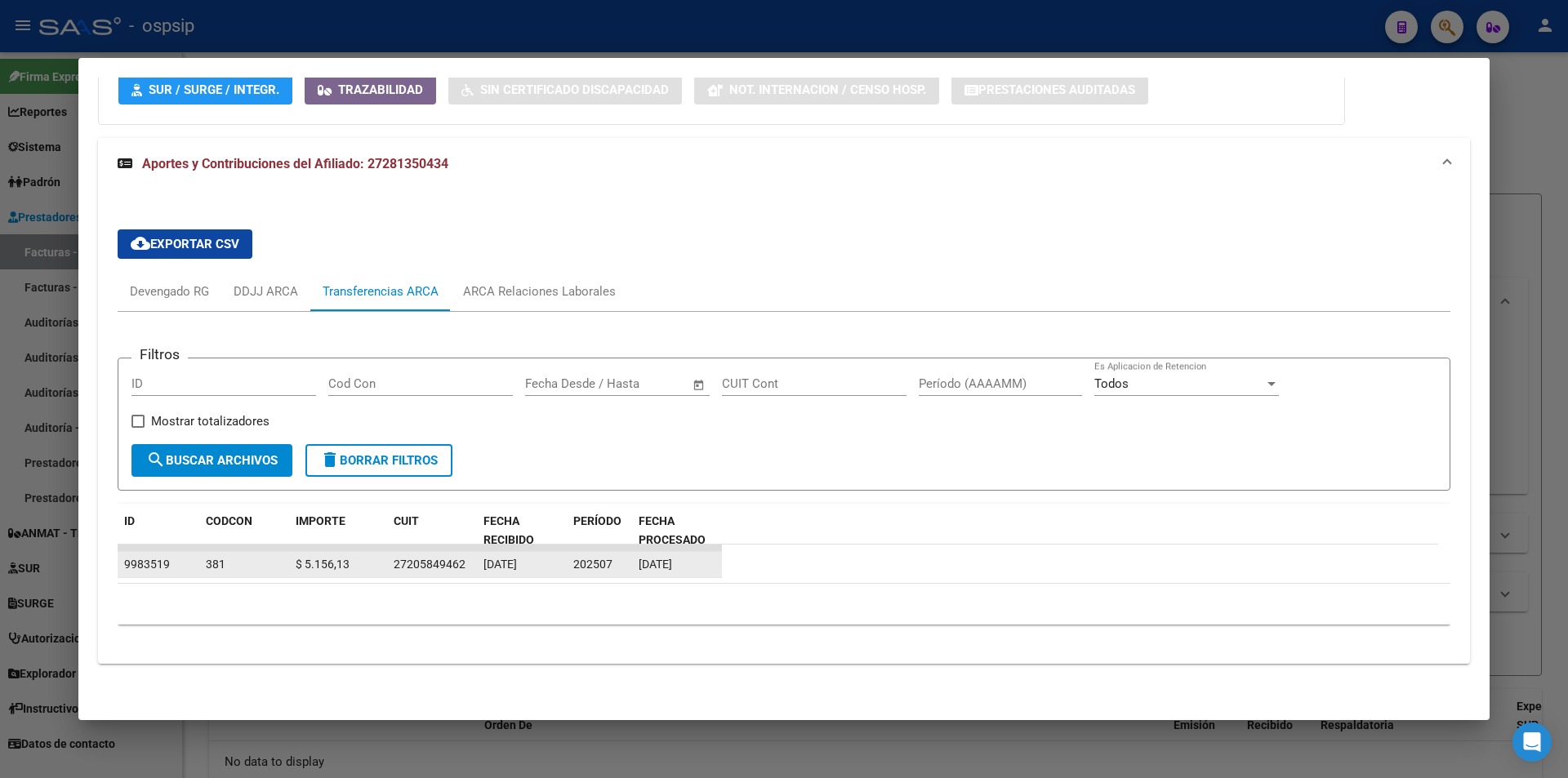
drag, startPoint x: 574, startPoint y: 574, endPoint x: 469, endPoint y: 562, distance: 105.7
click at [469, 562] on div "9983519 381 $ 5.156,13 27205849462 [DATE] 202507 [DATE]" at bounding box center [419, 565] width 604 height 26
click at [470, 562] on datatable-body-cell "27205849462" at bounding box center [431, 564] width 89 height 25
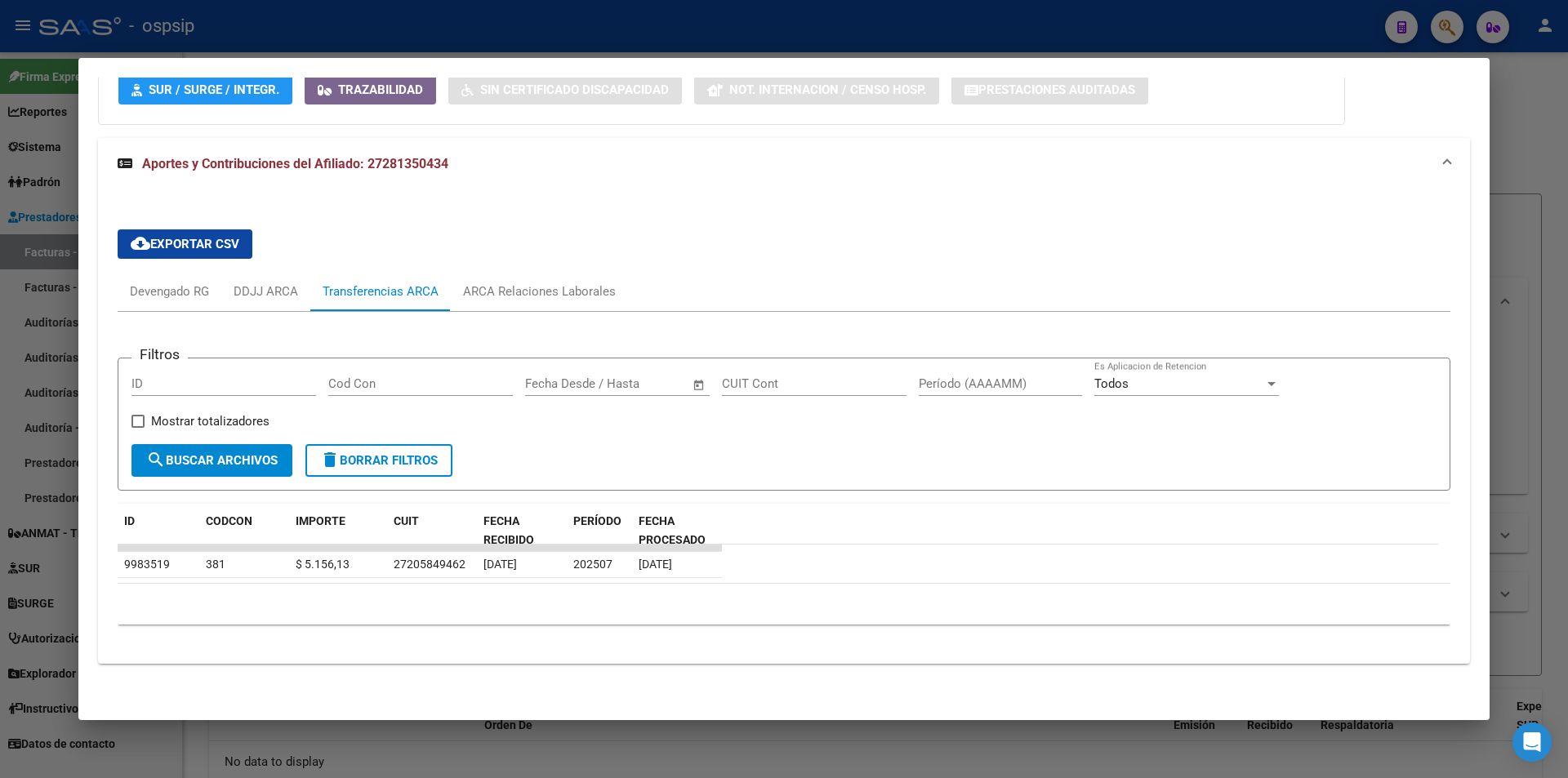
click at [519, 45] on div at bounding box center [784, 389] width 1568 height 778
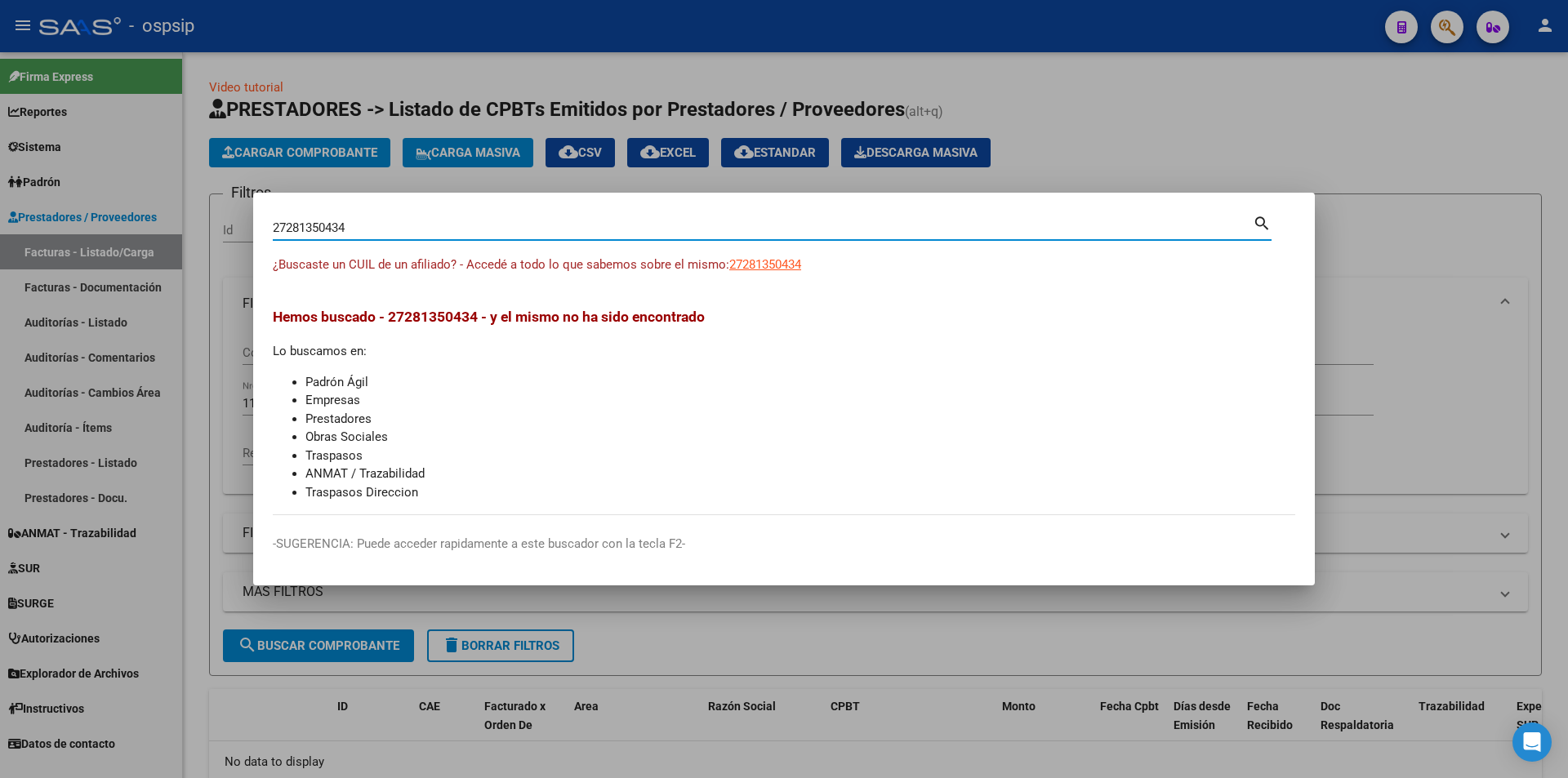
drag, startPoint x: 417, startPoint y: 225, endPoint x: 39, endPoint y: 243, distance: 378.4
click at [39, 243] on div "27281350434 Buscar (apellido, dni, cuil, nro traspaso, cuit, obra social) searc…" at bounding box center [784, 389] width 1568 height 778
drag, startPoint x: 364, startPoint y: 242, endPoint x: 370, endPoint y: 228, distance: 15.2
click at [370, 228] on input "27281350434" at bounding box center [762, 227] width 980 height 15
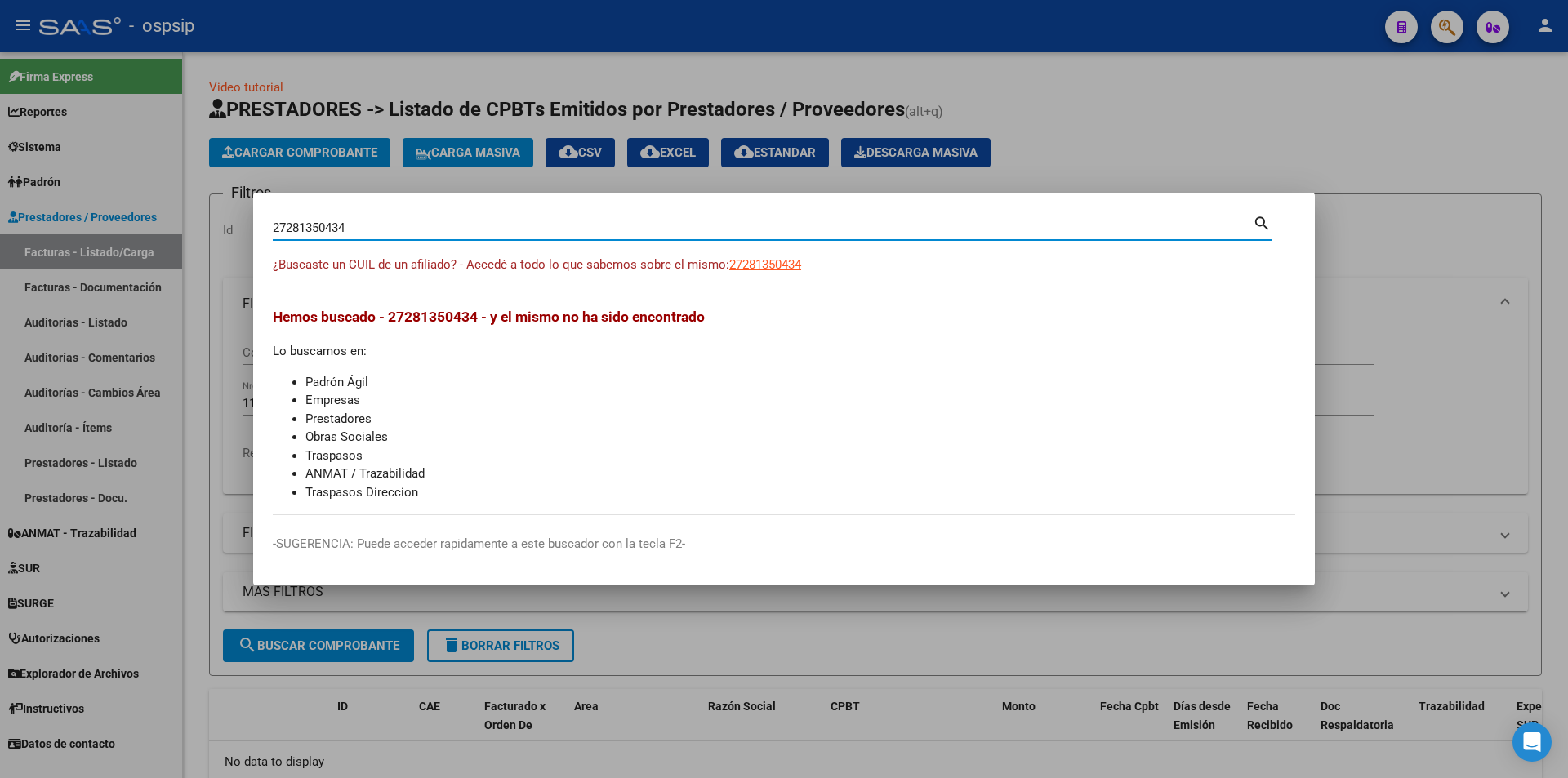
paste input "8135043"
type input "28135043"
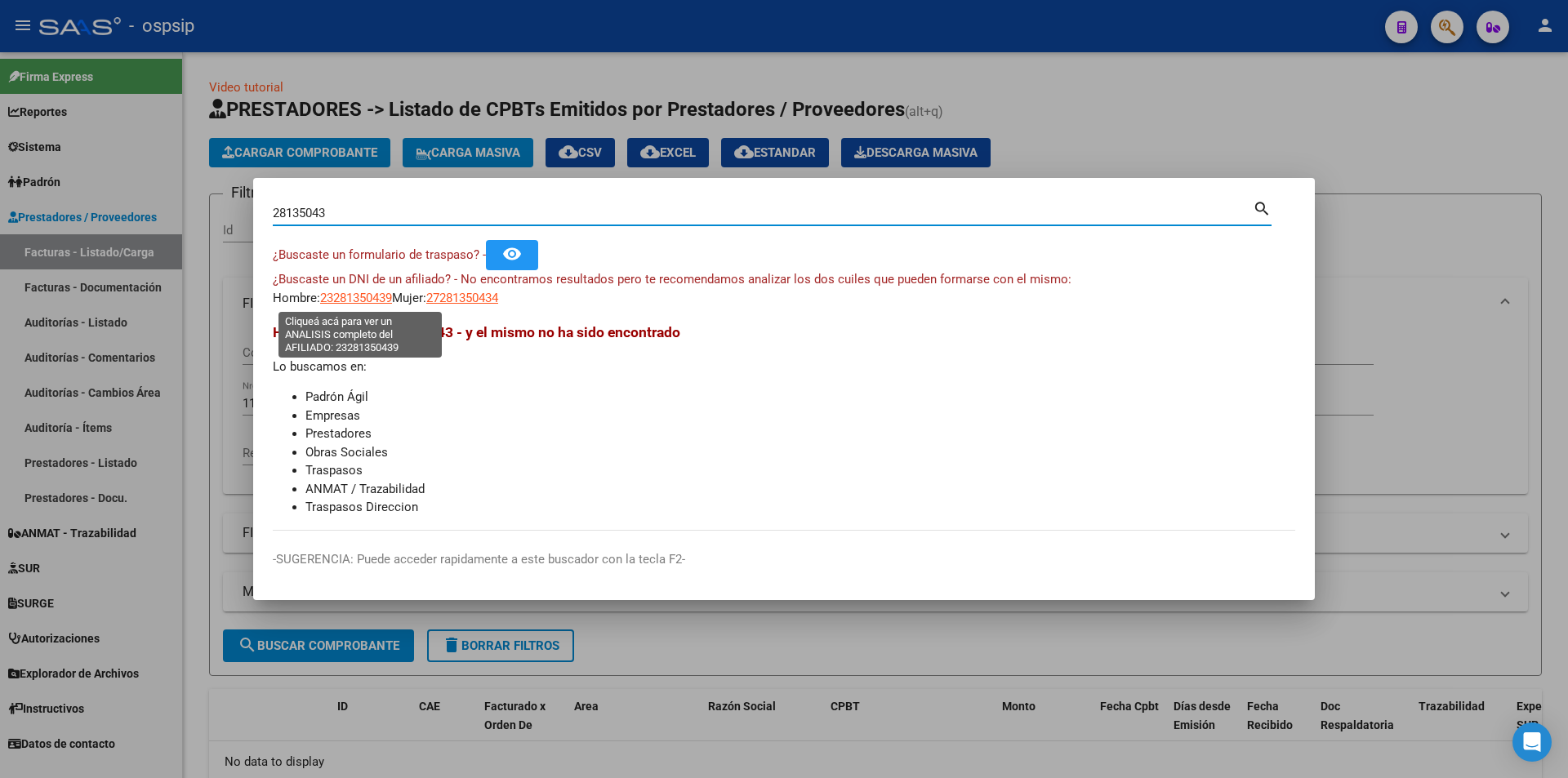
click at [382, 295] on span "23281350439" at bounding box center [356, 297] width 72 height 15
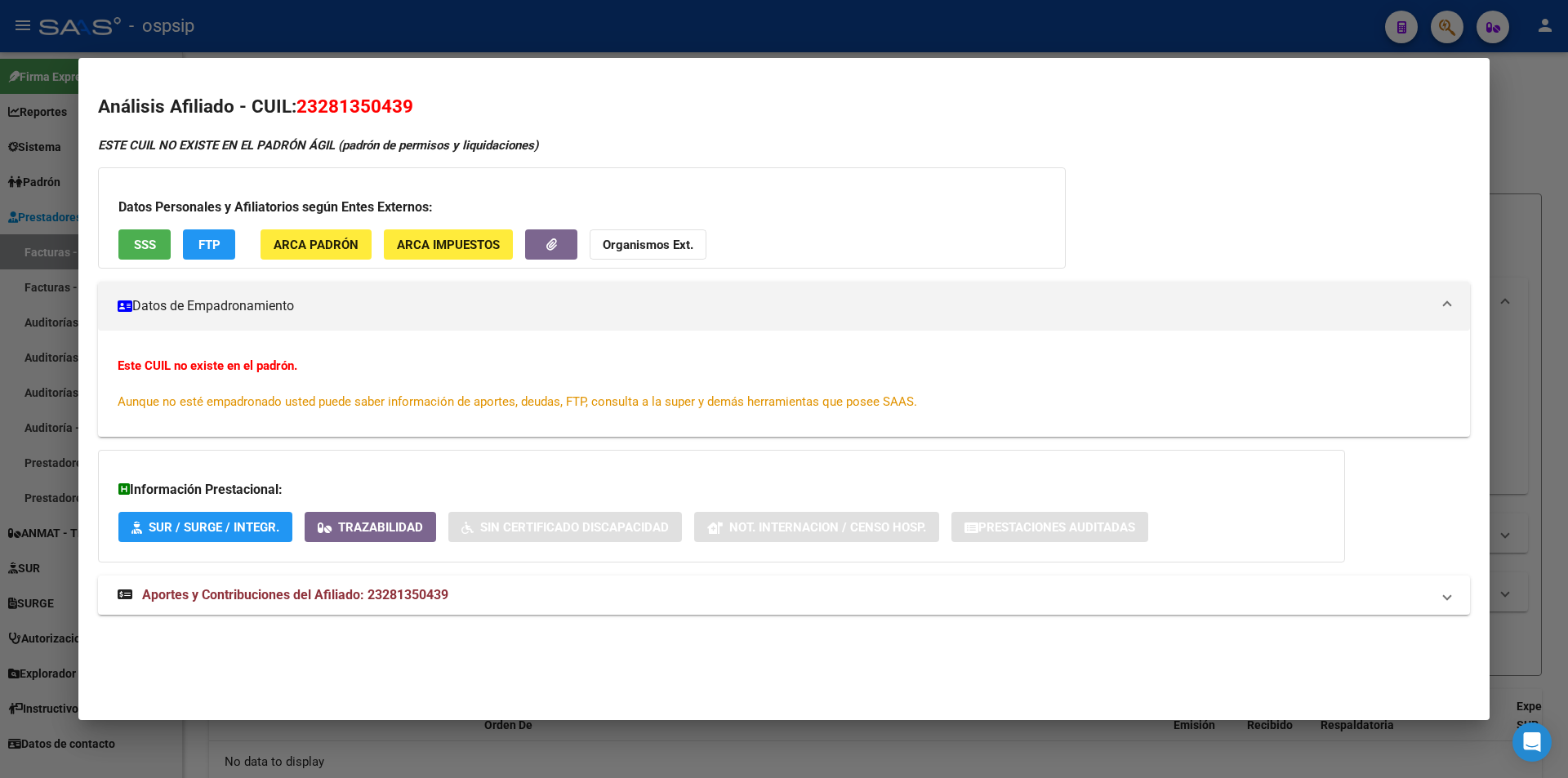
click at [0, 270] on div at bounding box center [784, 389] width 1568 height 778
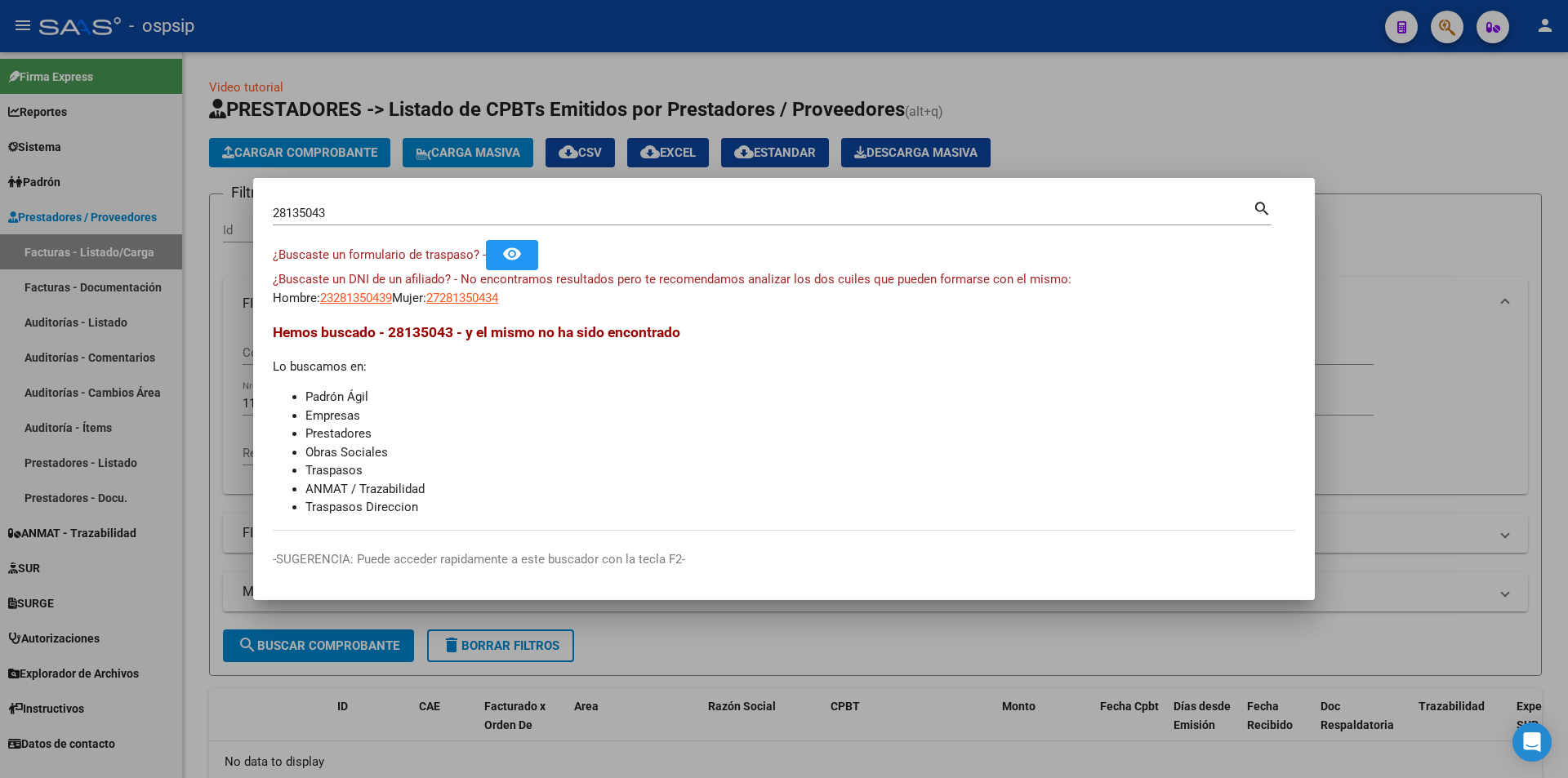
click at [492, 292] on span "27281350434" at bounding box center [462, 297] width 72 height 15
type textarea "27281350434"
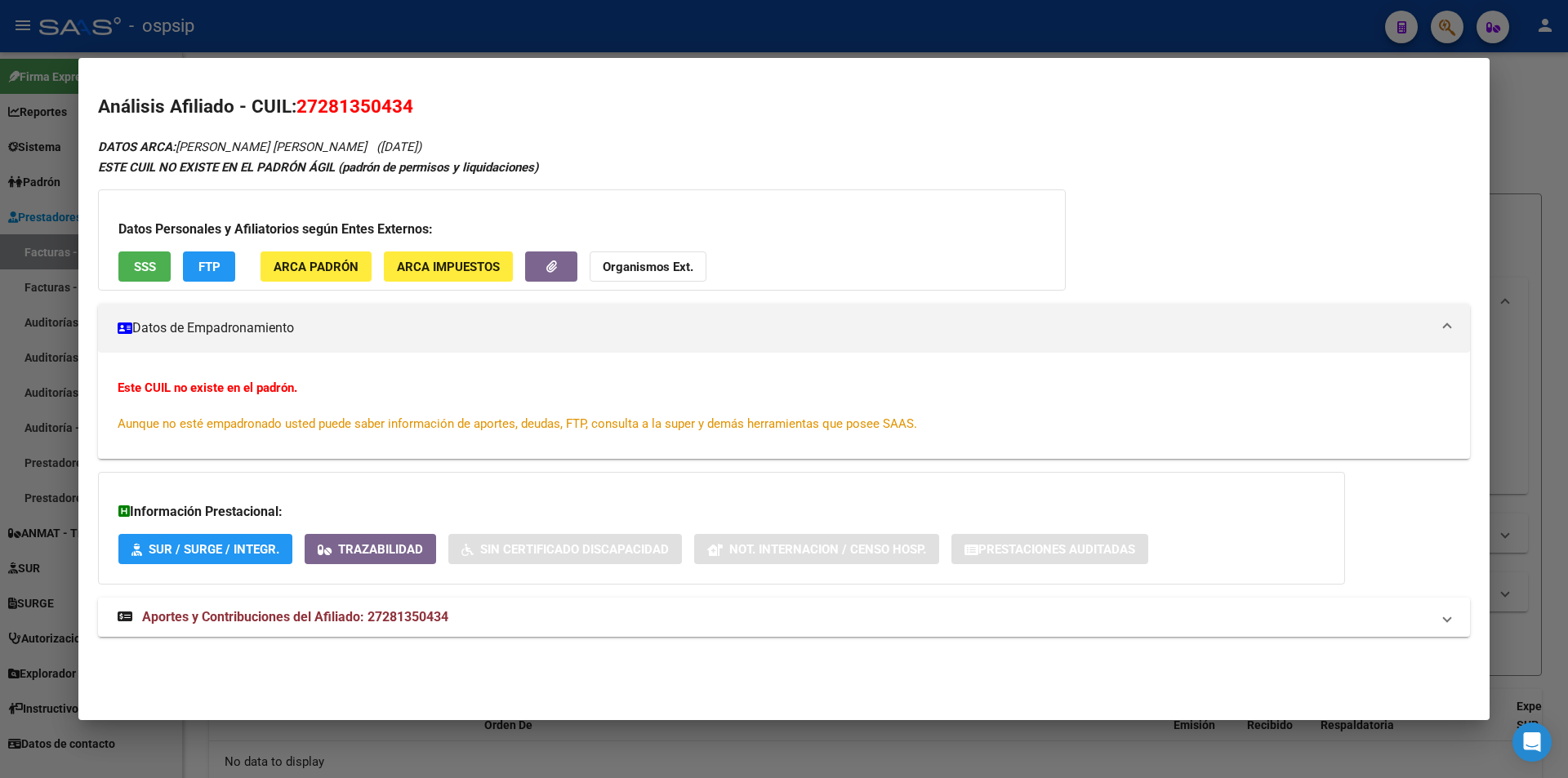
click at [125, 239] on h3 "Datos Personales y Afiliatorios según Entes Externos:" at bounding box center [581, 229] width 927 height 19
click at [459, 602] on mat-expansion-panel-header "Aportes y Contribuciones del Afiliado: 27281350434" at bounding box center [784, 617] width 1372 height 39
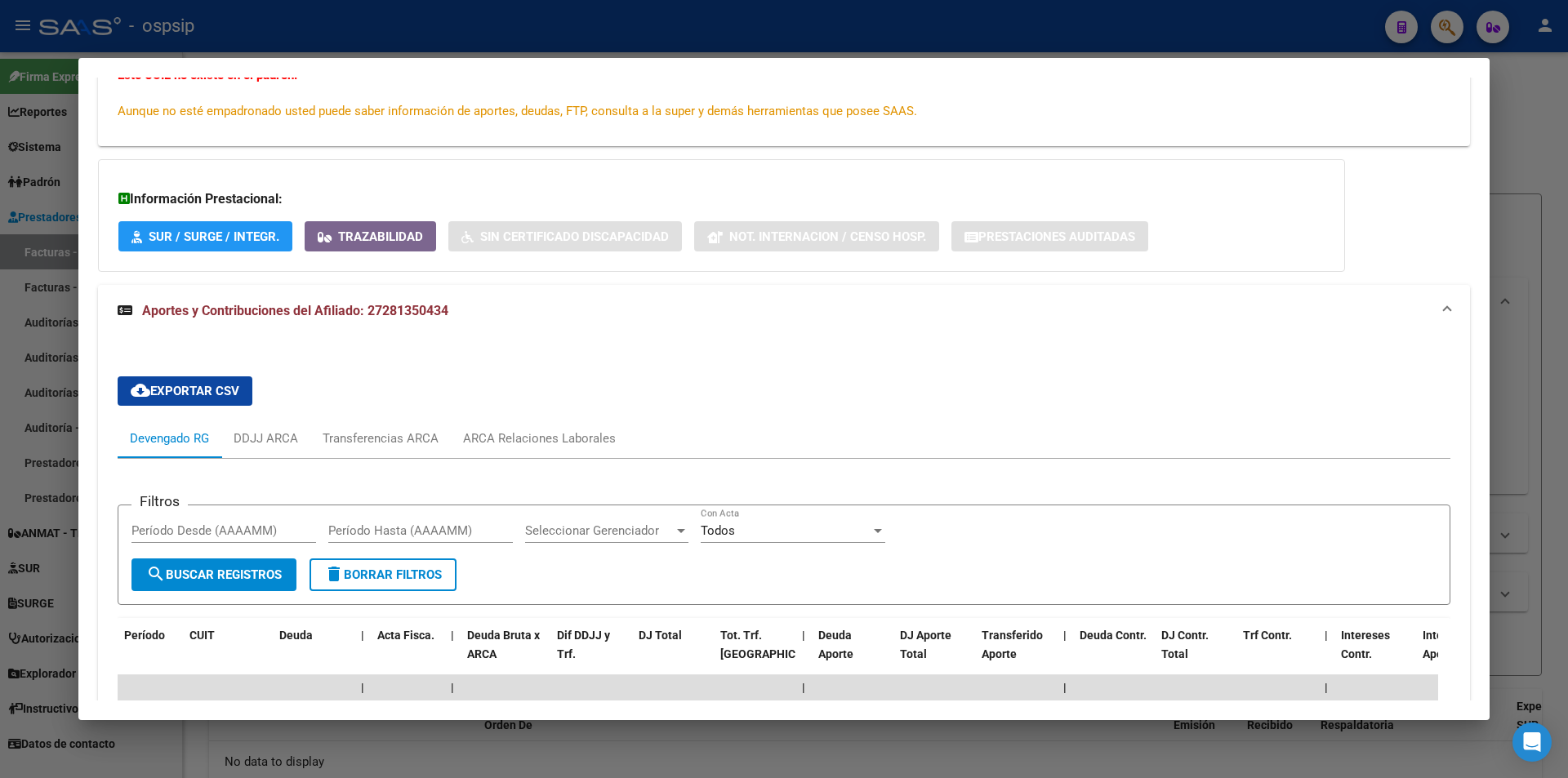
scroll to position [477, 0]
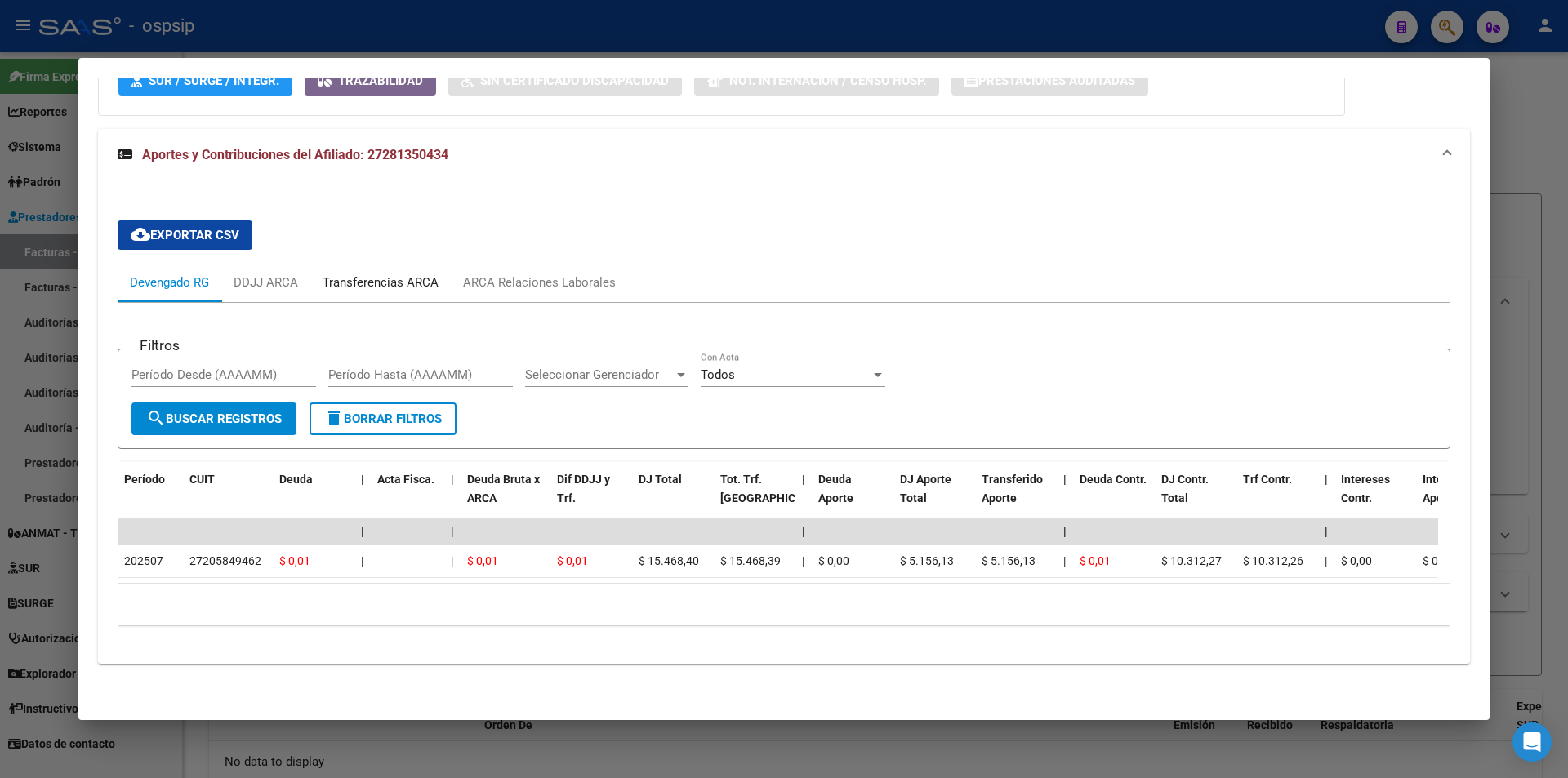
click at [438, 287] on div "Transferencias ARCA" at bounding box center [381, 282] width 140 height 39
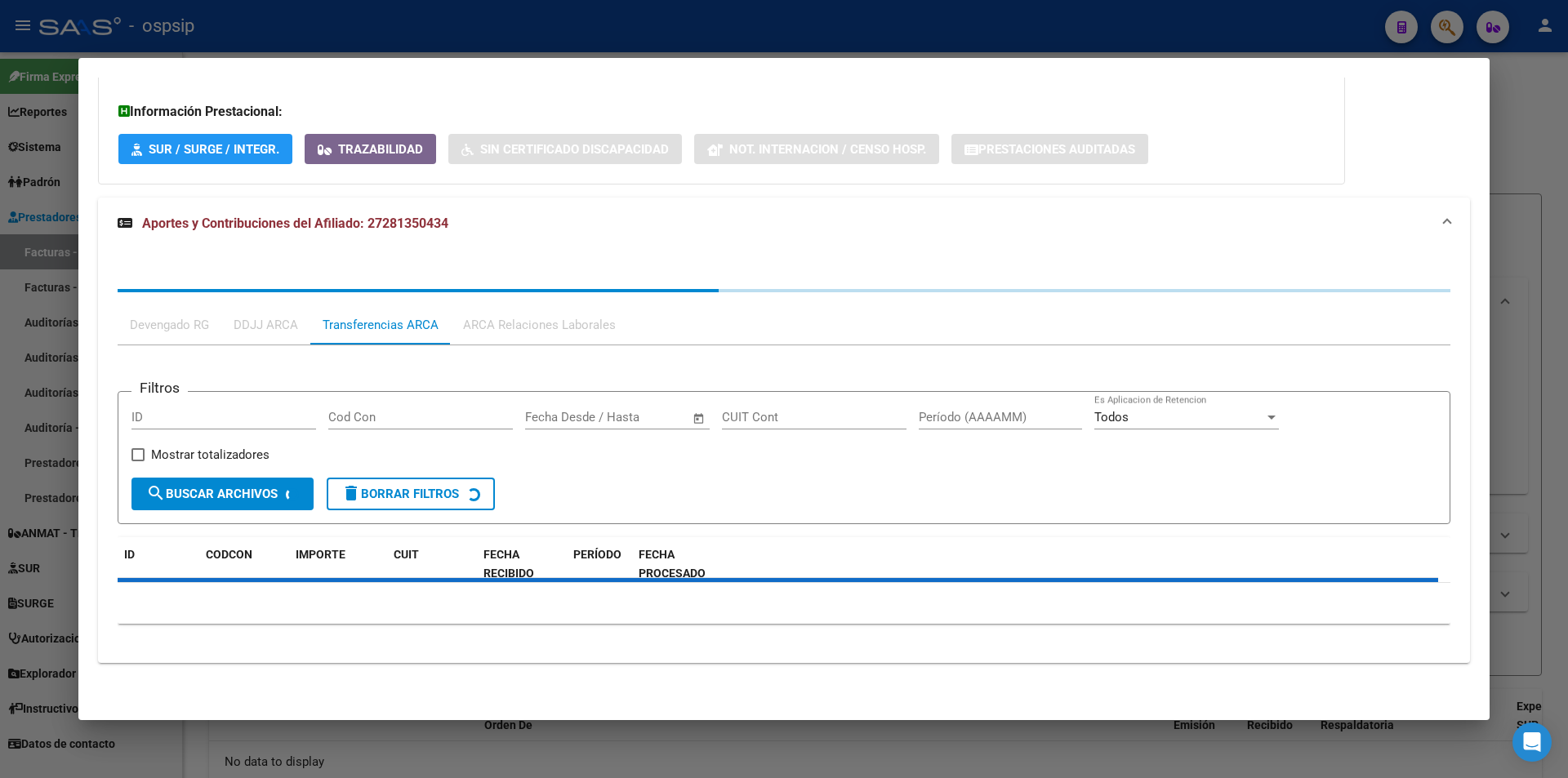
scroll to position [460, 0]
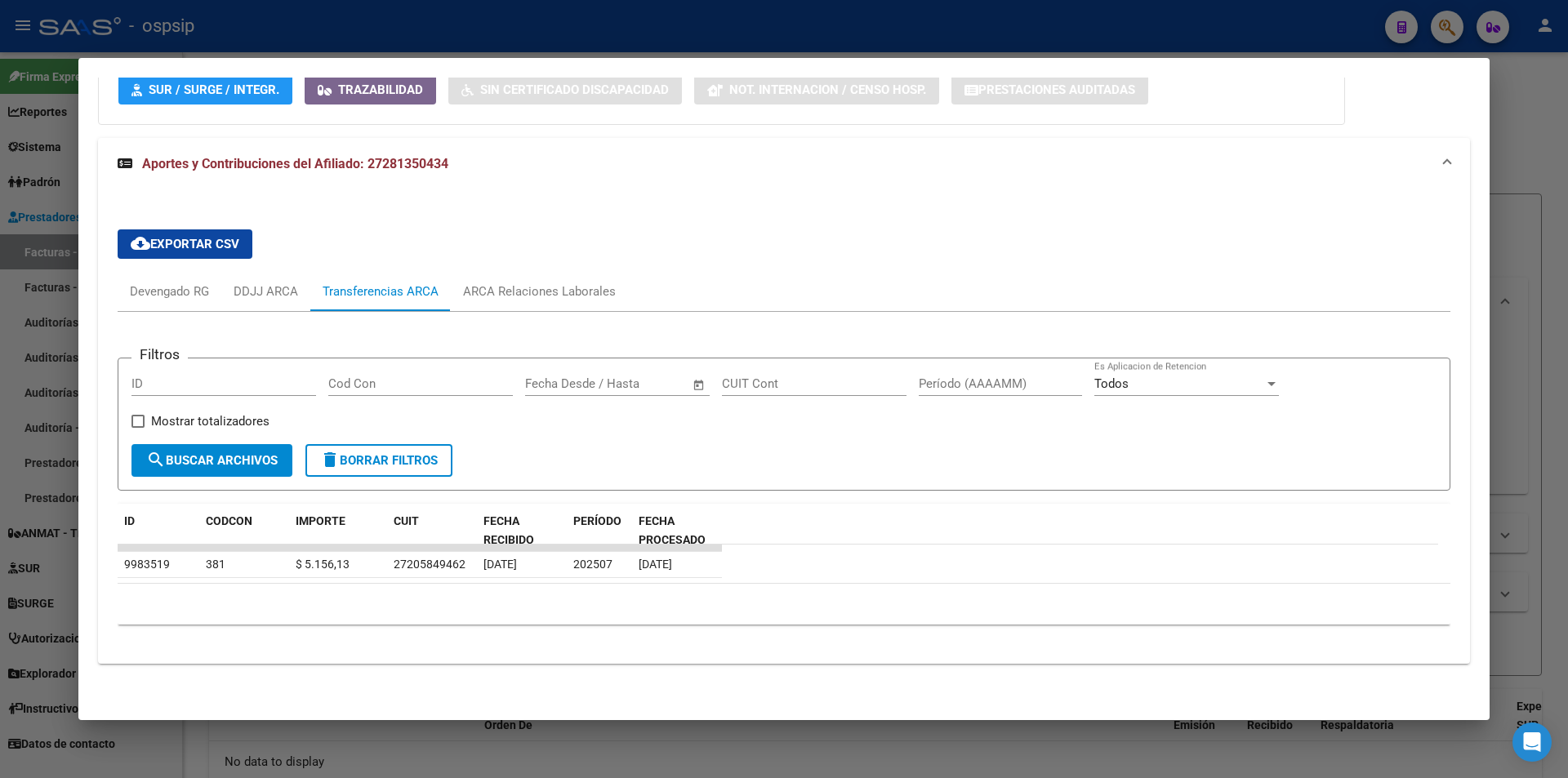
click at [492, 322] on div "Filtros ID Cod Con Start date – End date Fecha Desde / Hasta CUIT Cont Período …" at bounding box center [783, 475] width 1332 height 325
click at [508, 329] on div "Filtros ID Cod Con Start date – End date Fecha Desde / Hasta CUIT Cont Período …" at bounding box center [783, 475] width 1332 height 325
click at [517, 310] on div "ARCA Relaciones Laborales" at bounding box center [539, 291] width 177 height 39
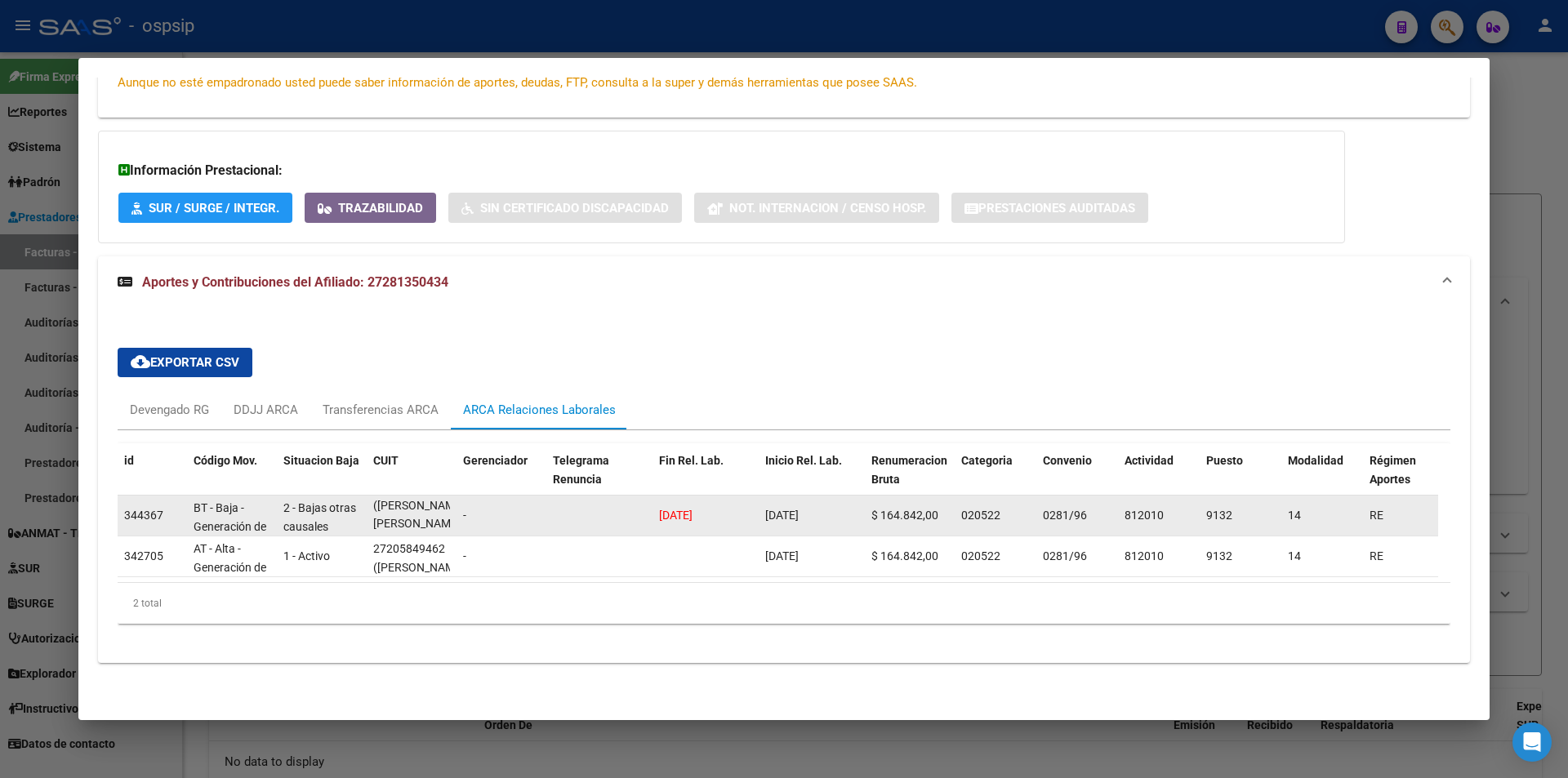
scroll to position [1, 0]
drag, startPoint x: 403, startPoint y: 495, endPoint x: 423, endPoint y: 524, distance: 35.2
click at [423, 524] on datatable-body-cell "27205849462 ([PERSON_NAME] [PERSON_NAME])" at bounding box center [411, 516] width 89 height 40
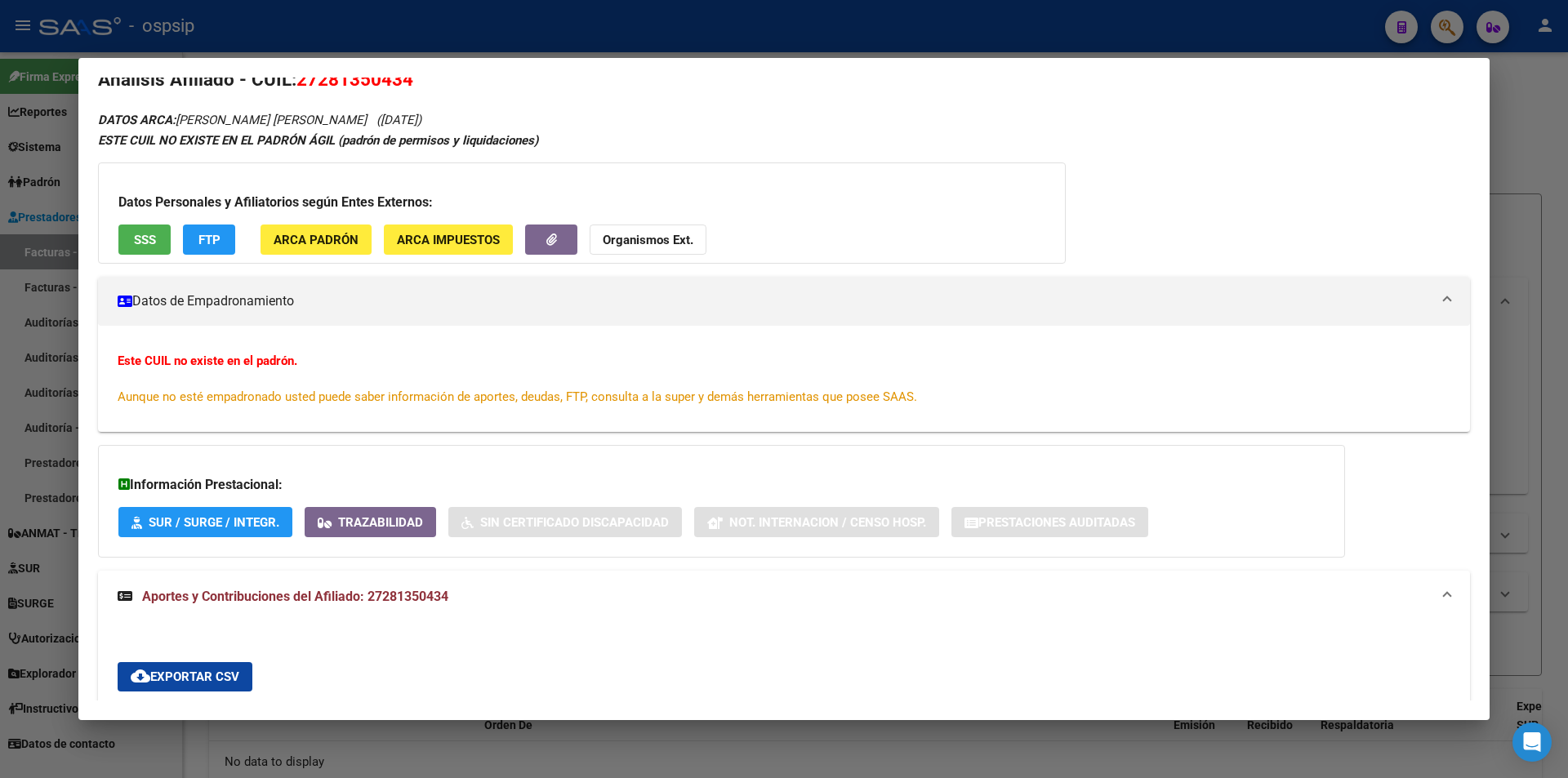
scroll to position [353, 0]
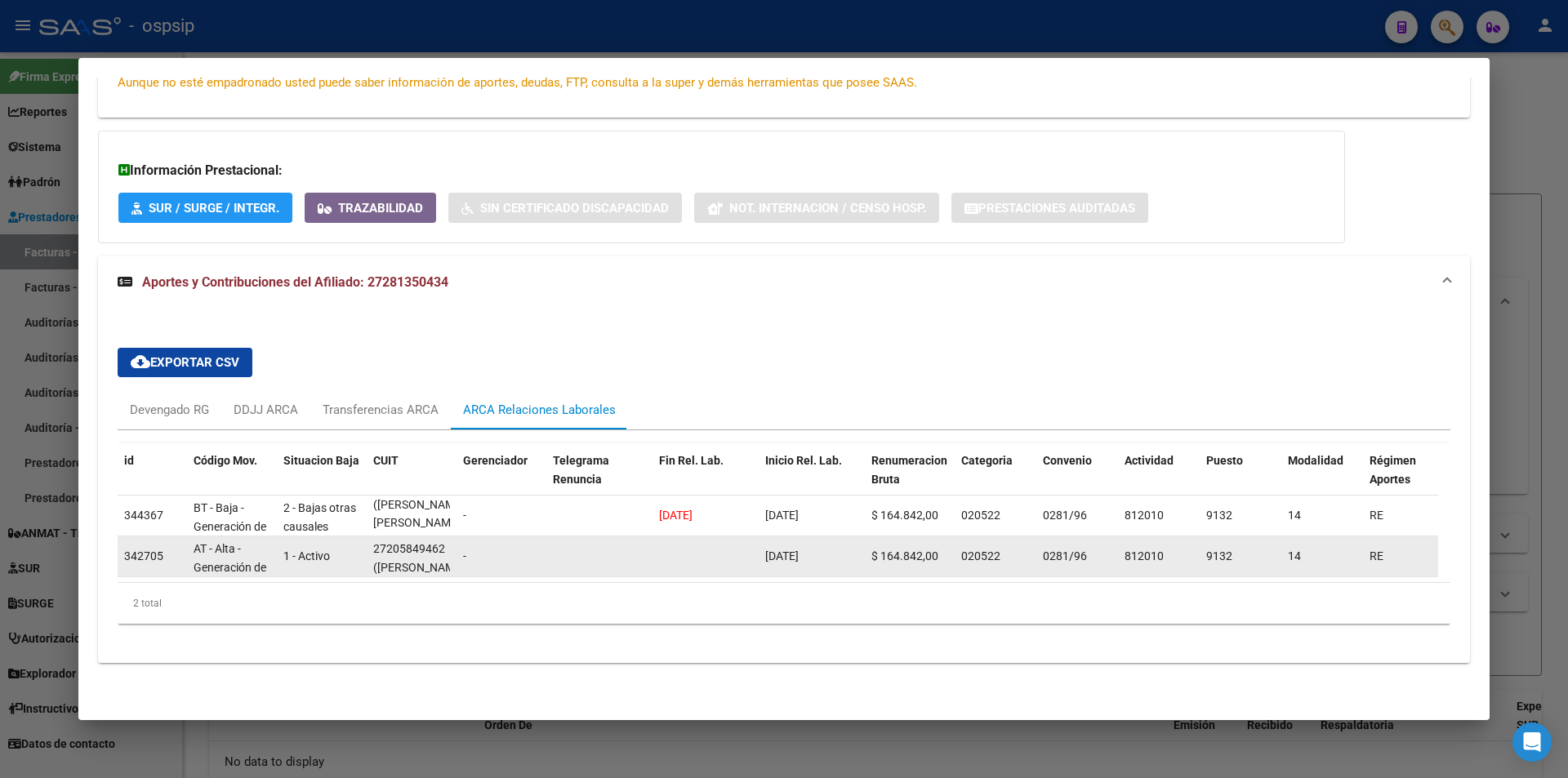
drag, startPoint x: 836, startPoint y: 514, endPoint x: 850, endPoint y: 560, distance: 48.1
click at [850, 560] on div "id Código Mov. Situacion Baja CUIT Gerenciador Telegrama Renuncia Fin Rel. Lab.…" at bounding box center [783, 534] width 1332 height 181
click at [845, 552] on div "[DATE]" at bounding box center [811, 556] width 93 height 18
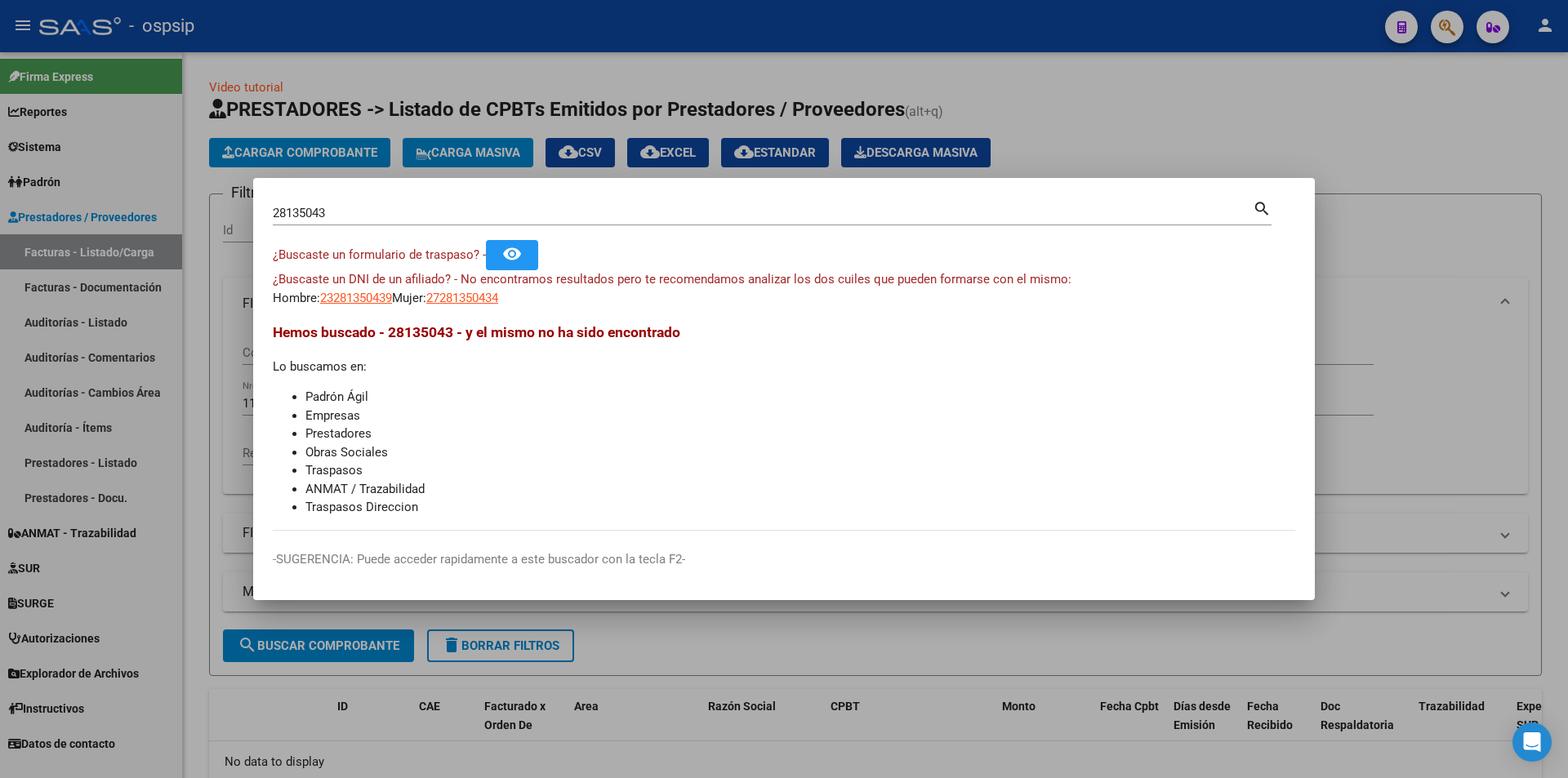
click at [92, 229] on div at bounding box center [784, 389] width 1568 height 778
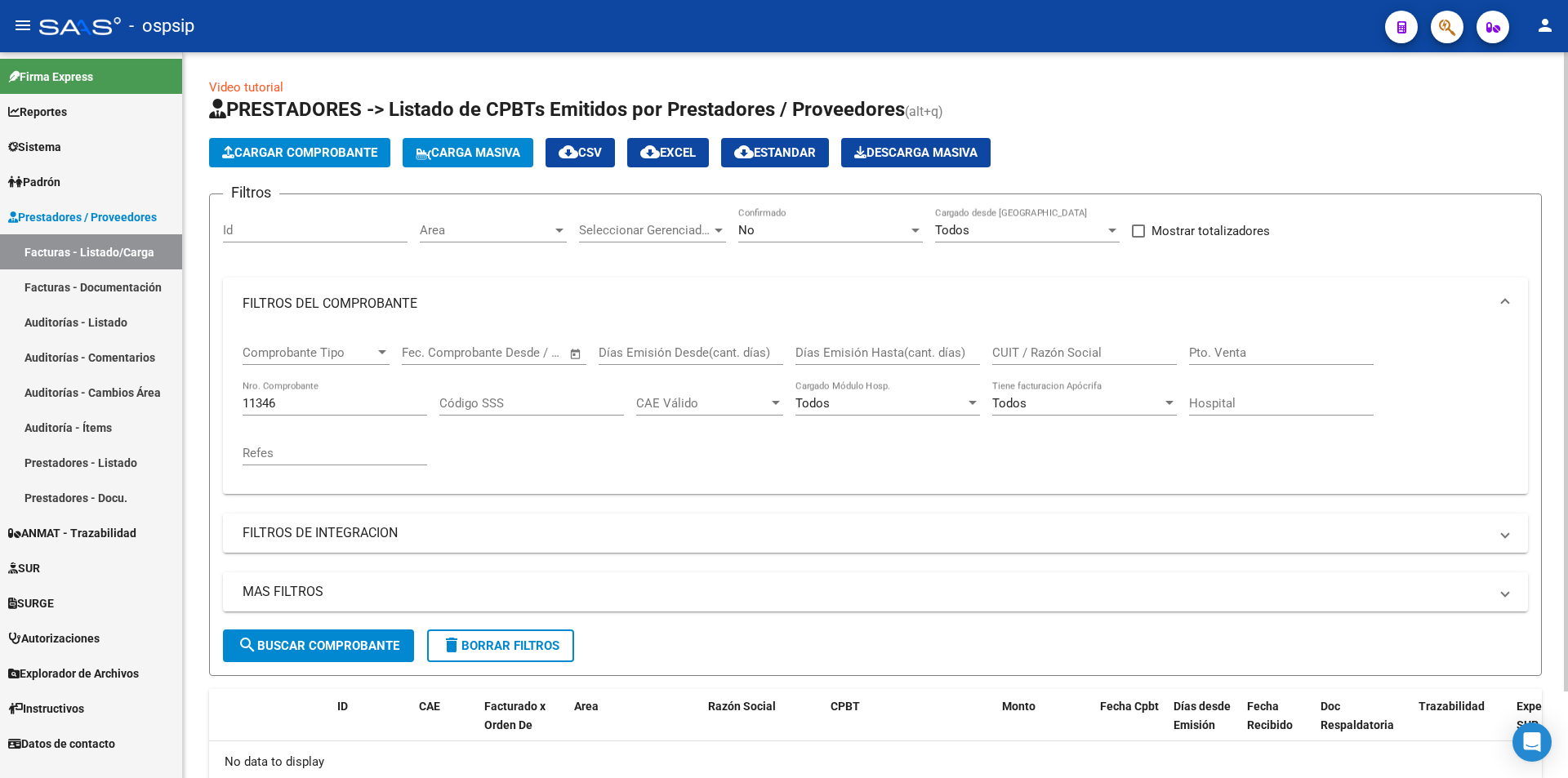
click at [323, 396] on input "11346" at bounding box center [335, 403] width 184 height 15
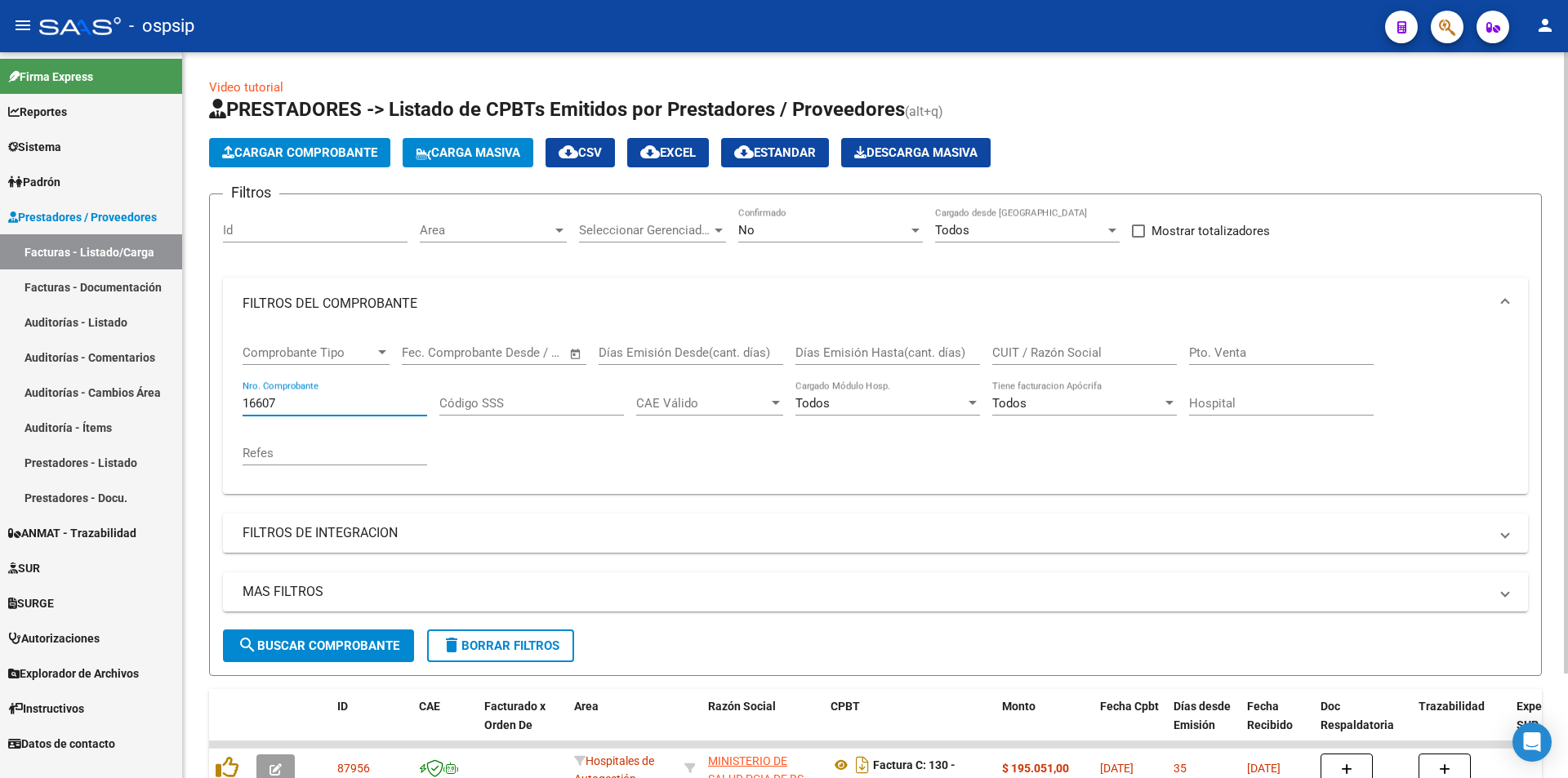
click at [317, 409] on input "16607" at bounding box center [335, 403] width 184 height 15
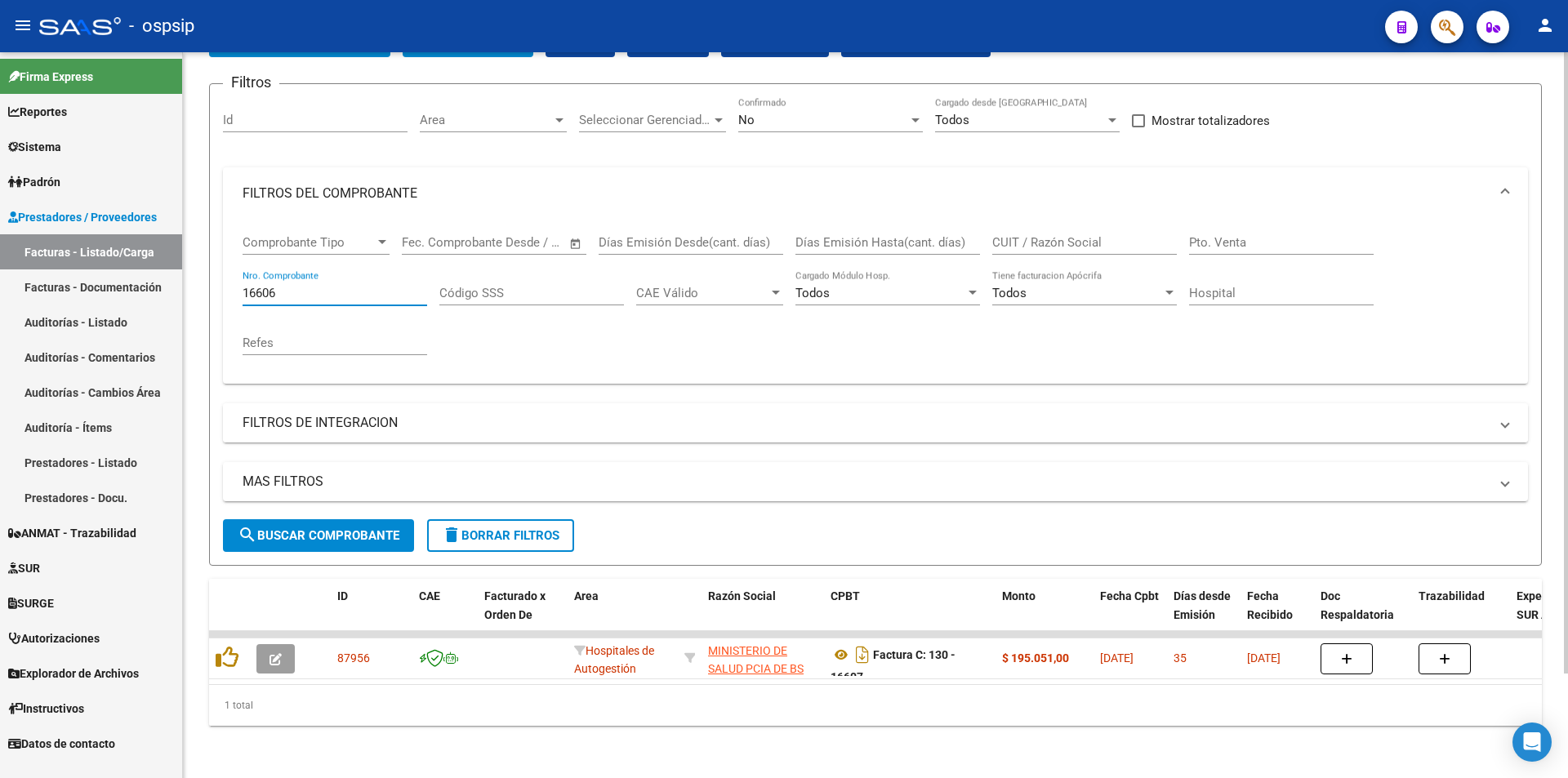
scroll to position [123, 0]
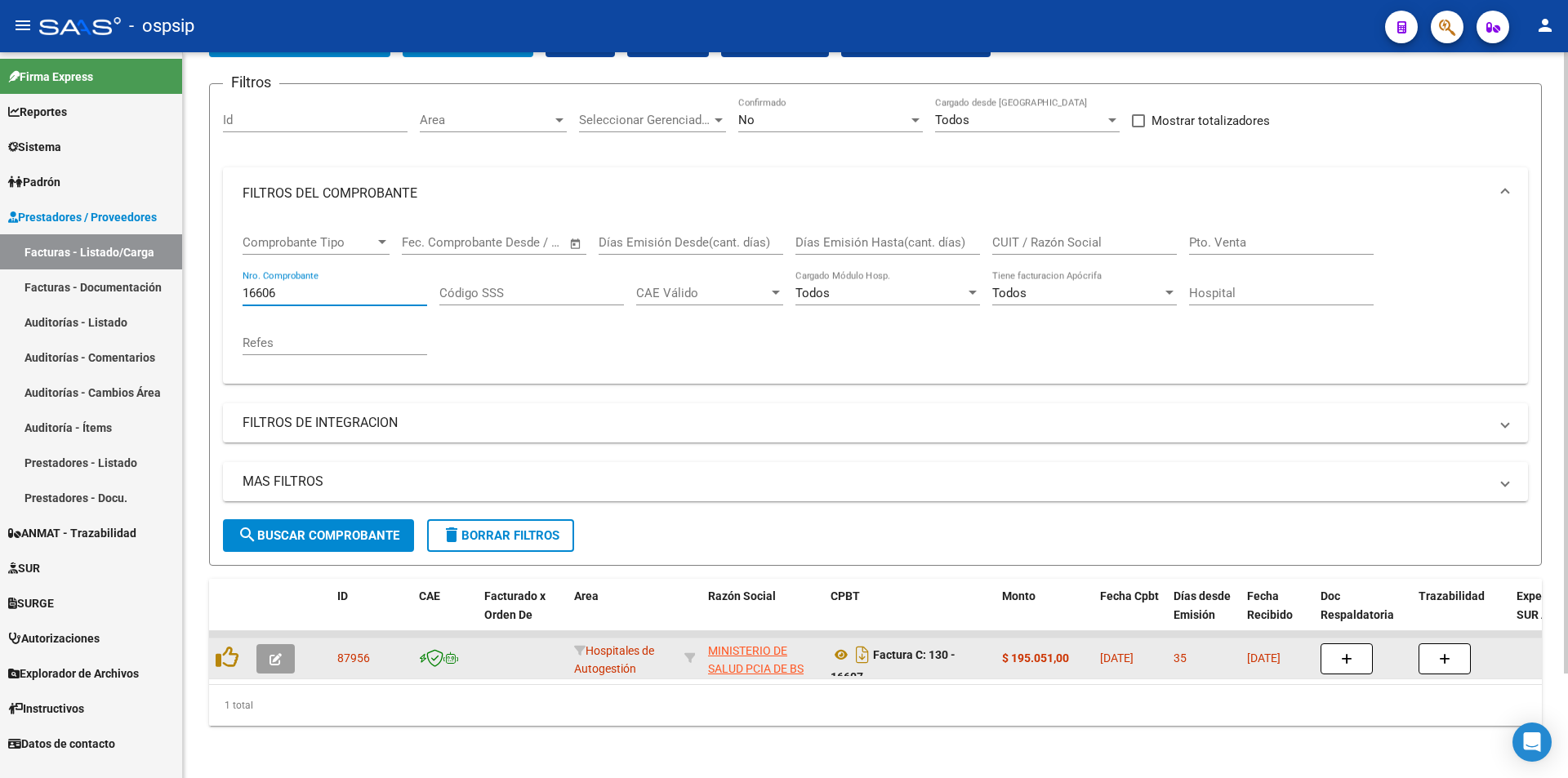
click at [213, 643] on datatable-body-cell at bounding box center [229, 659] width 41 height 40
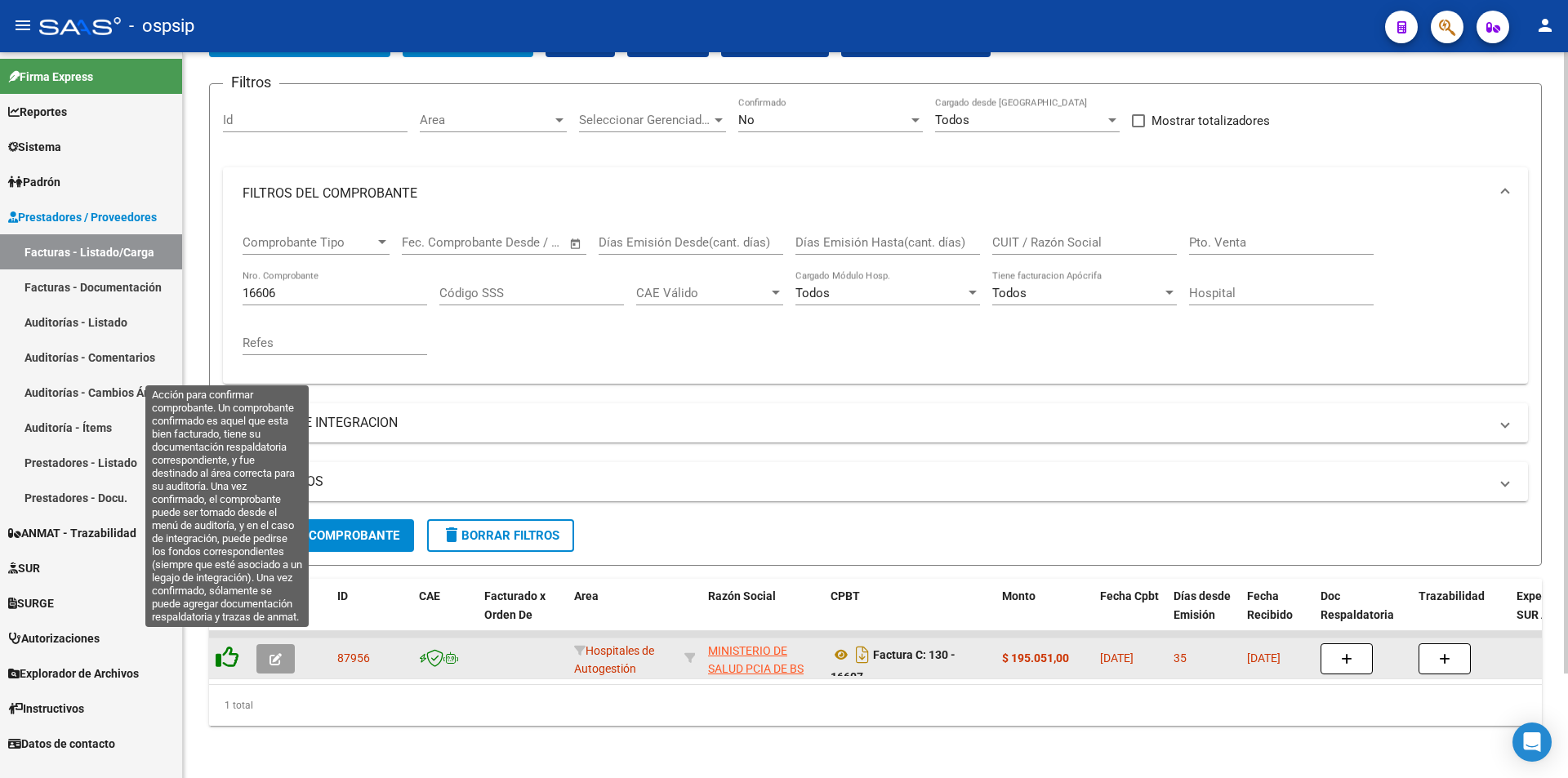
click at [229, 646] on icon at bounding box center [227, 657] width 23 height 23
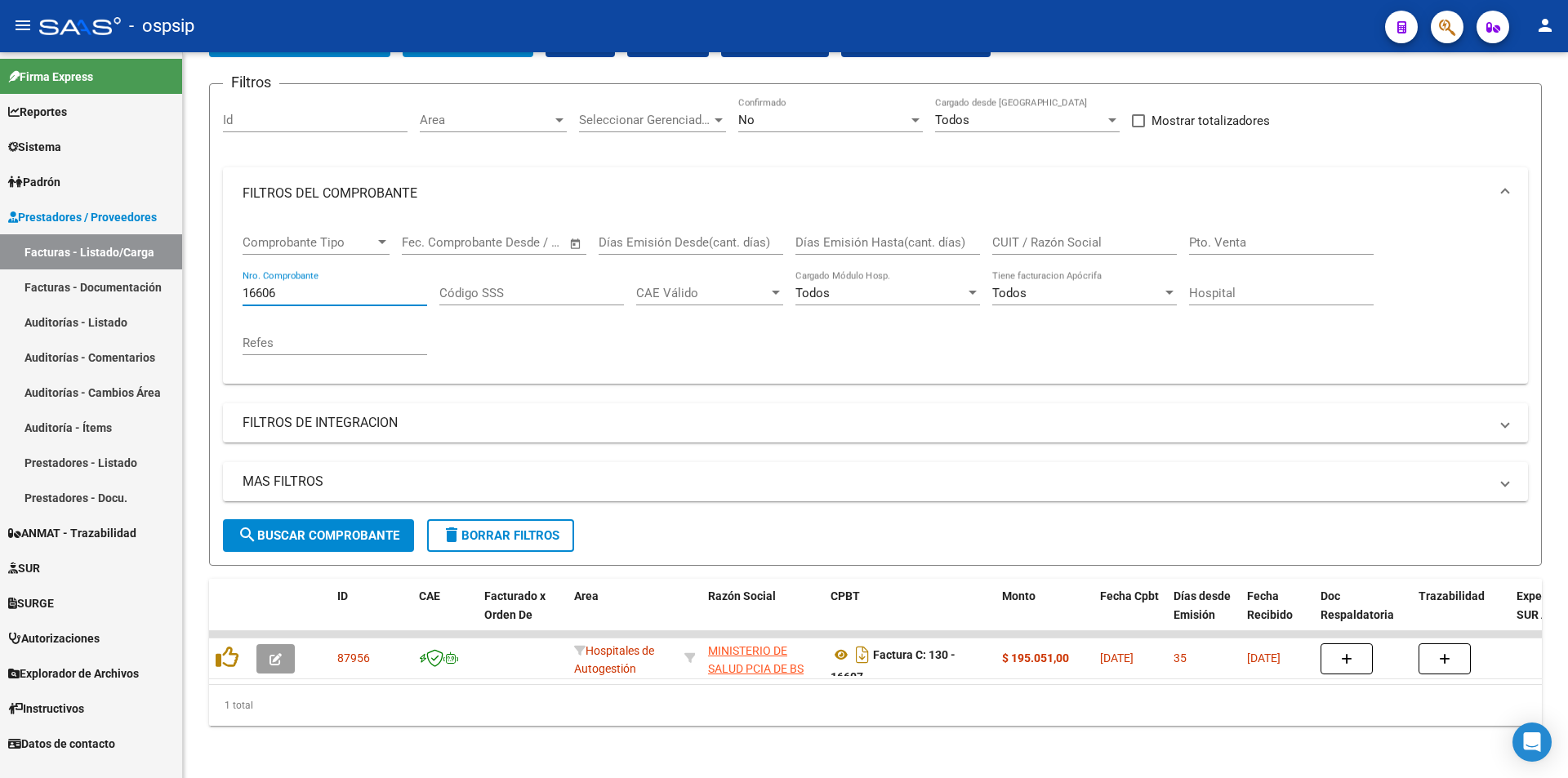
drag, startPoint x: 326, startPoint y: 276, endPoint x: 0, endPoint y: 287, distance: 326.2
click at [11, 282] on mat-sidenav-container "Firma Express Reportes Egresos Devengados Auditorías x Área Auditorías x Usuari…" at bounding box center [784, 416] width 1568 height 726
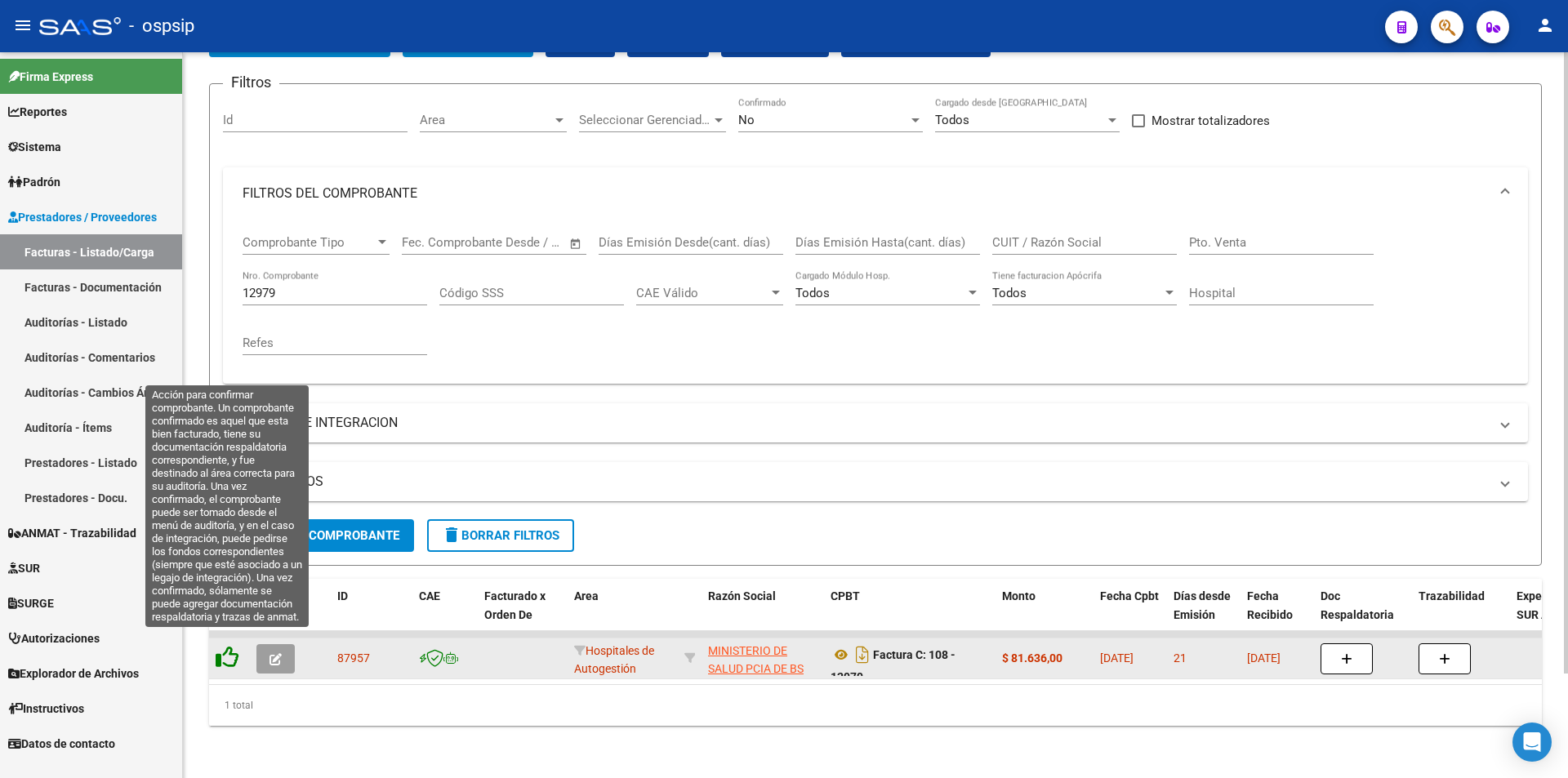
click at [233, 646] on icon at bounding box center [227, 657] width 23 height 23
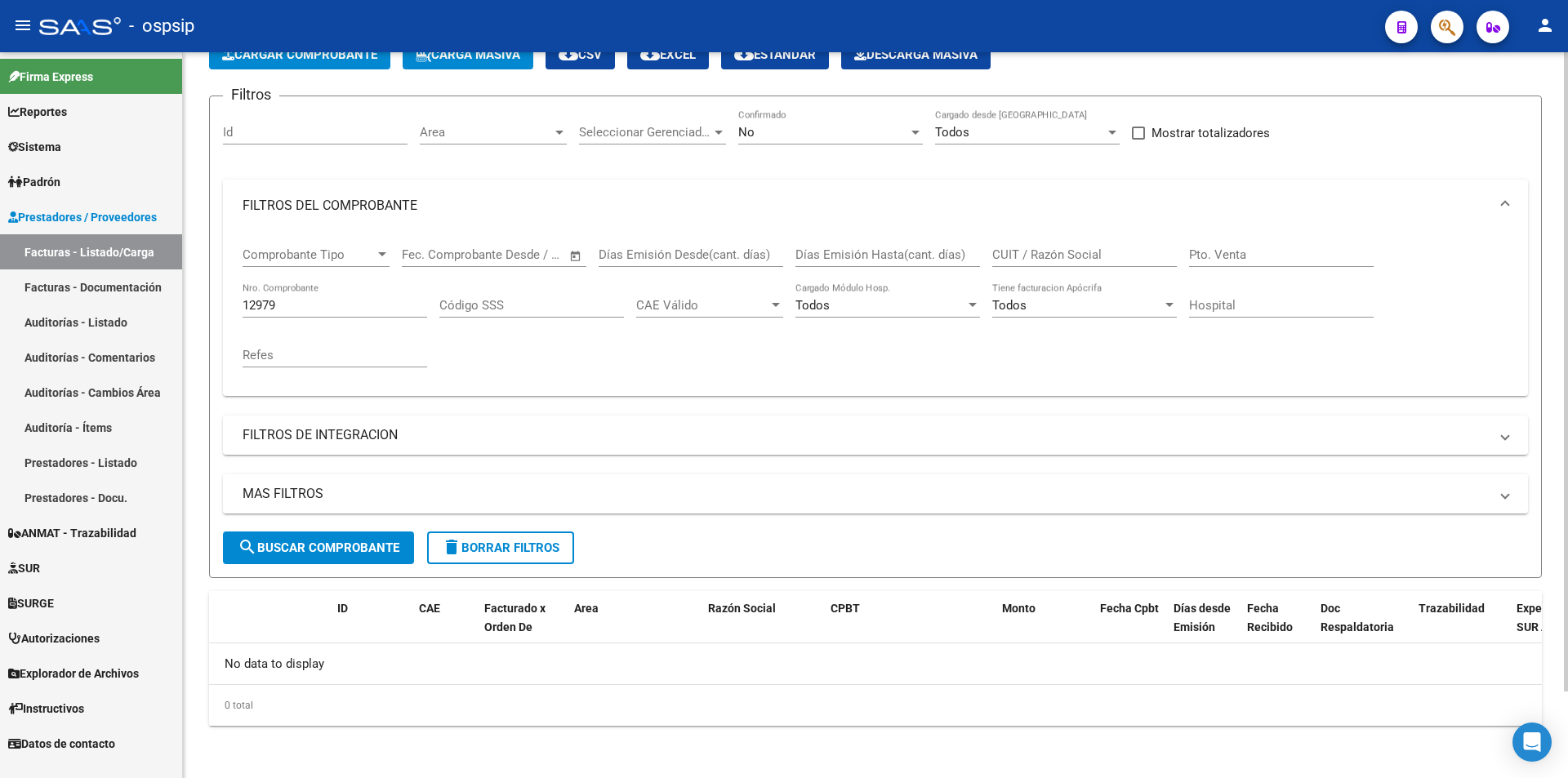
scroll to position [98, 0]
click at [394, 307] on input "12979" at bounding box center [335, 305] width 184 height 15
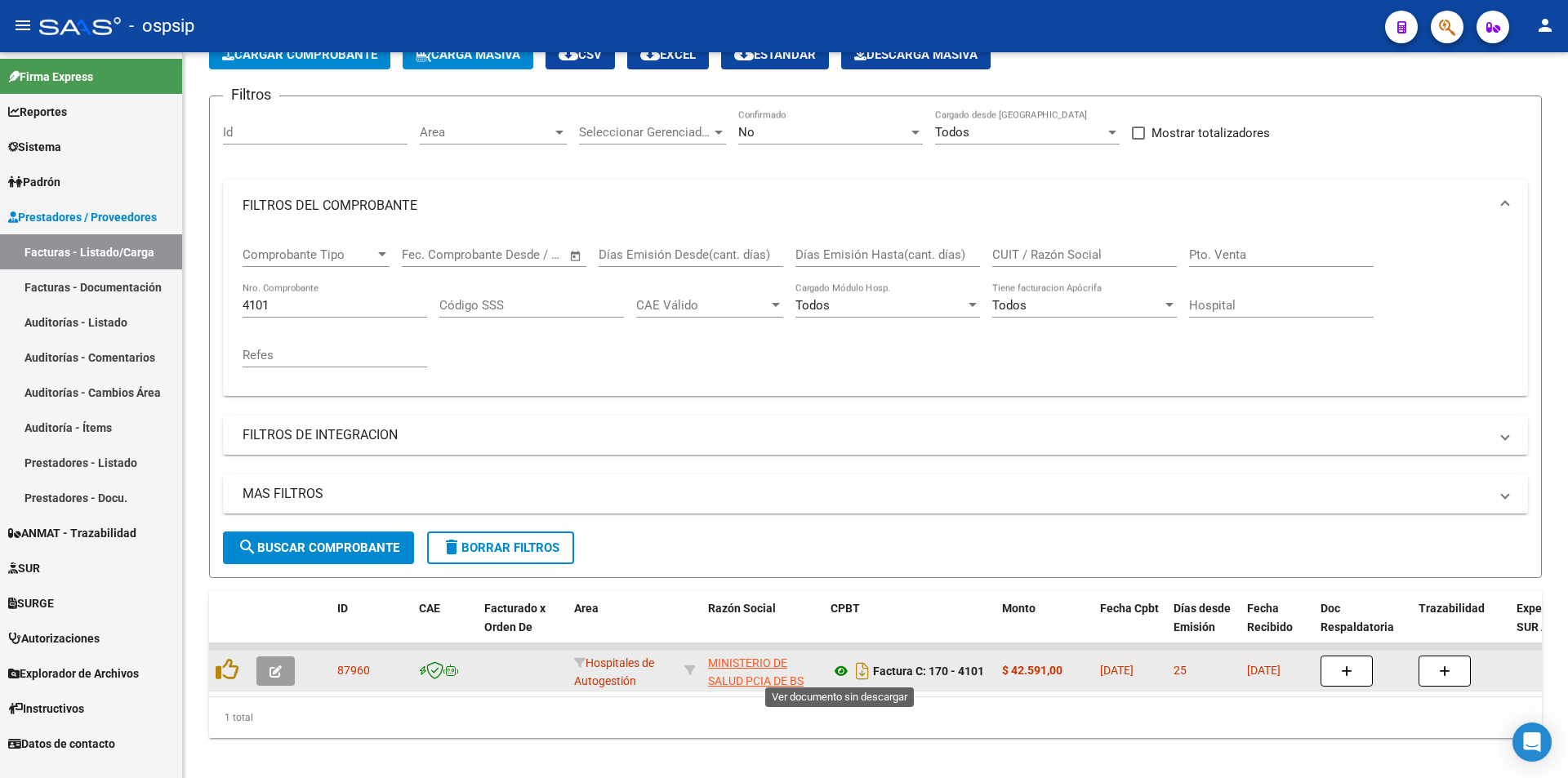
click at [844, 675] on icon at bounding box center [841, 671] width 21 height 19
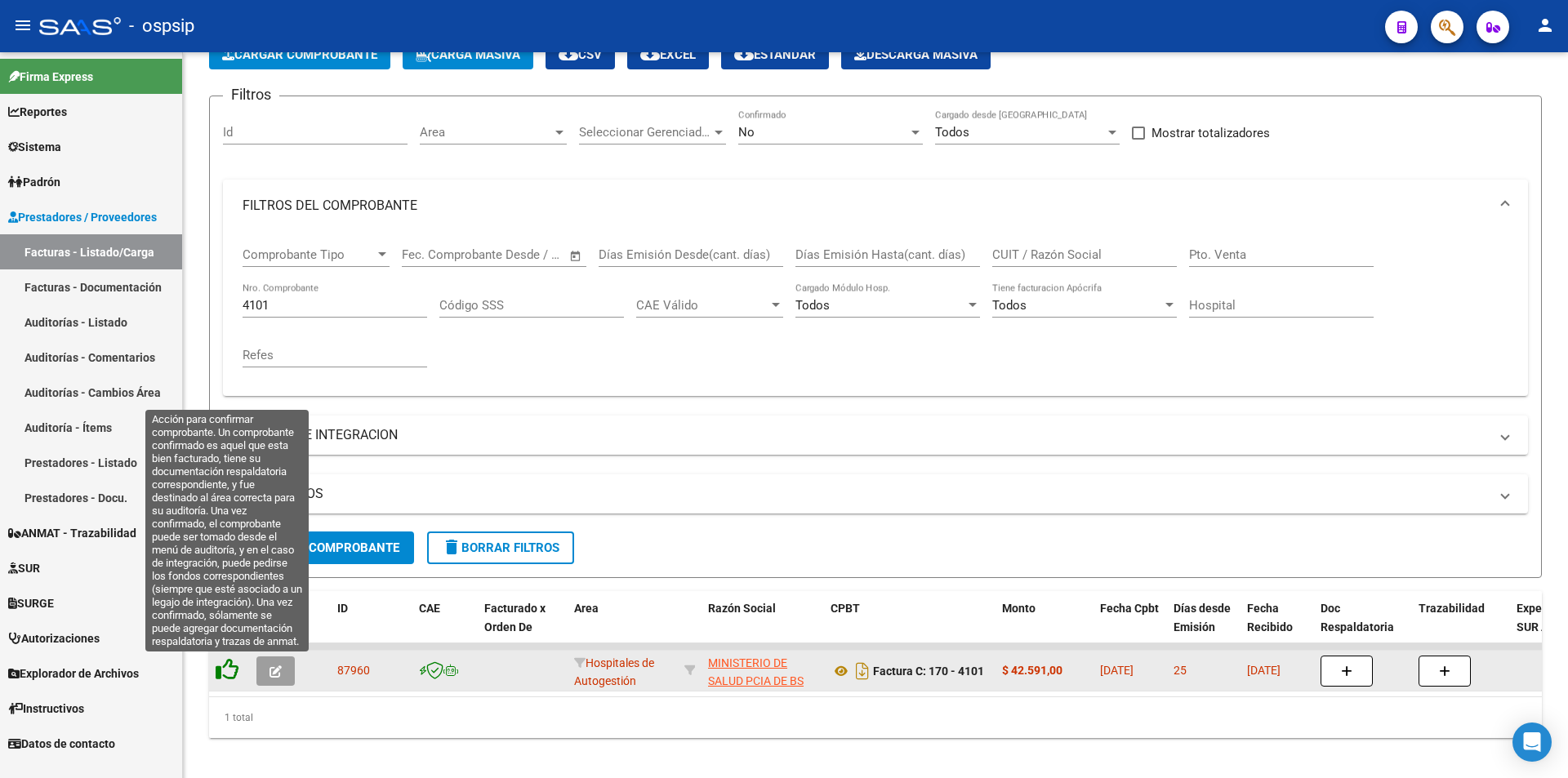
click at [231, 672] on icon at bounding box center [227, 669] width 23 height 23
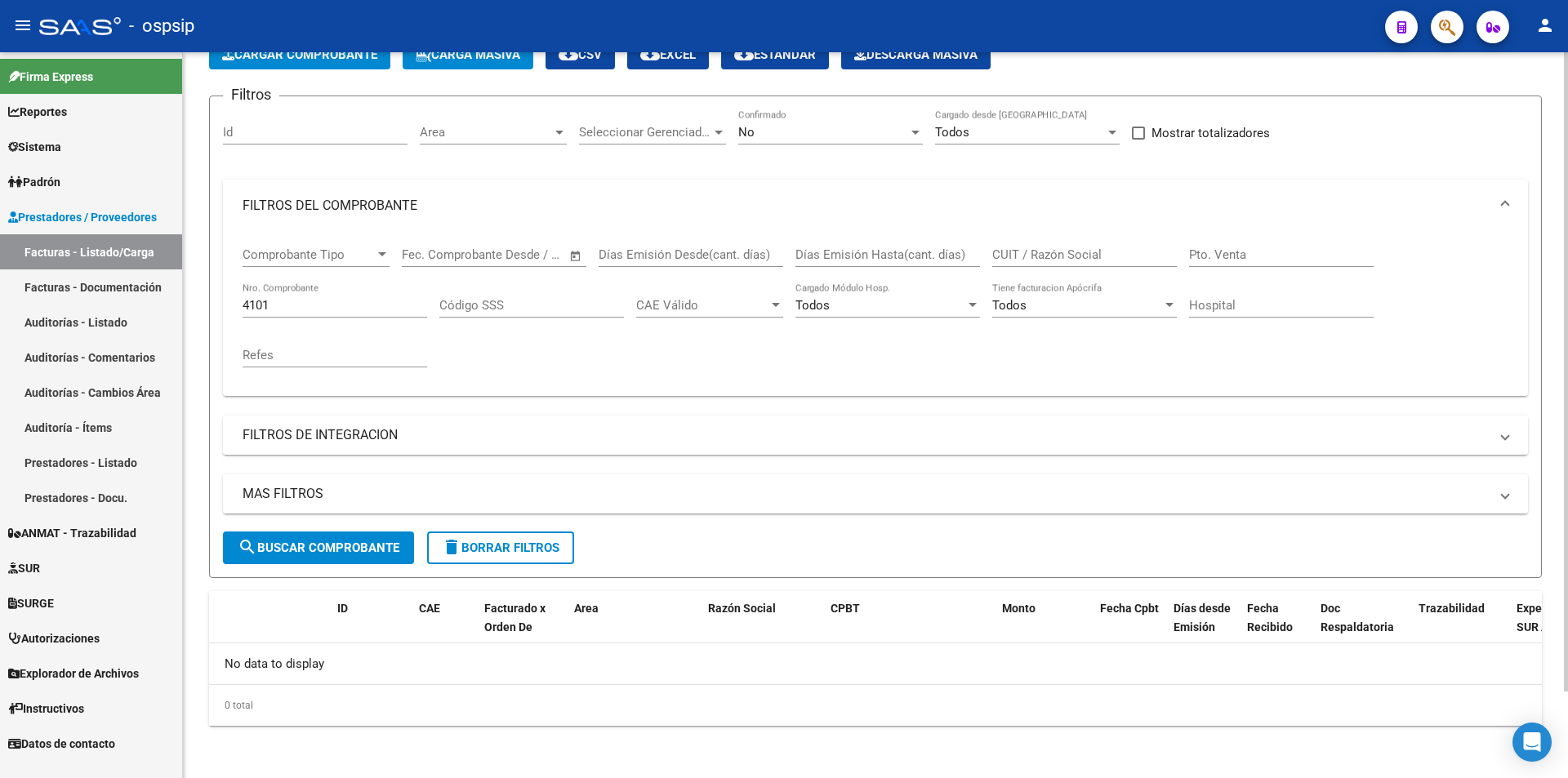
click at [311, 313] on div "4101 Nro. Comprobante" at bounding box center [335, 300] width 184 height 35
click at [314, 310] on input "4101" at bounding box center [335, 305] width 184 height 15
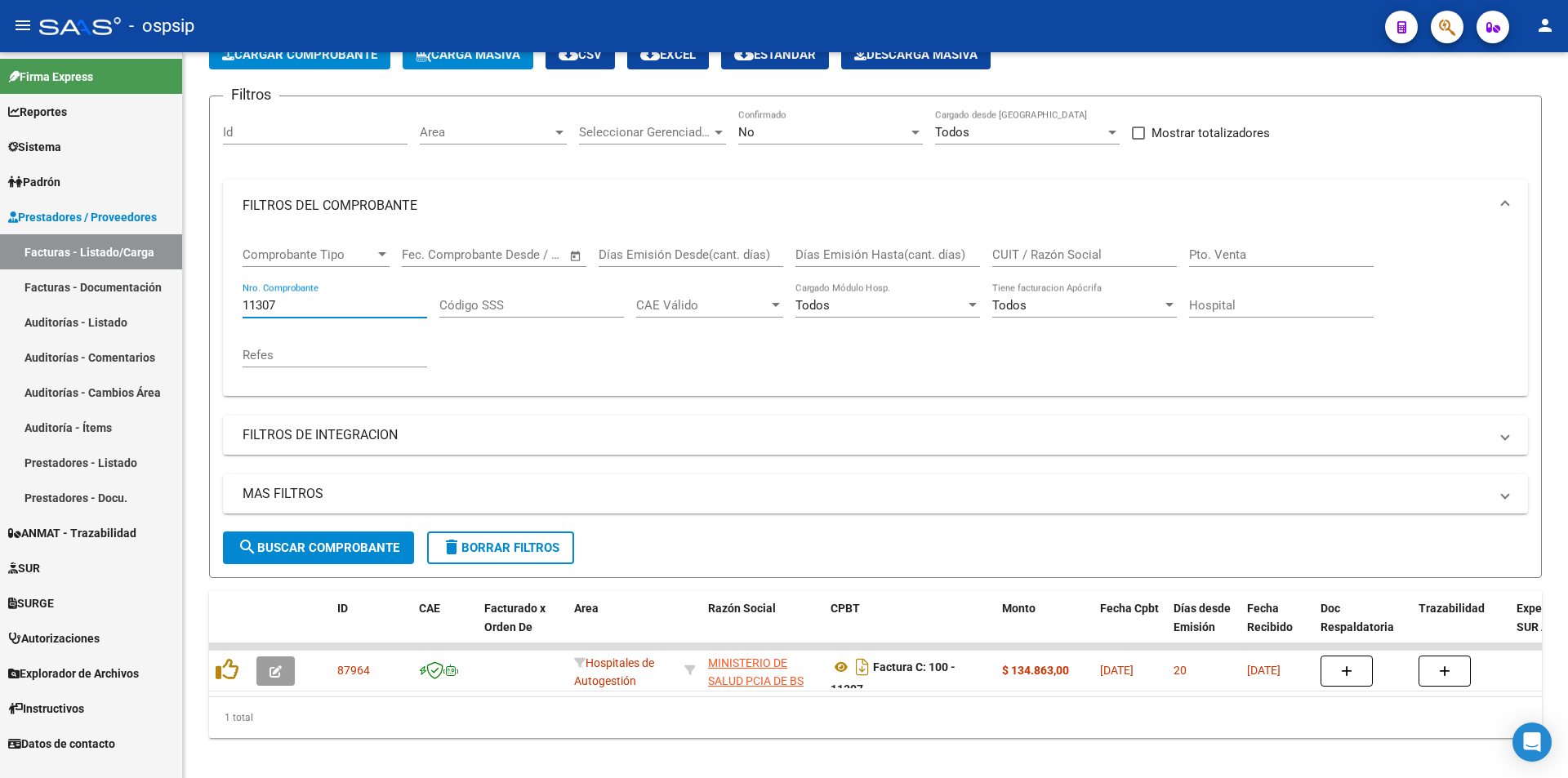
type input "11307"
click at [1450, 15] on span "button" at bounding box center [1446, 27] width 17 height 33
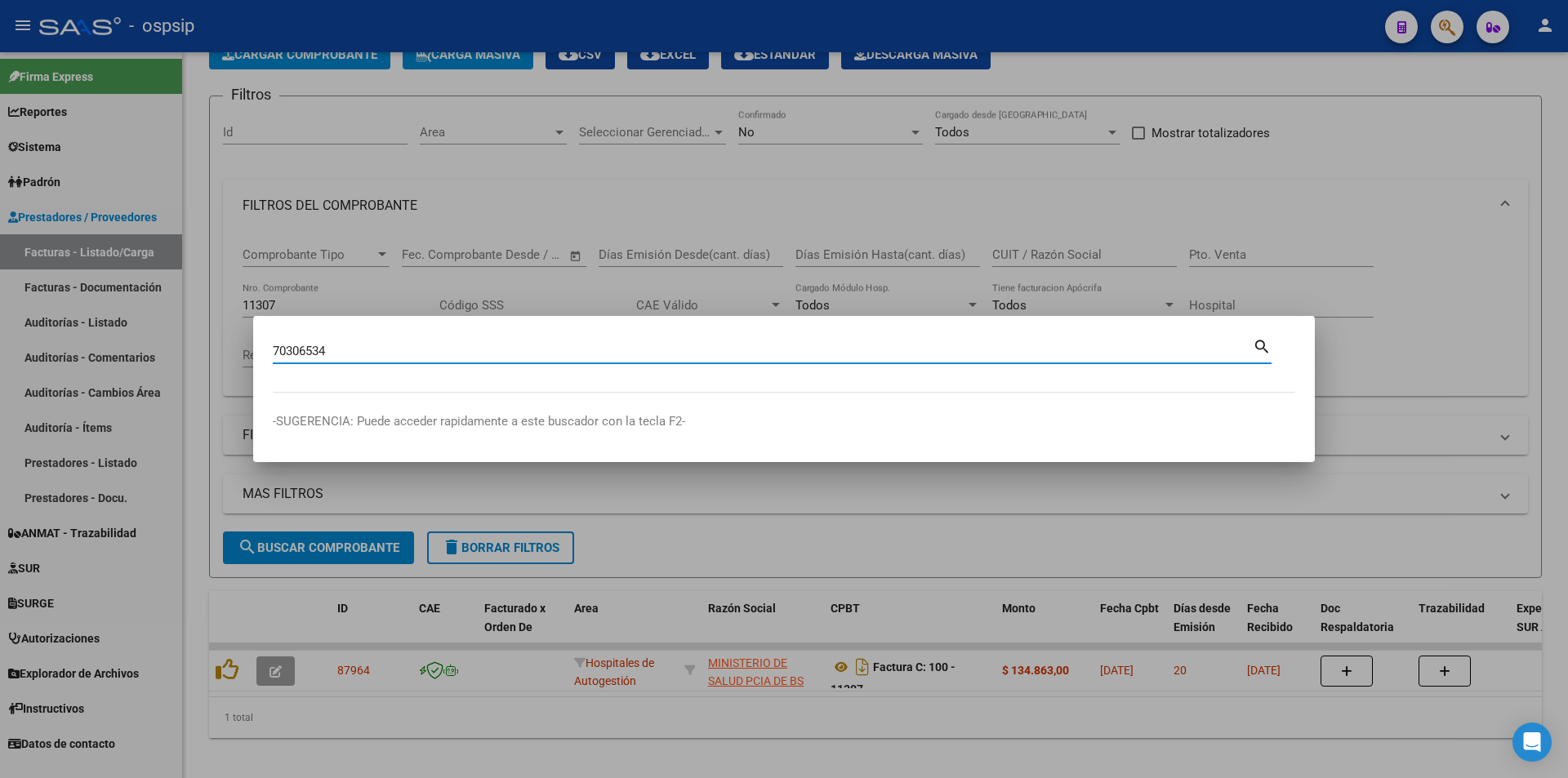
type input "70306534"
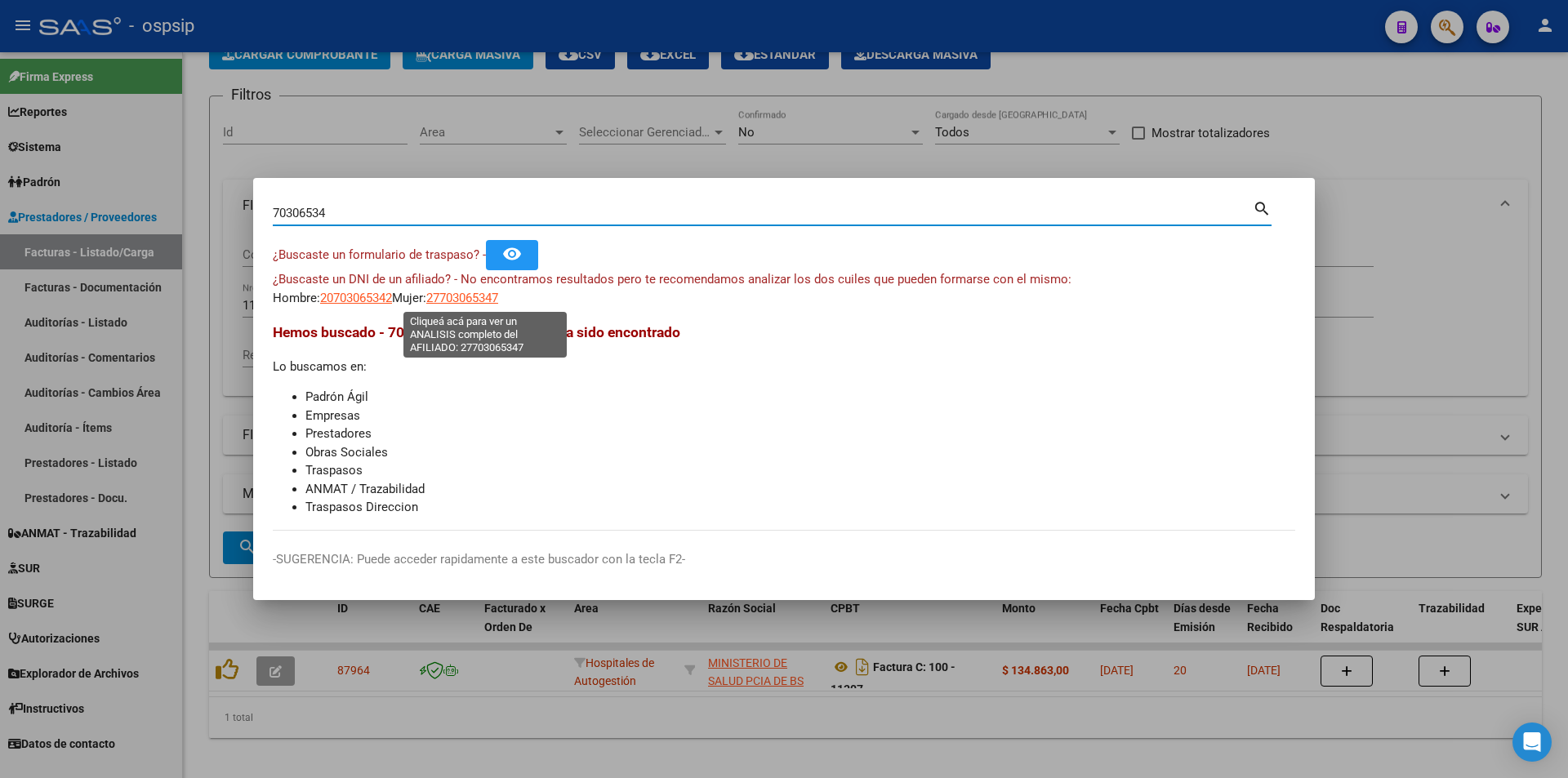
click at [468, 300] on span "27703065347" at bounding box center [462, 297] width 72 height 15
type textarea "27703065347"
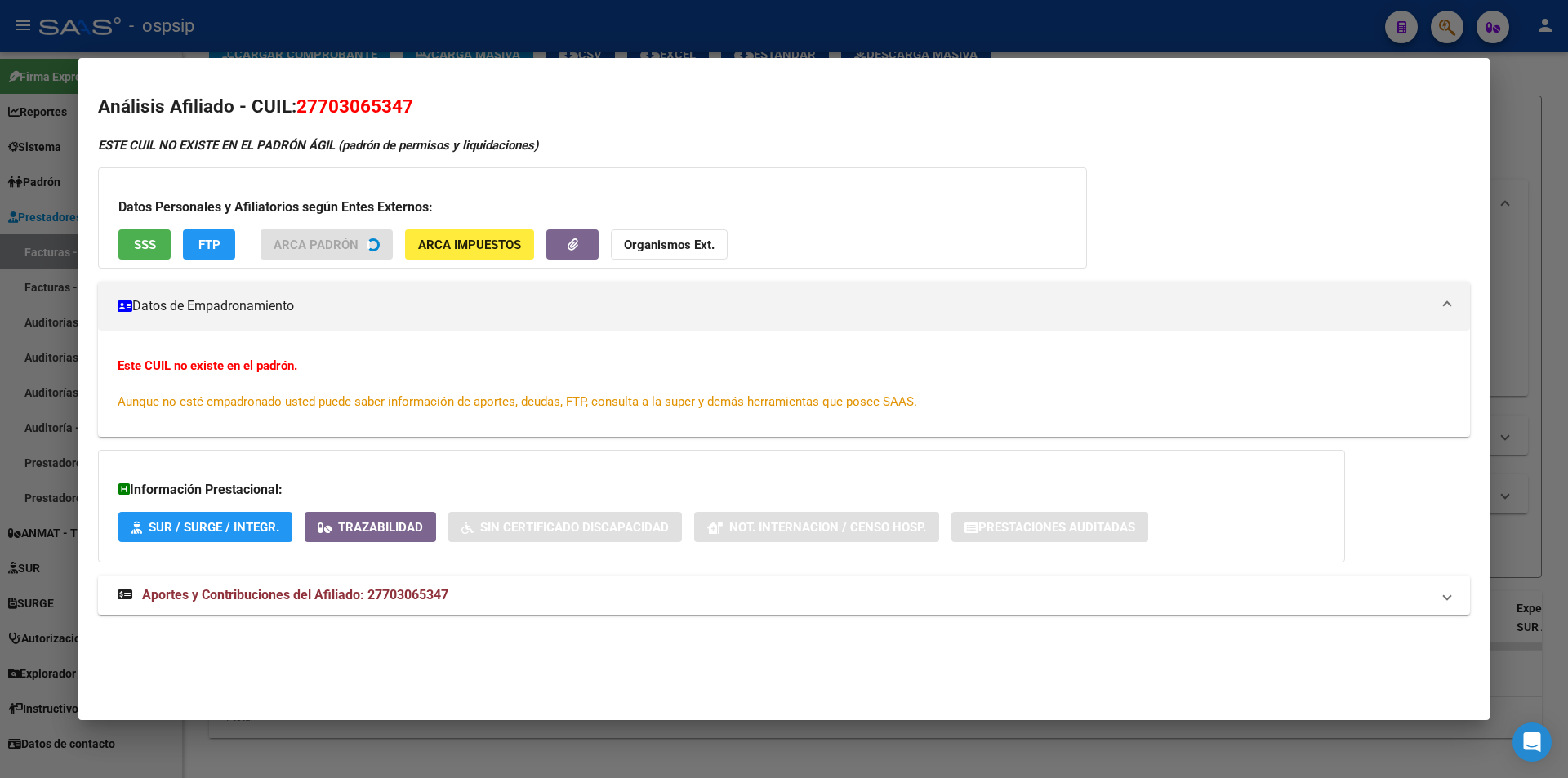
click at [142, 252] on button "SSS" at bounding box center [145, 245] width 53 height 30
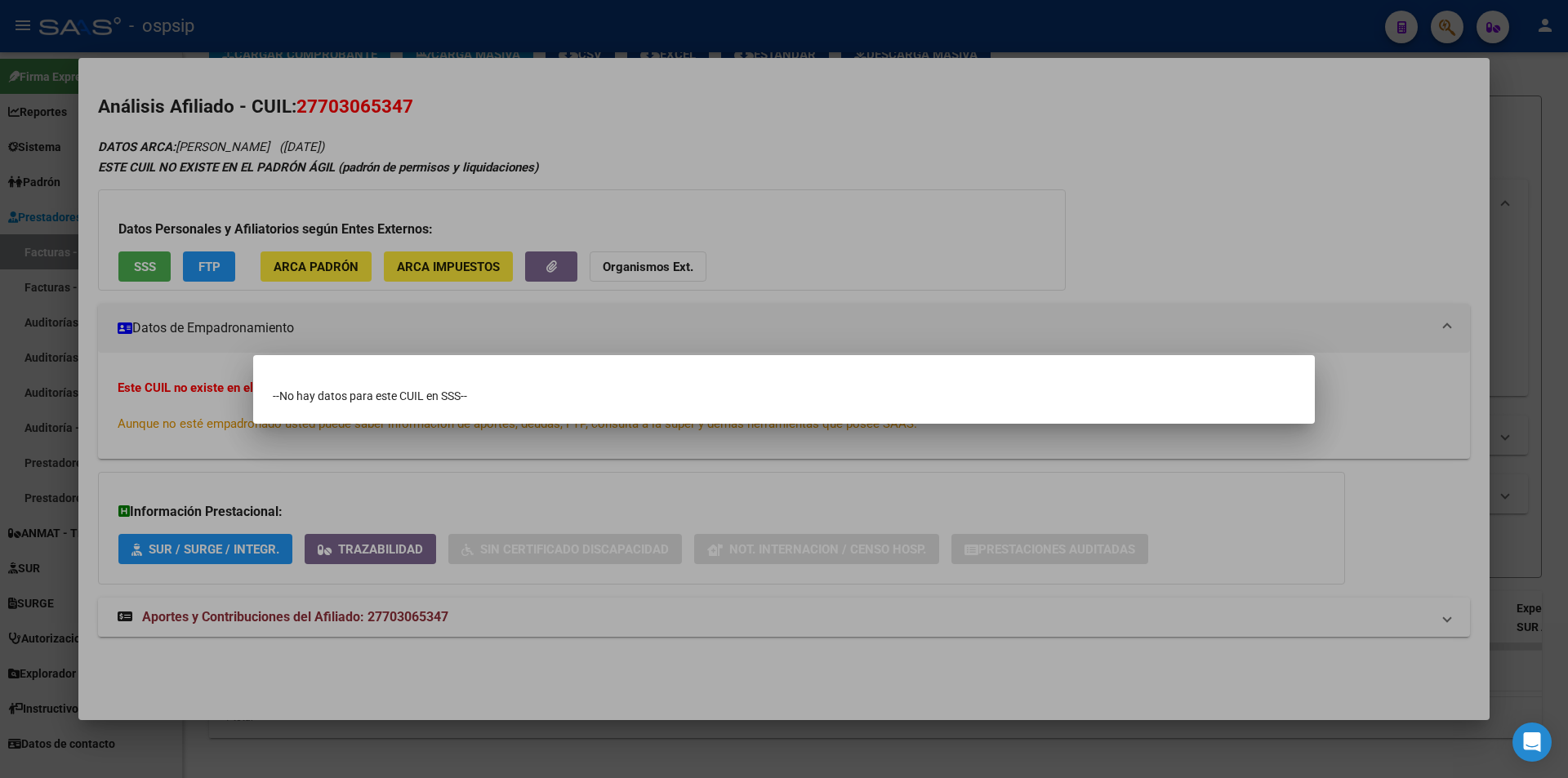
click at [273, 532] on div at bounding box center [784, 389] width 1568 height 778
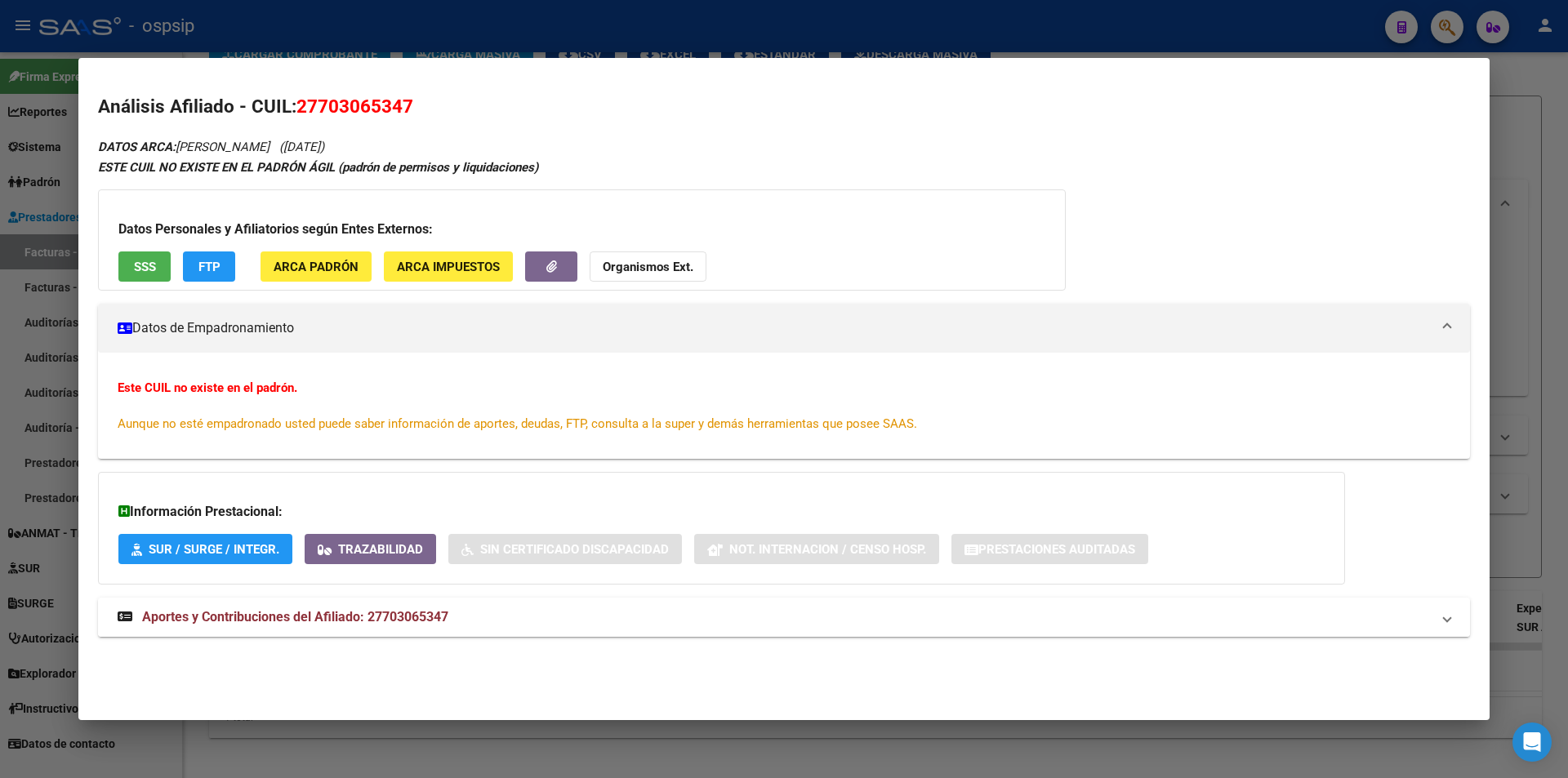
click at [277, 610] on span "Aportes y Contribuciones del Afiliado: 27703065347" at bounding box center [295, 617] width 306 height 16
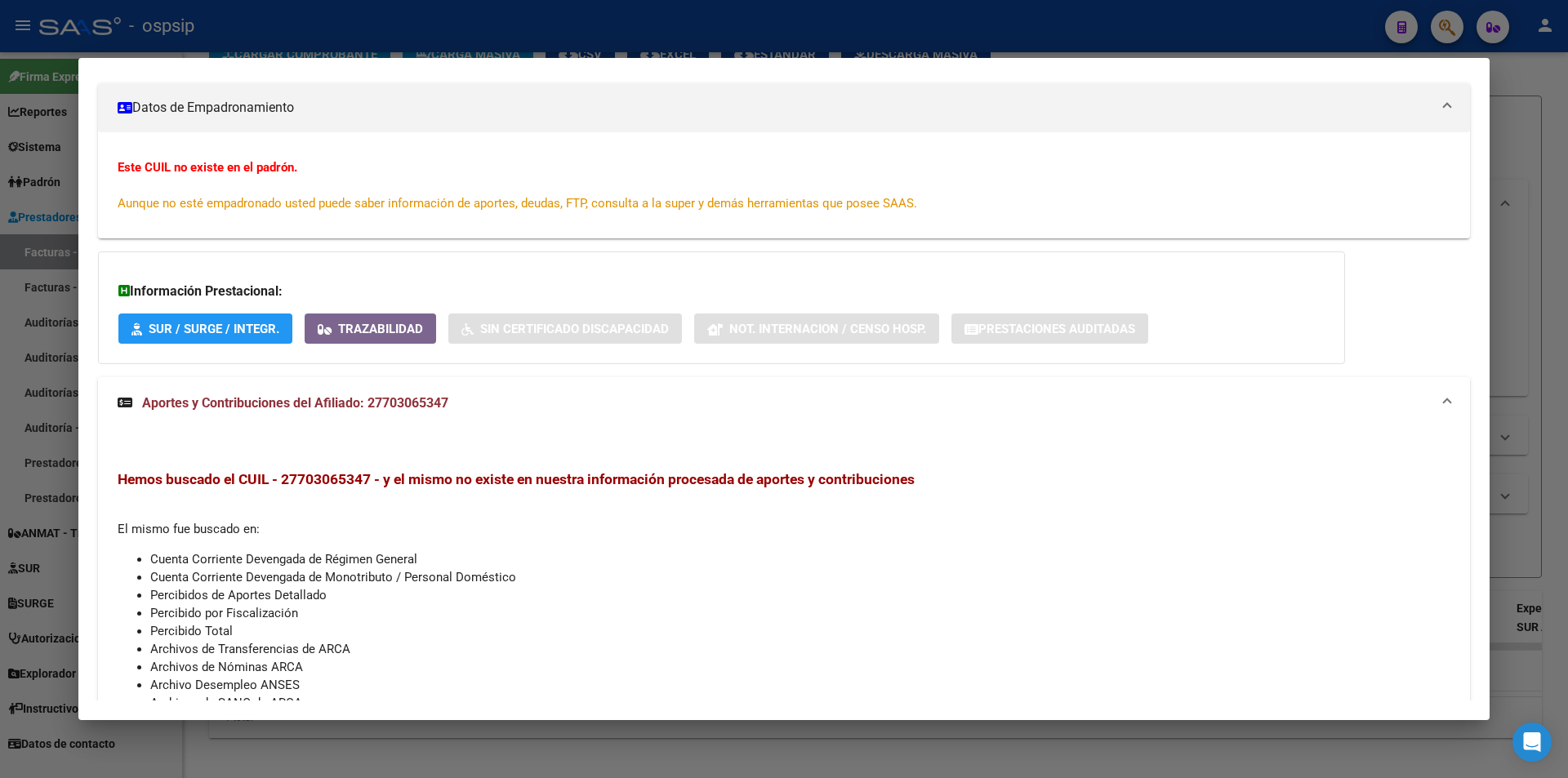
scroll to position [0, 0]
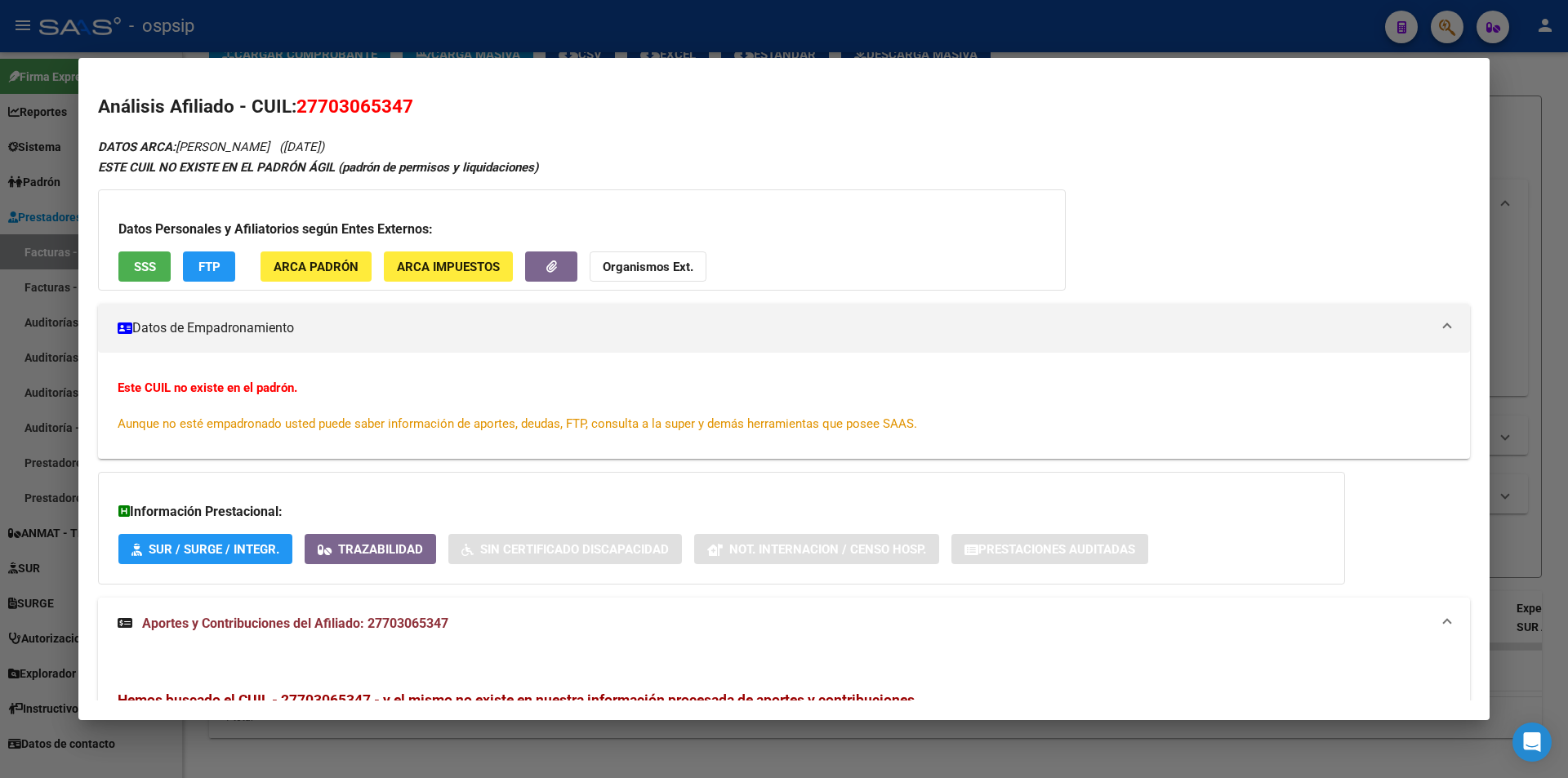
click at [353, 29] on div at bounding box center [784, 389] width 1568 height 778
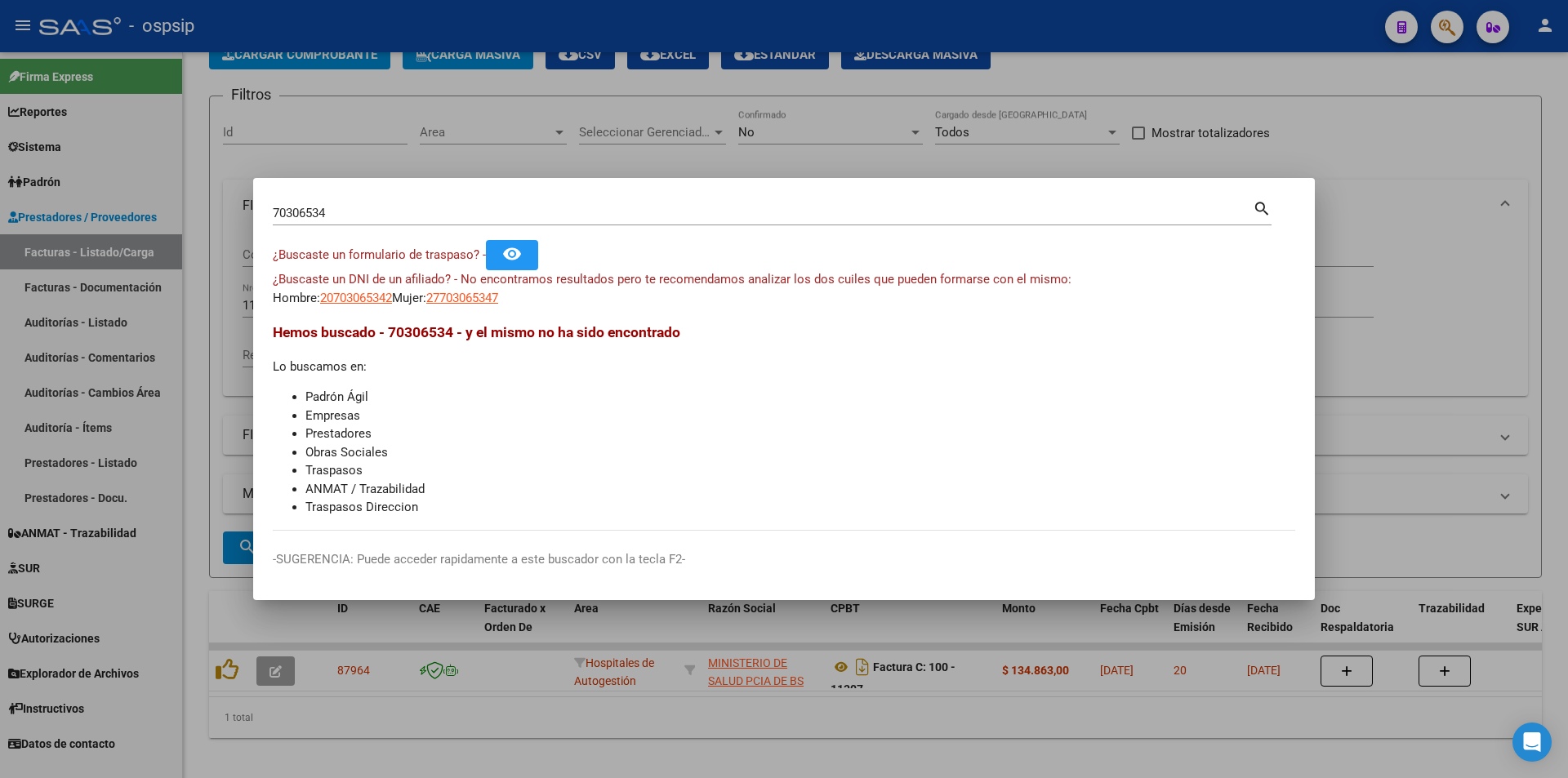
click at [353, 29] on div at bounding box center [784, 389] width 1568 height 778
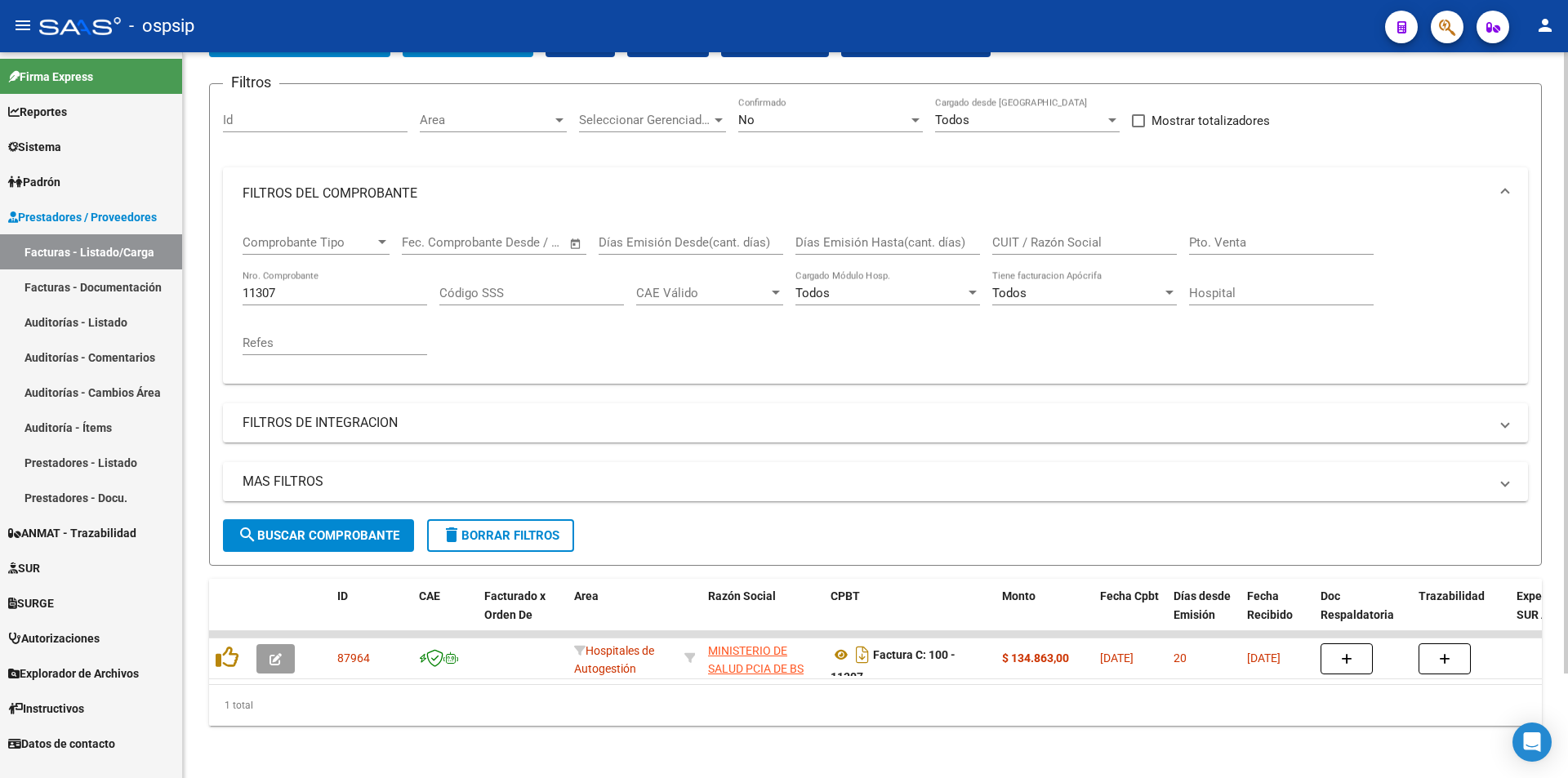
scroll to position [123, 0]
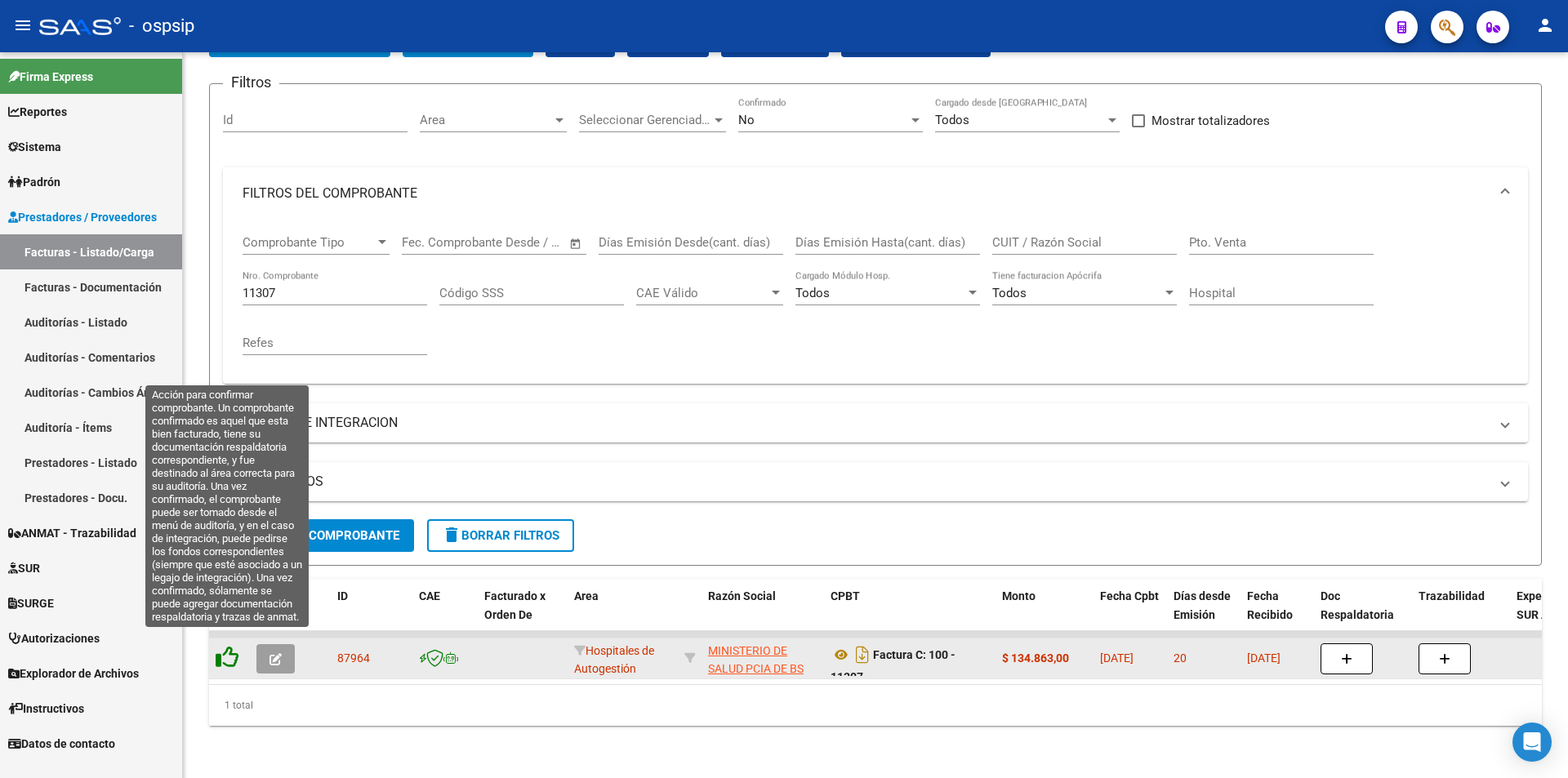
click at [225, 647] on icon at bounding box center [227, 657] width 23 height 23
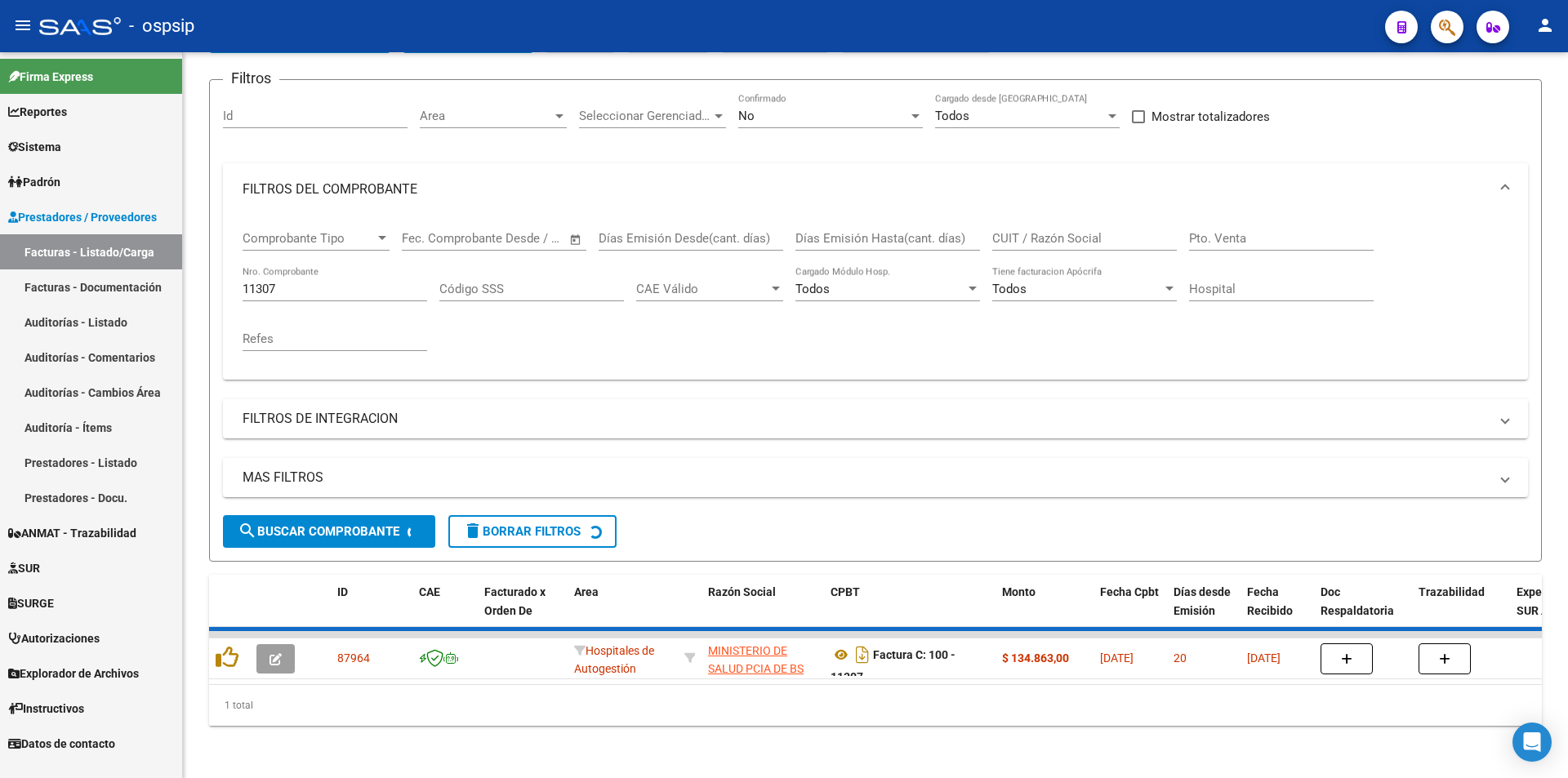
scroll to position [98, 0]
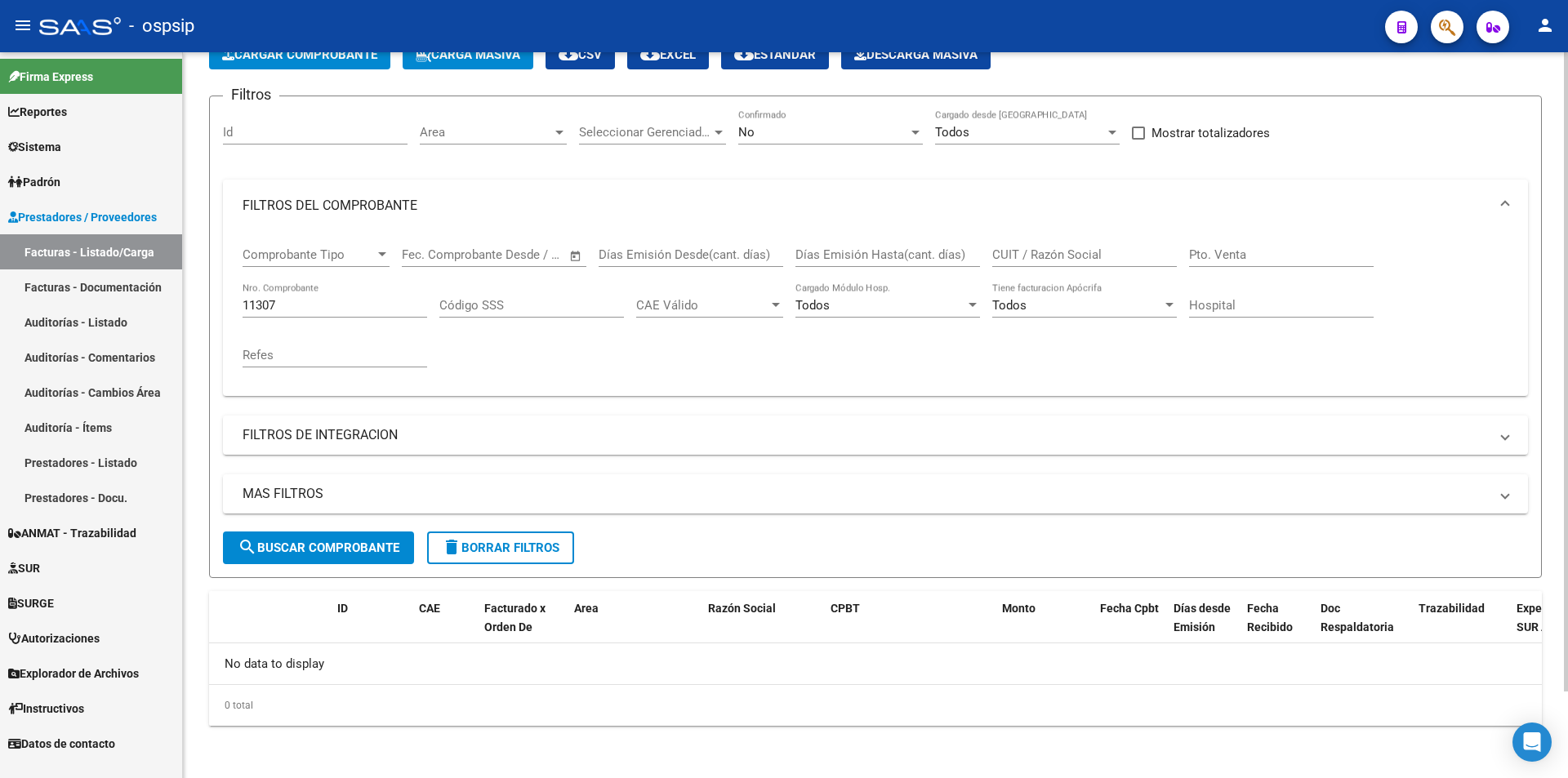
click at [344, 332] on div "11307 Nro. Comprobante" at bounding box center [335, 308] width 184 height 51
click at [353, 299] on input "11307" at bounding box center [335, 305] width 184 height 15
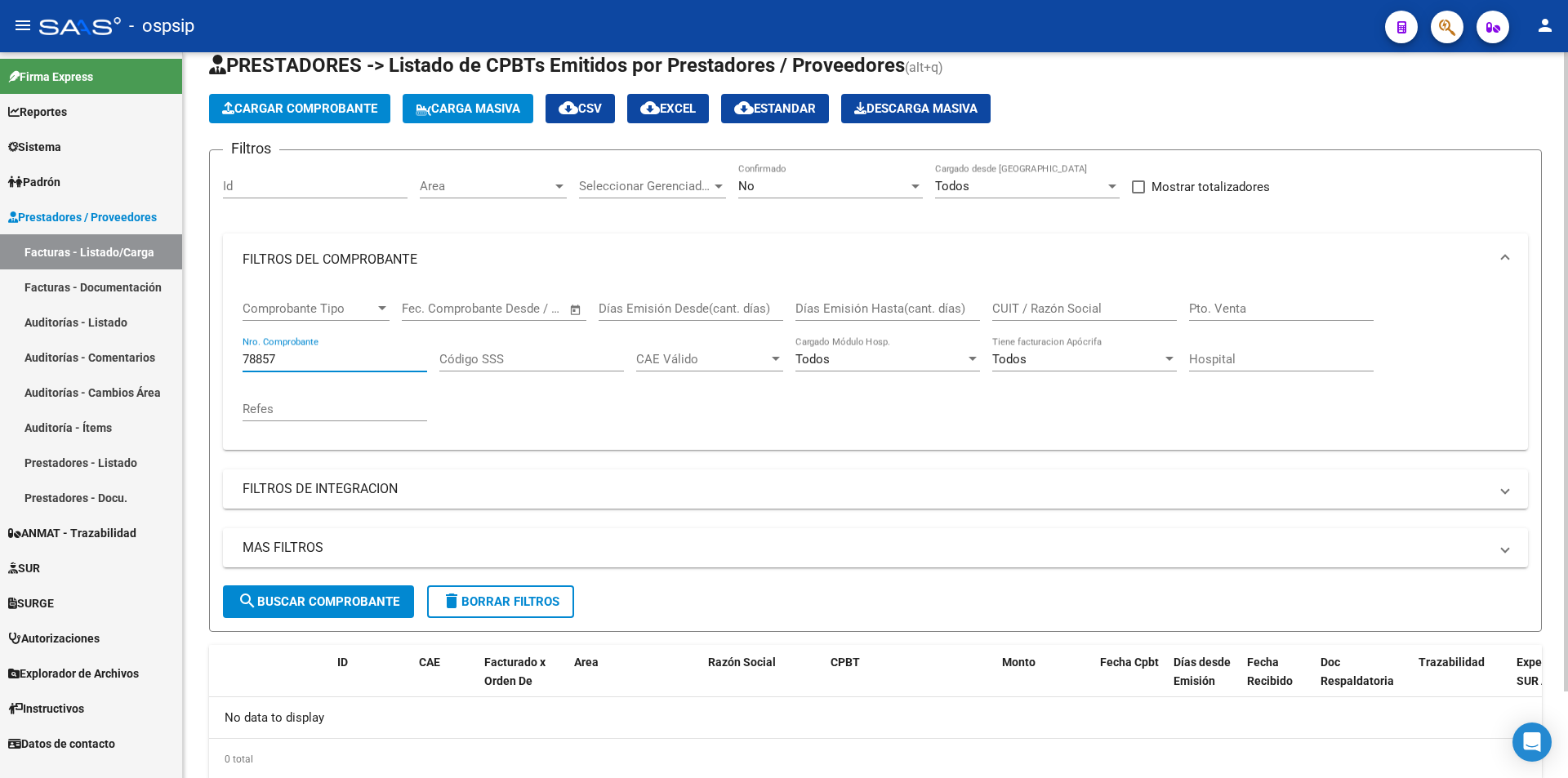
scroll to position [0, 0]
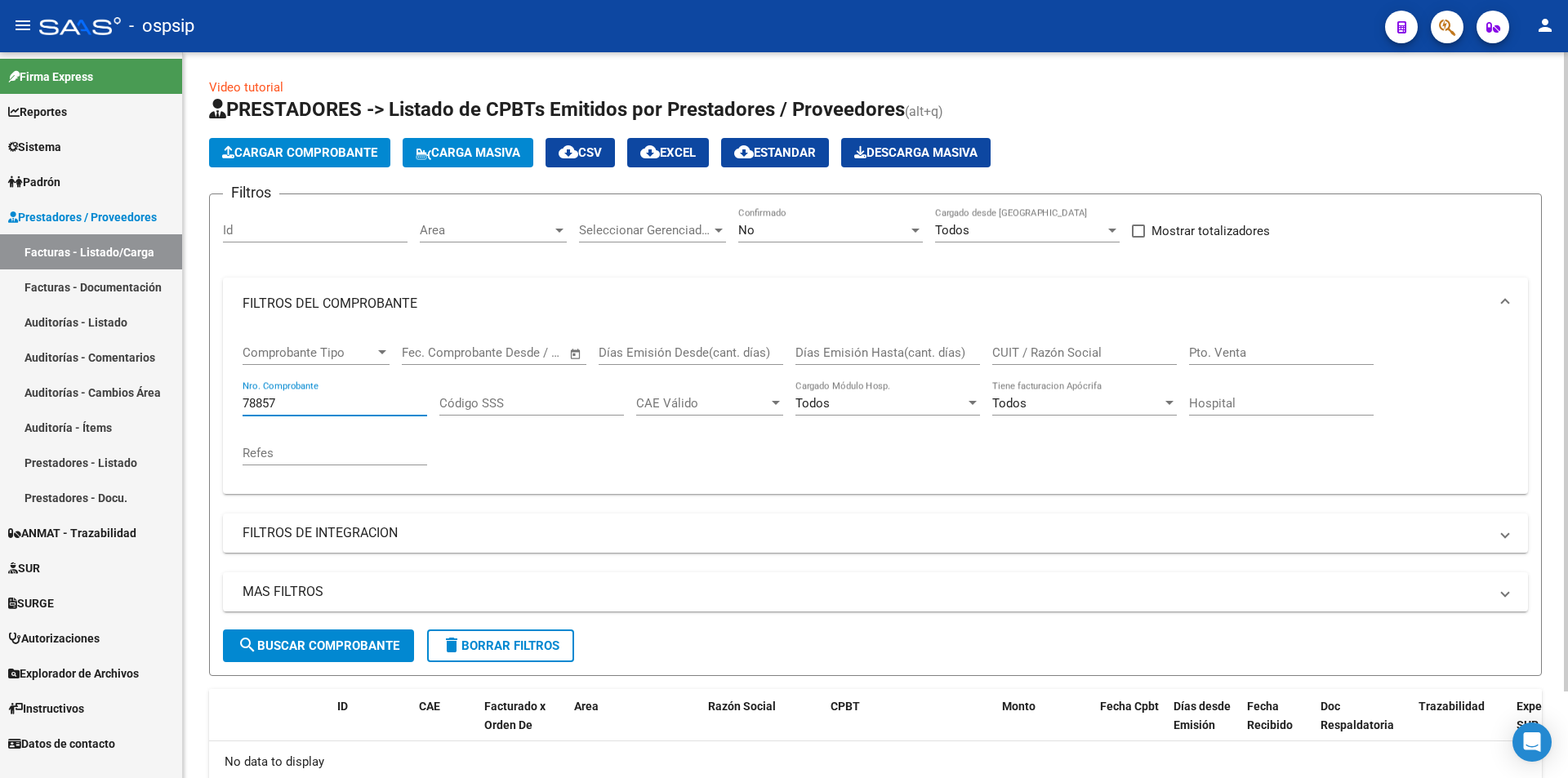
type input "78857"
drag, startPoint x: 861, startPoint y: 207, endPoint x: 861, endPoint y: 218, distance: 11.0
click at [861, 218] on div "No Confirmado" at bounding box center [830, 225] width 184 height 35
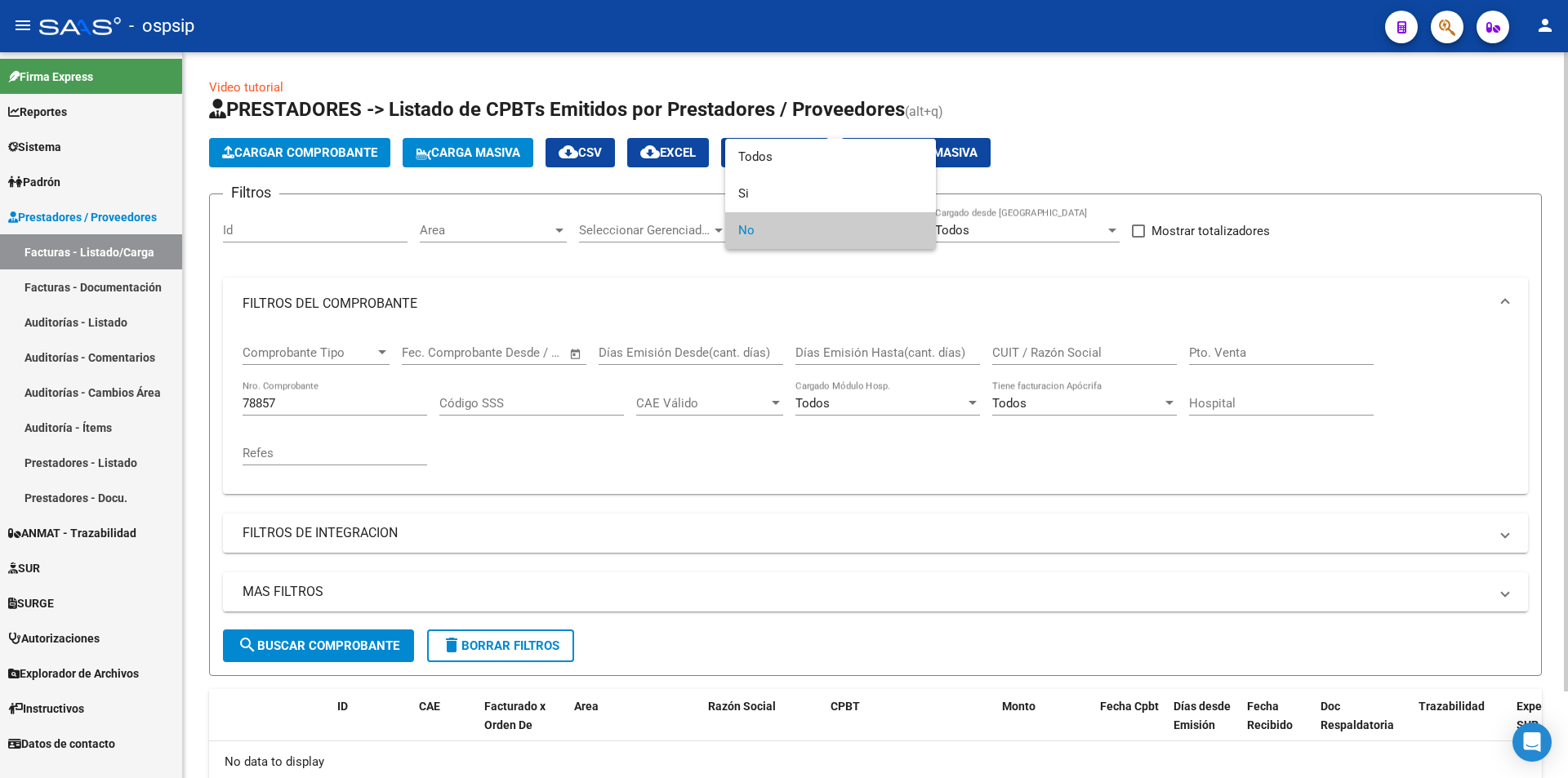
click at [855, 227] on span "No" at bounding box center [830, 231] width 184 height 37
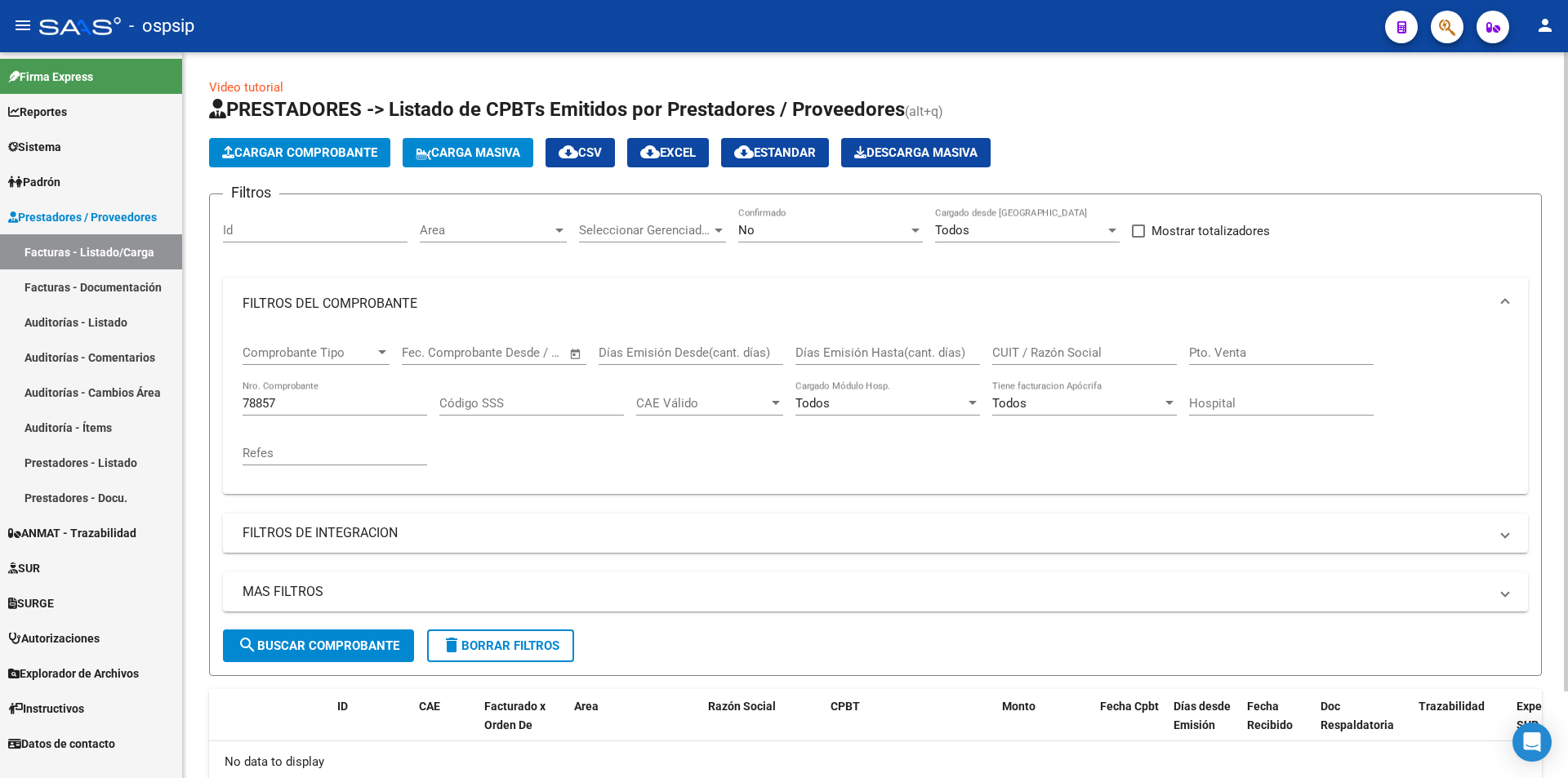
click at [861, 249] on div "No Confirmado" at bounding box center [830, 232] width 184 height 51
click at [863, 223] on div "No" at bounding box center [823, 230] width 170 height 15
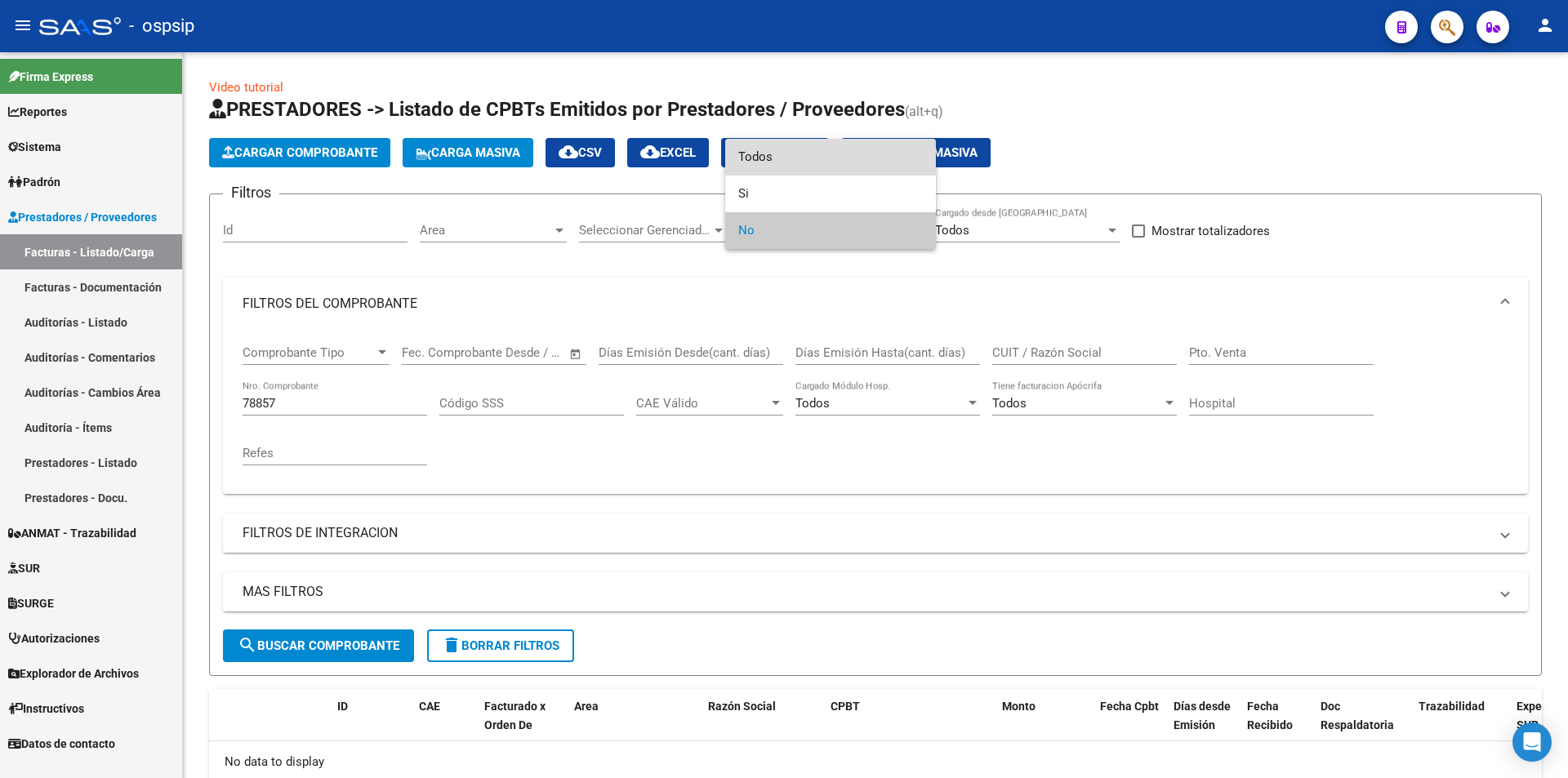
click at [834, 148] on span "Todos" at bounding box center [830, 157] width 184 height 37
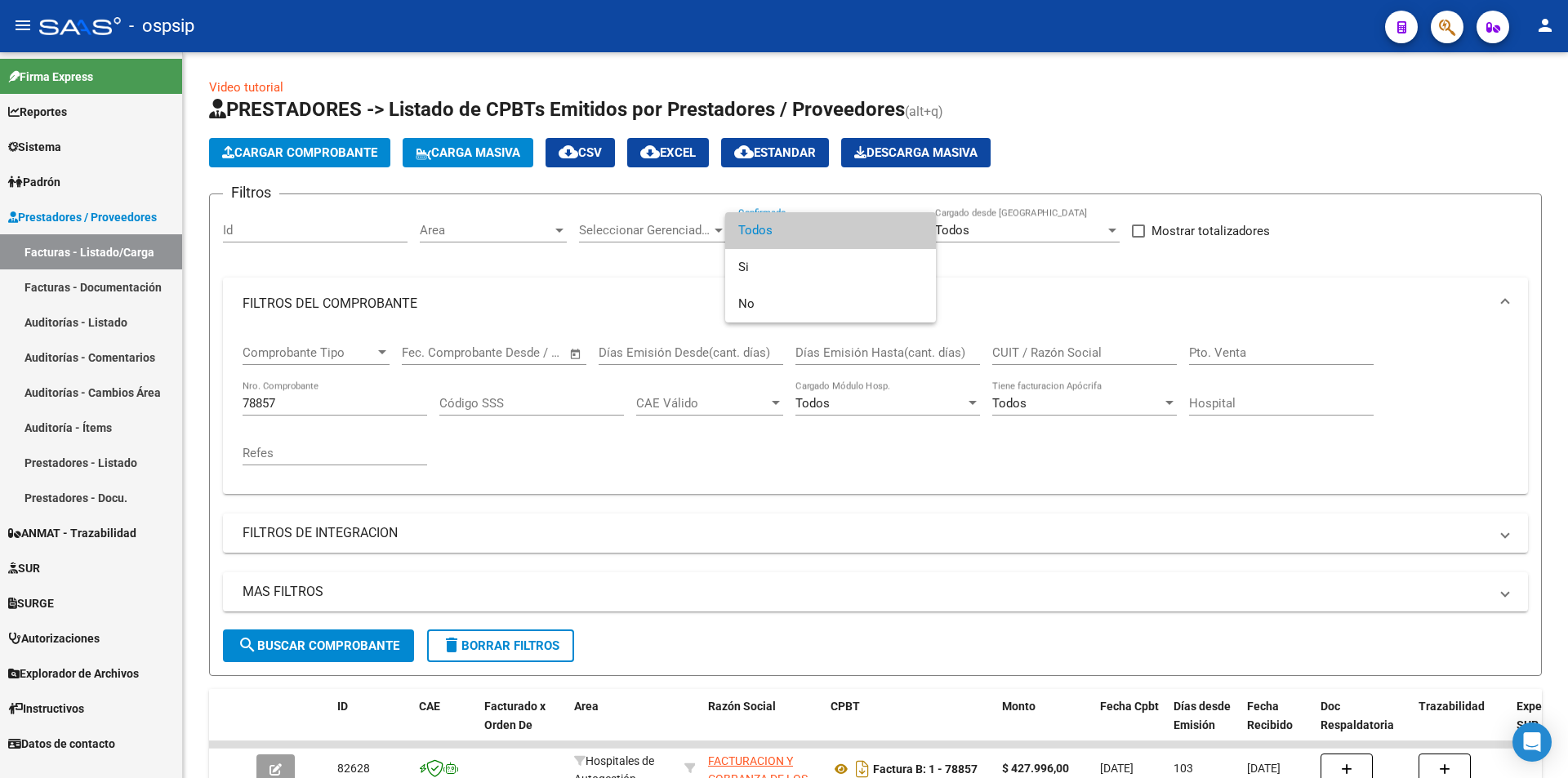
click at [334, 410] on div at bounding box center [784, 389] width 1568 height 778
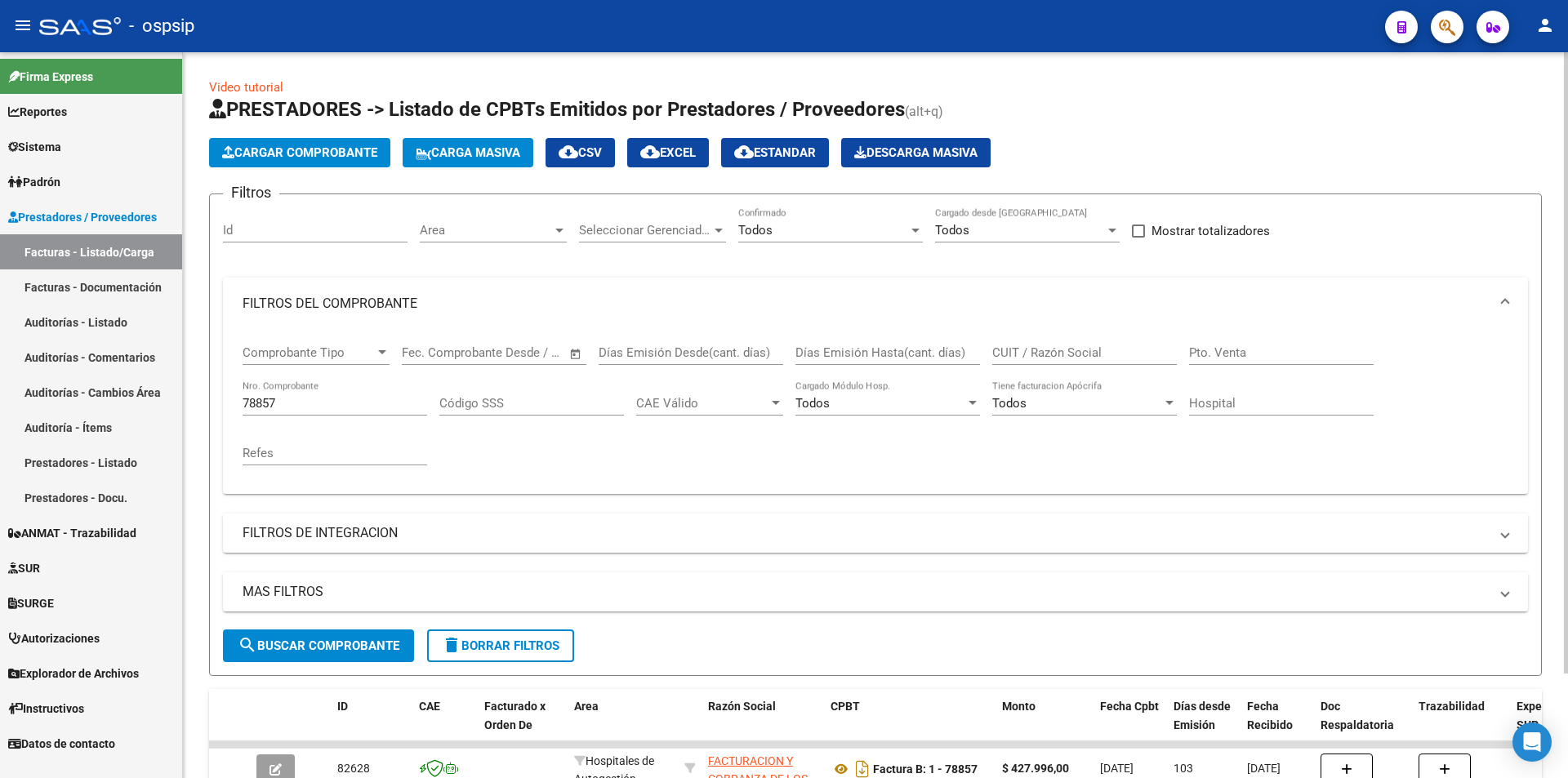
click at [343, 396] on input "78857" at bounding box center [335, 403] width 184 height 15
